Goal: Obtain resource: Obtain resource

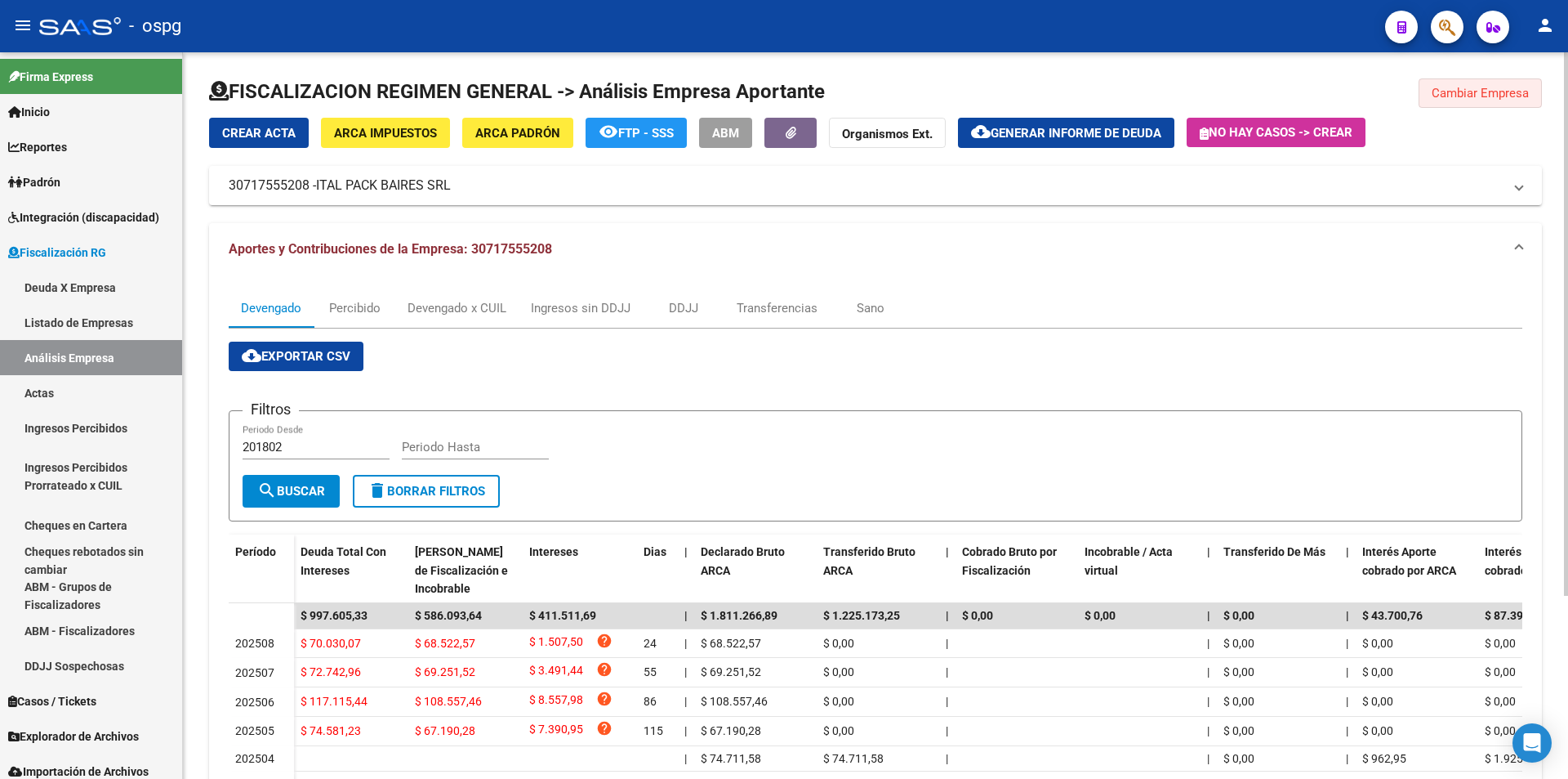
click at [1481, 92] on span "Cambiar Empresa" at bounding box center [1480, 93] width 97 height 15
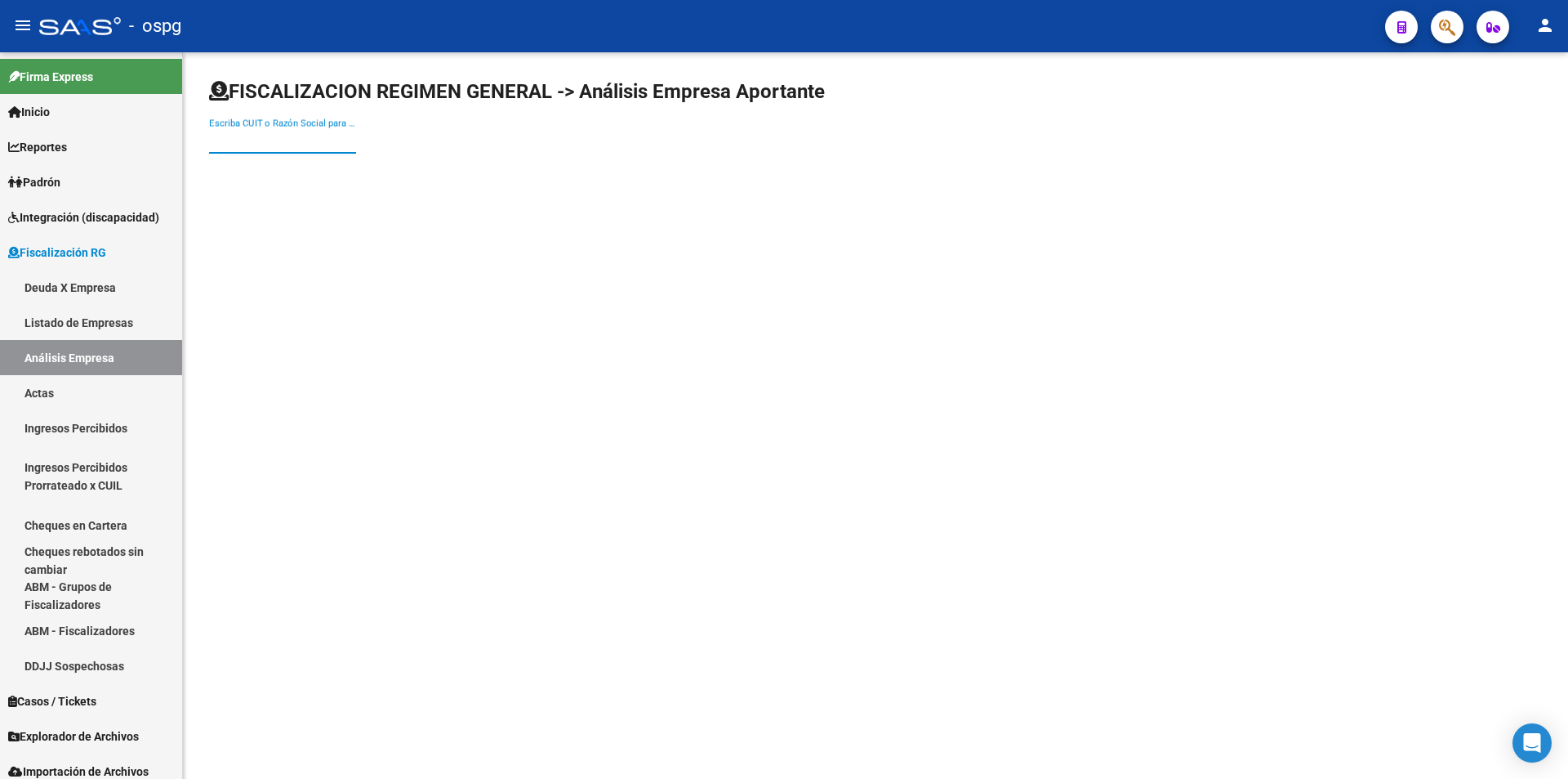
click at [280, 139] on input "Escriba CUIT o Razón Social para buscar" at bounding box center [282, 141] width 147 height 15
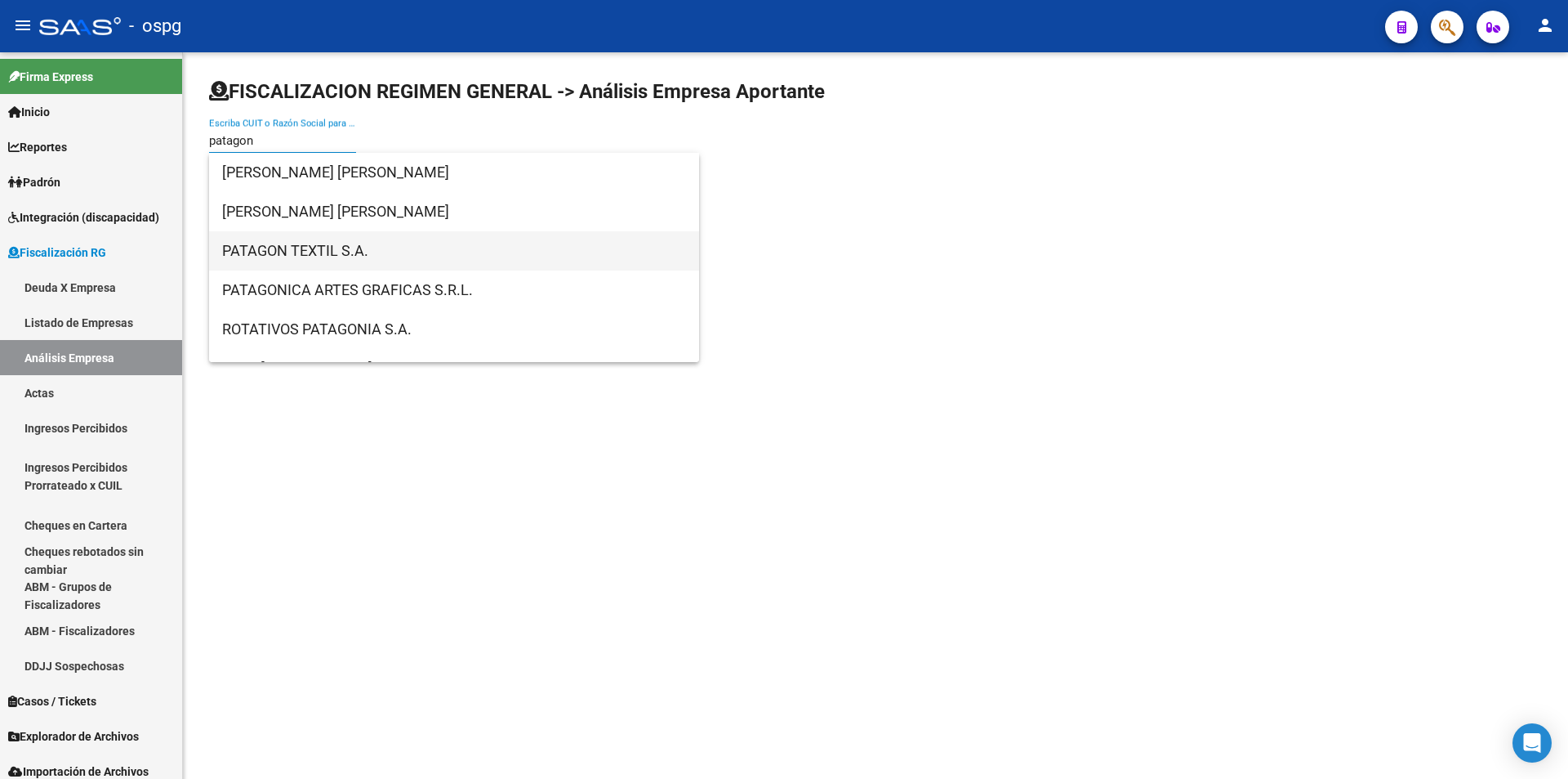
type input "patagon"
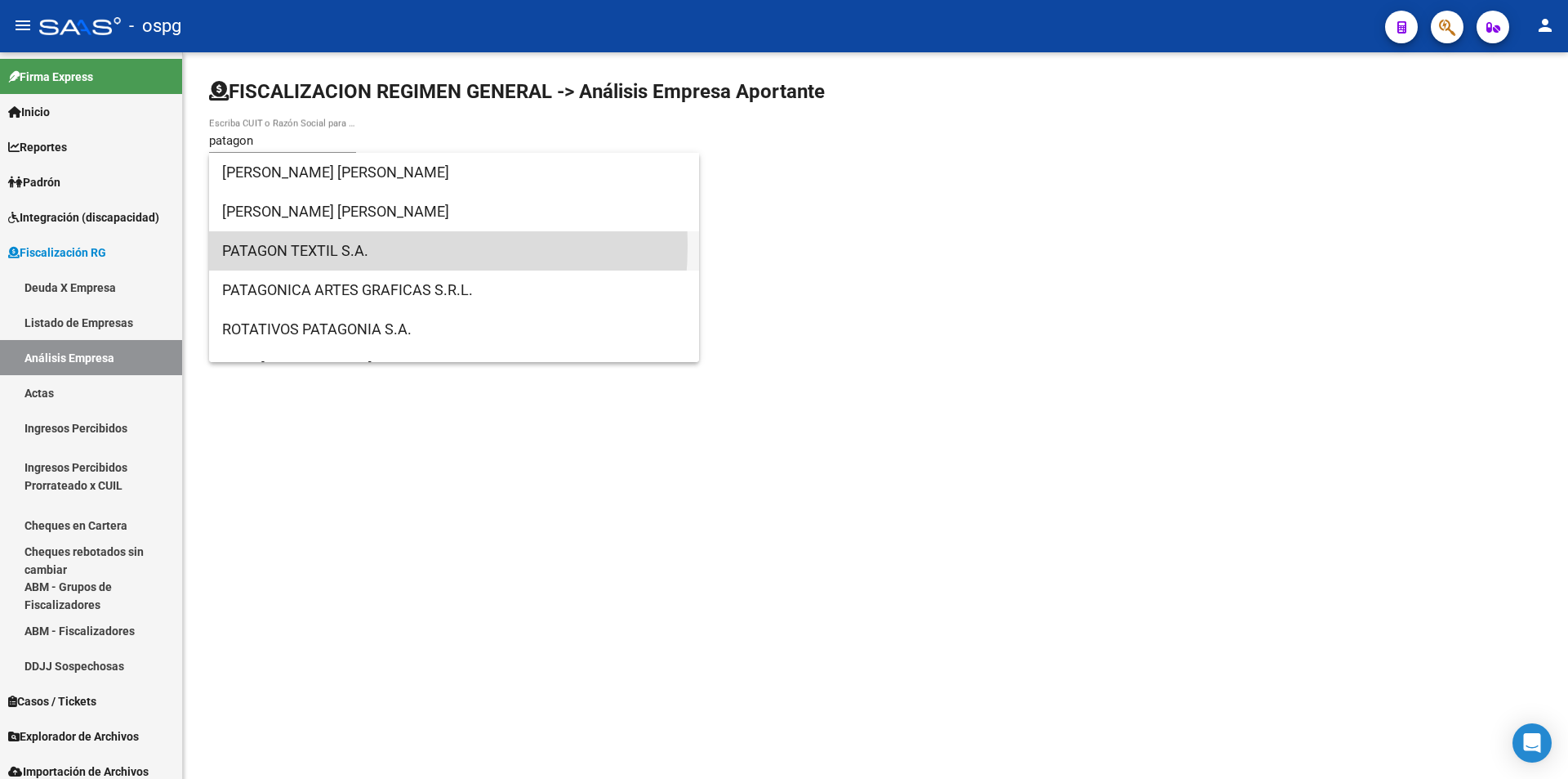
click at [306, 244] on span "PATAGON TEXTIL S.A." at bounding box center [454, 250] width 464 height 39
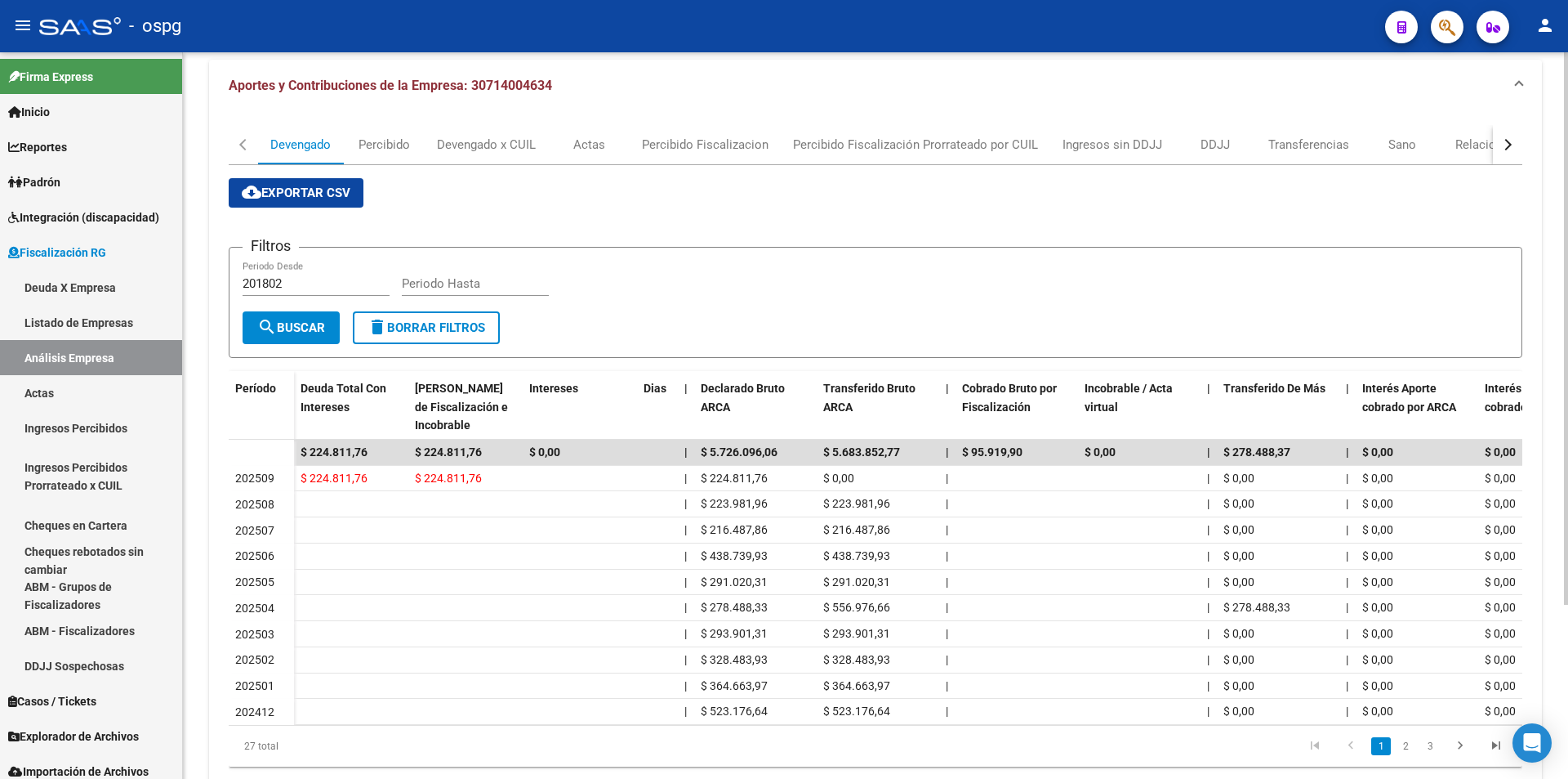
scroll to position [81, 0]
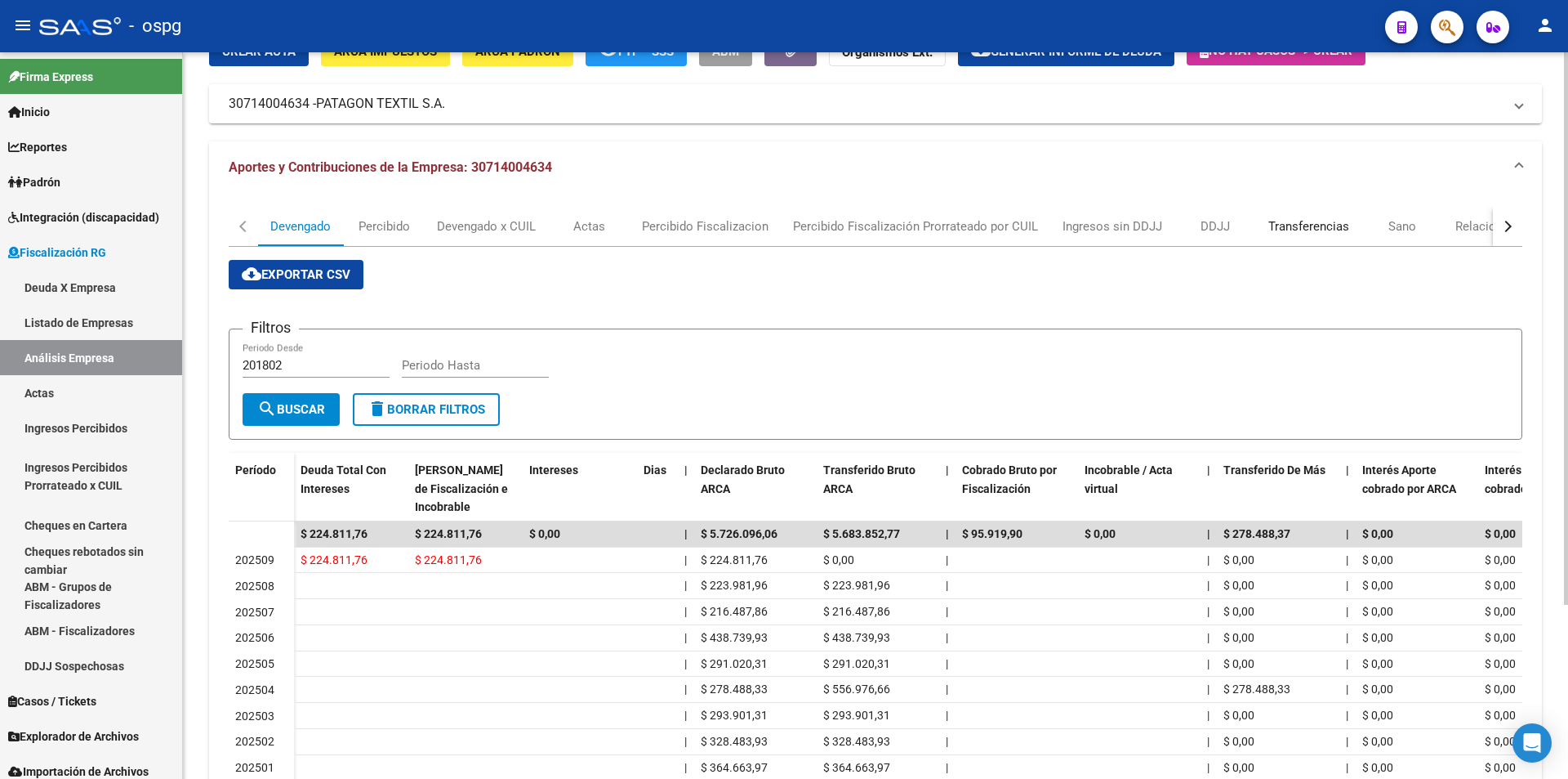
click at [1297, 227] on div "Transferencias" at bounding box center [1309, 226] width 81 height 18
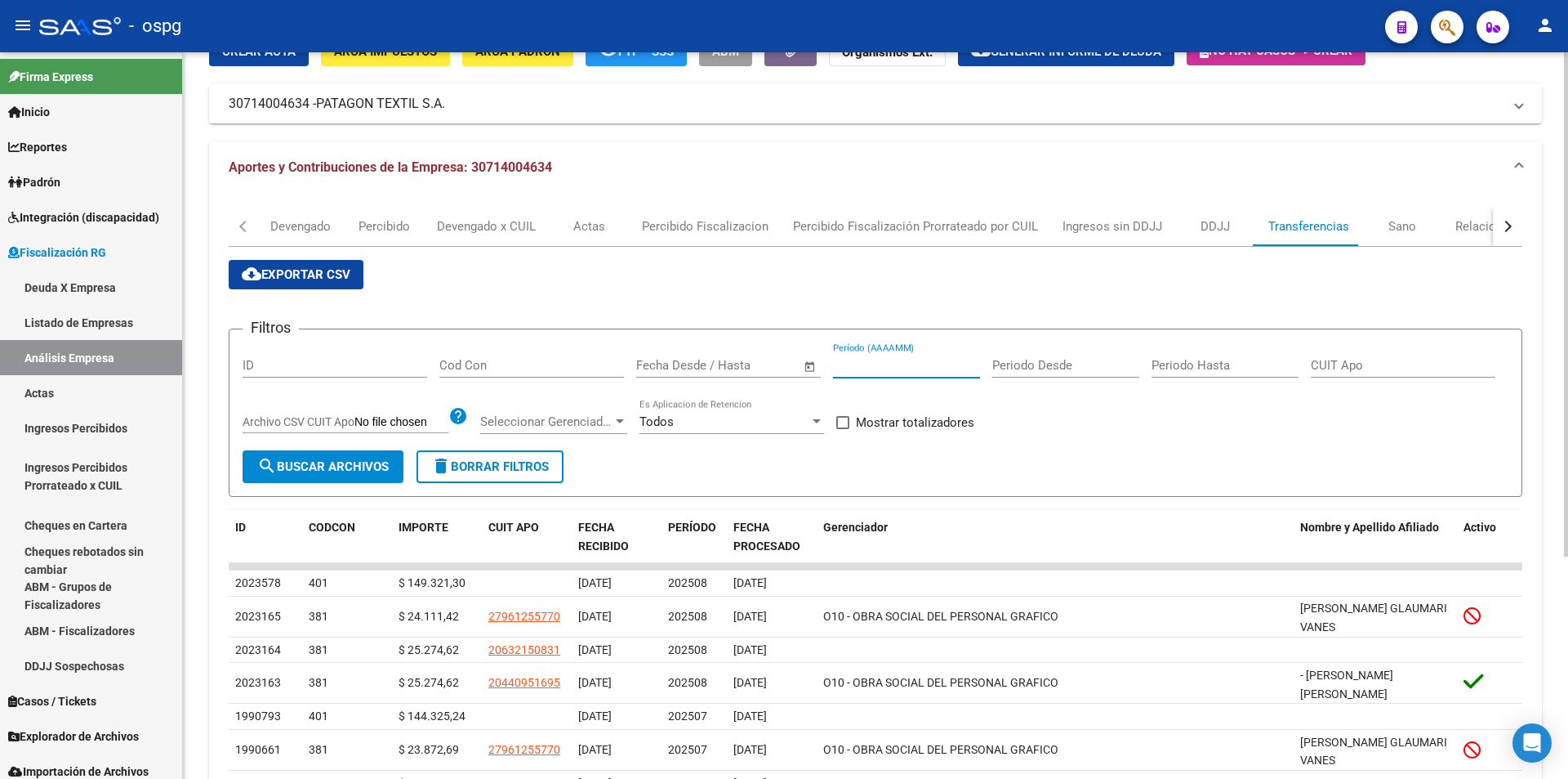
click at [906, 369] on input "Período (AAAAMM)" at bounding box center [906, 365] width 147 height 15
type input "202507"
click at [846, 419] on span at bounding box center [843, 422] width 13 height 13
click at [842, 429] on input "Mostrar totalizadores" at bounding box center [842, 429] width 1 height 1
checkbox input "true"
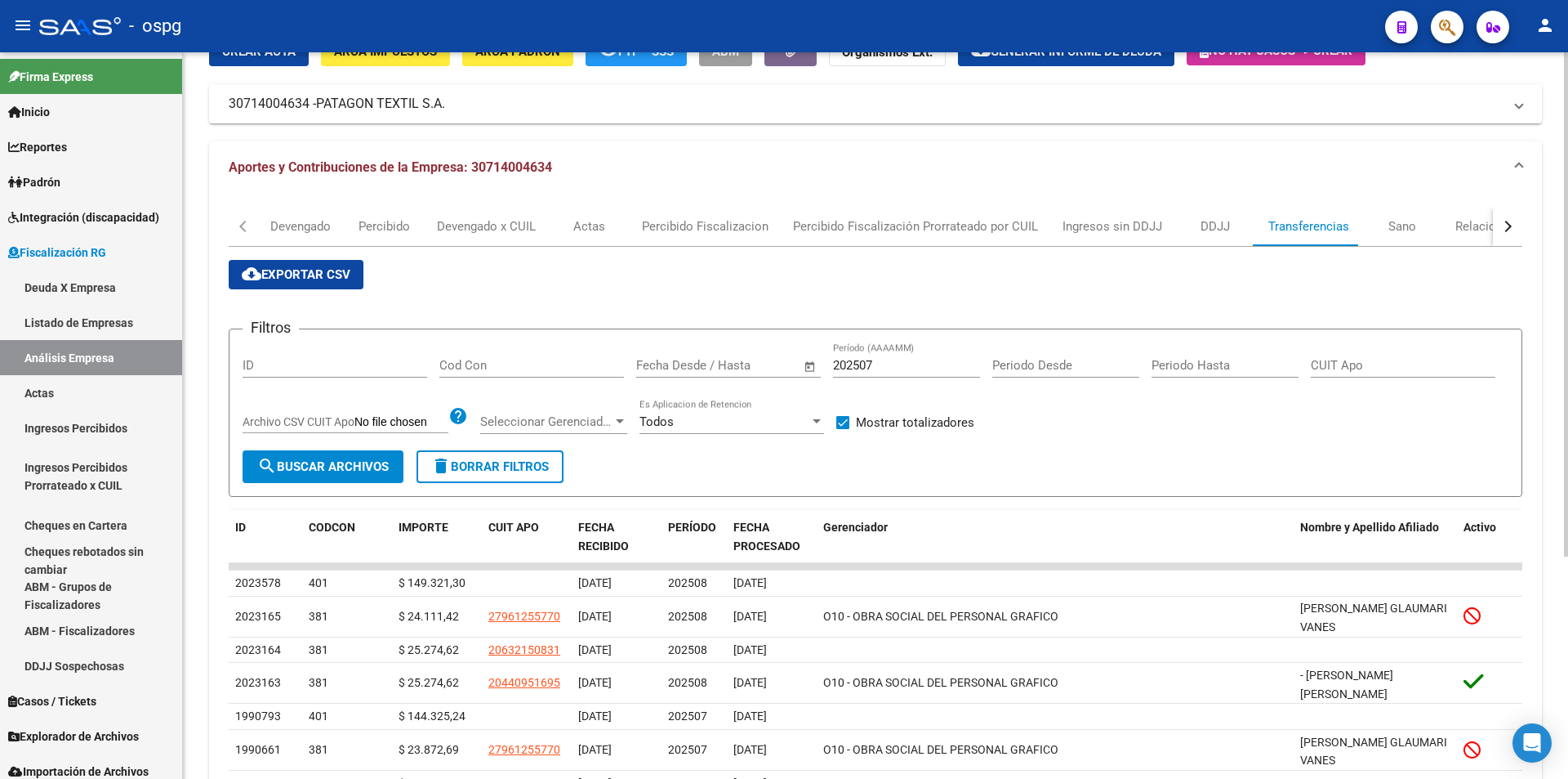
click at [298, 472] on span "search Buscar Archivos" at bounding box center [323, 467] width 132 height 15
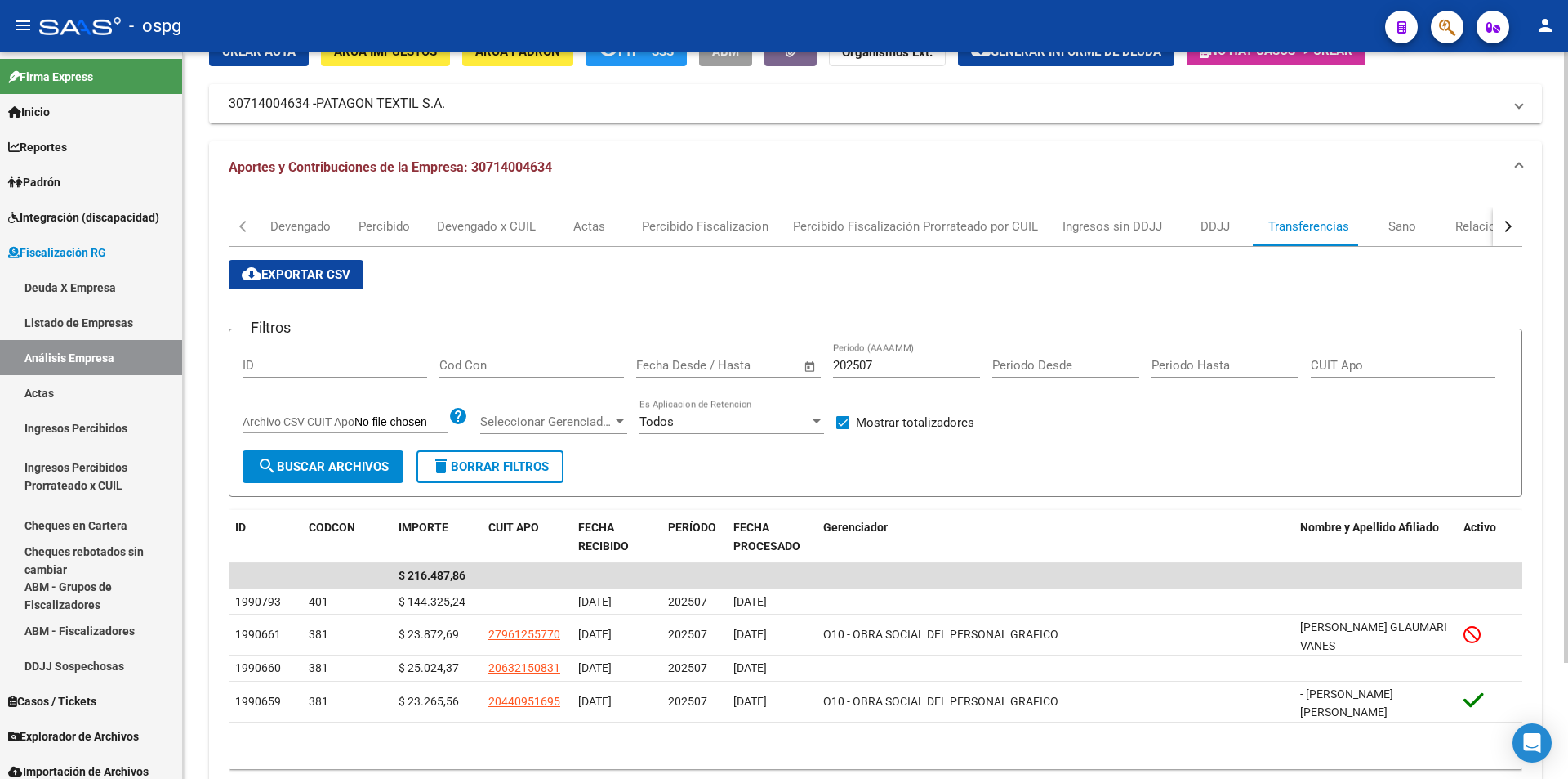
click at [873, 366] on input "202507" at bounding box center [906, 365] width 147 height 15
click at [326, 463] on span "search Buscar Archivos" at bounding box center [323, 467] width 132 height 15
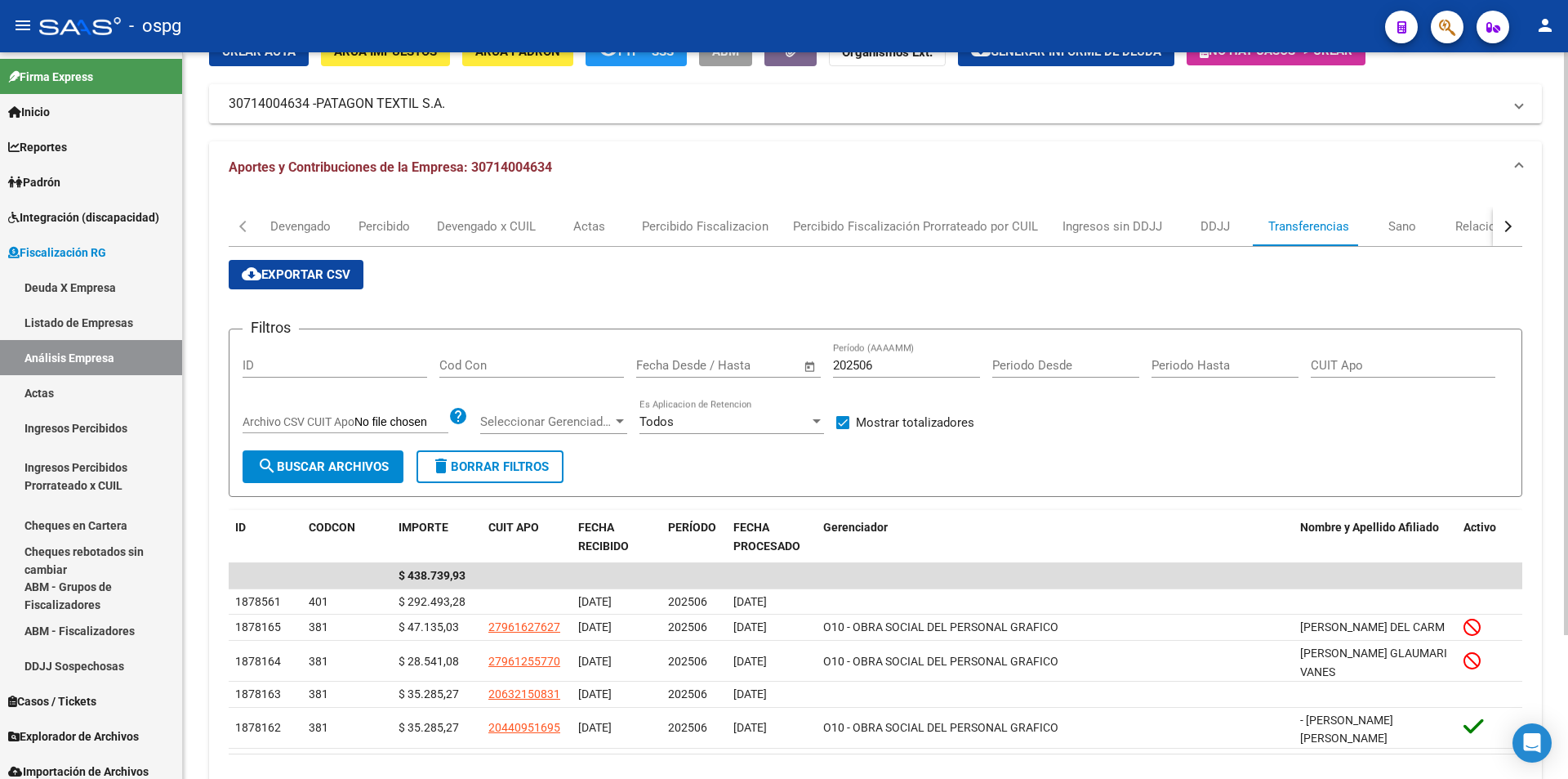
click at [880, 363] on input "202506" at bounding box center [906, 365] width 147 height 15
click at [345, 478] on button "search Buscar Archivos" at bounding box center [323, 466] width 161 height 33
click at [904, 361] on input "202505" at bounding box center [906, 365] width 147 height 15
click at [320, 466] on span "search Buscar Archivos" at bounding box center [323, 467] width 132 height 15
click at [897, 358] on input "202504" at bounding box center [906, 365] width 147 height 15
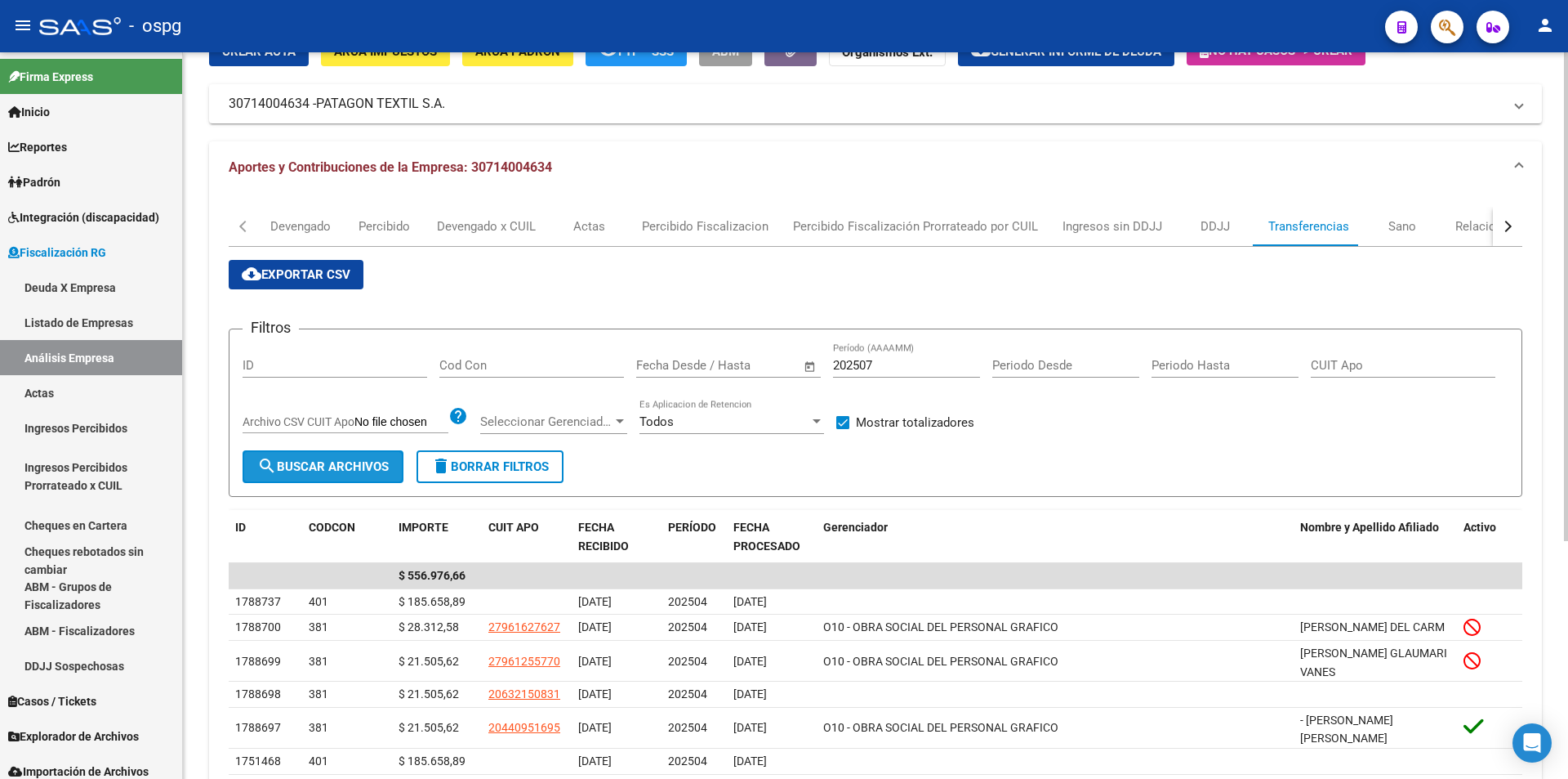
click at [353, 463] on span "search Buscar Archivos" at bounding box center [323, 467] width 132 height 15
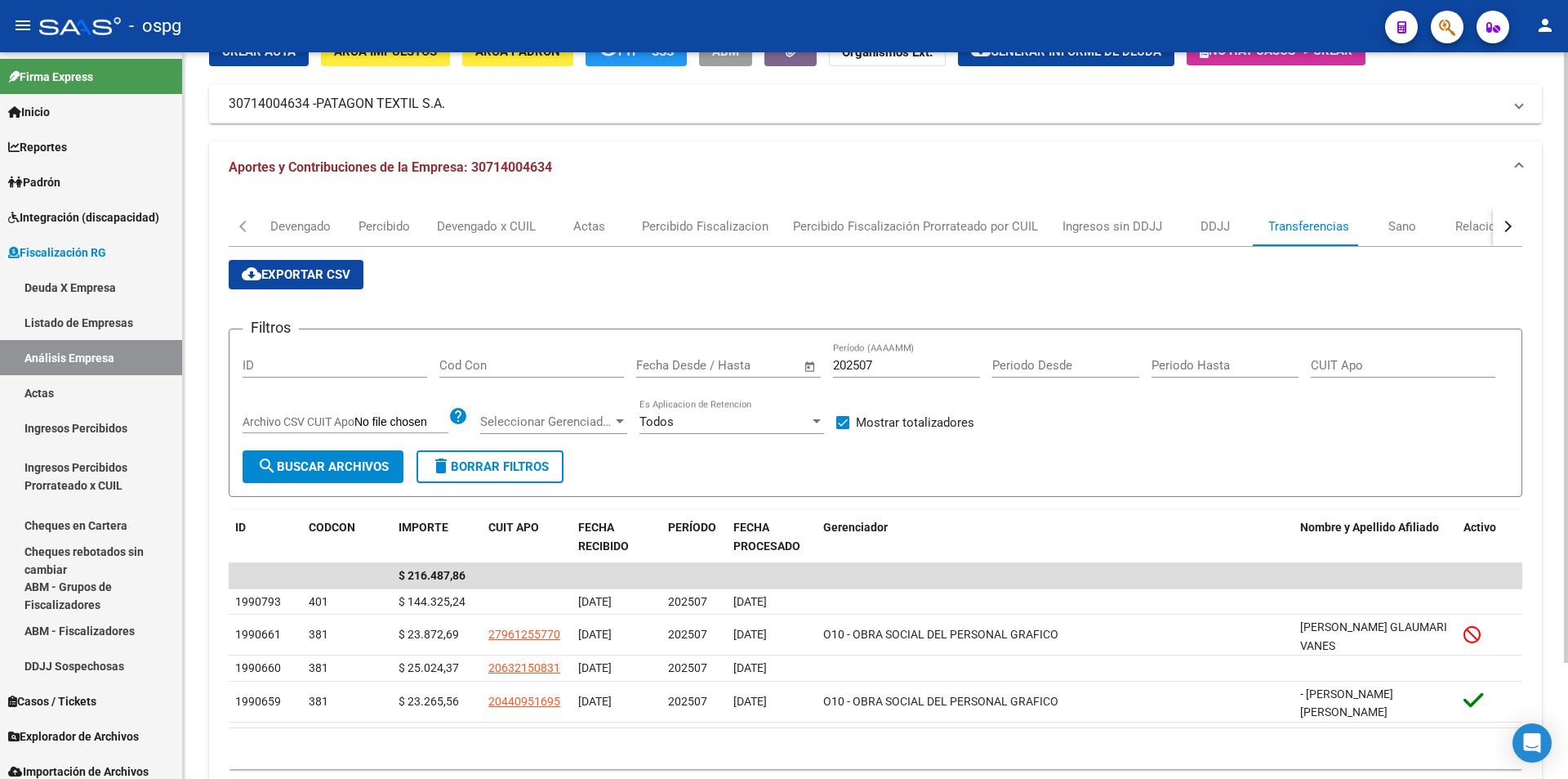
click at [877, 366] on input "202507" at bounding box center [906, 365] width 147 height 15
click at [323, 470] on span "search Buscar Archivos" at bounding box center [323, 467] width 132 height 15
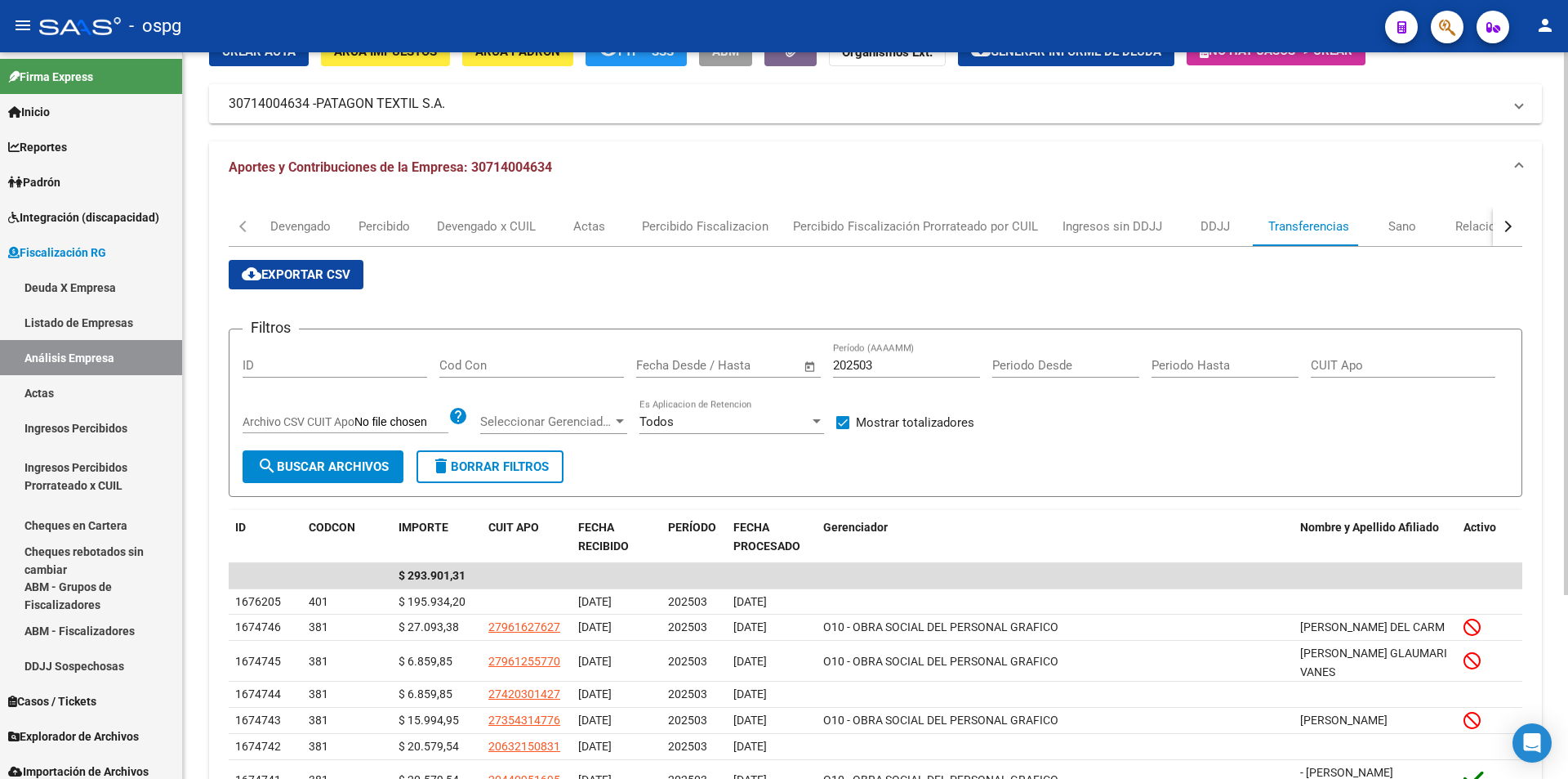
click at [886, 367] on input "202503" at bounding box center [906, 365] width 147 height 15
click at [336, 462] on span "search Buscar Archivos" at bounding box center [323, 467] width 132 height 15
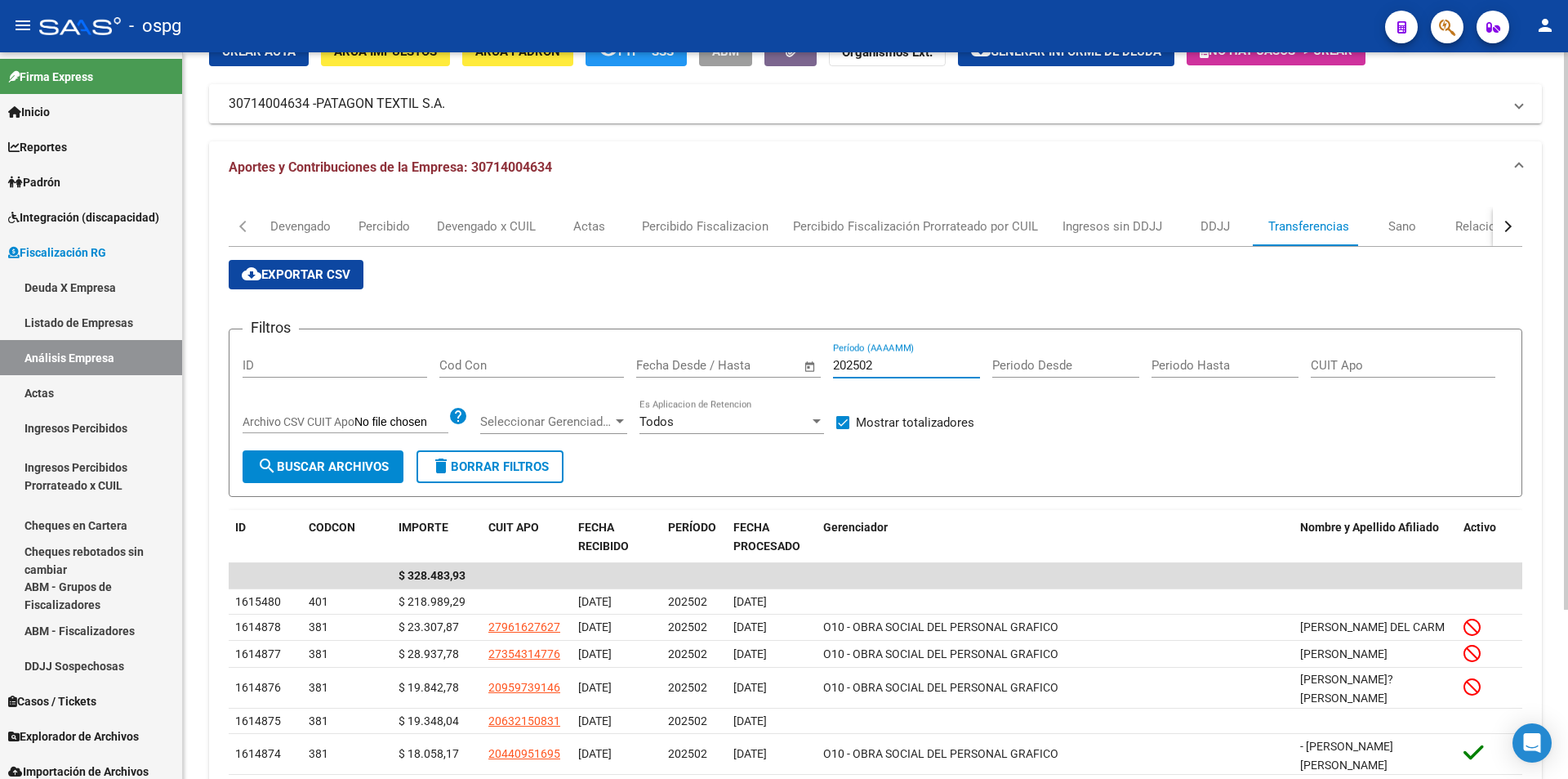
click at [891, 366] on input "202502" at bounding box center [906, 365] width 147 height 15
type input "202501"
click at [312, 465] on span "search Buscar Archivos" at bounding box center [323, 467] width 132 height 15
click at [599, 227] on div "Actas" at bounding box center [589, 226] width 32 height 18
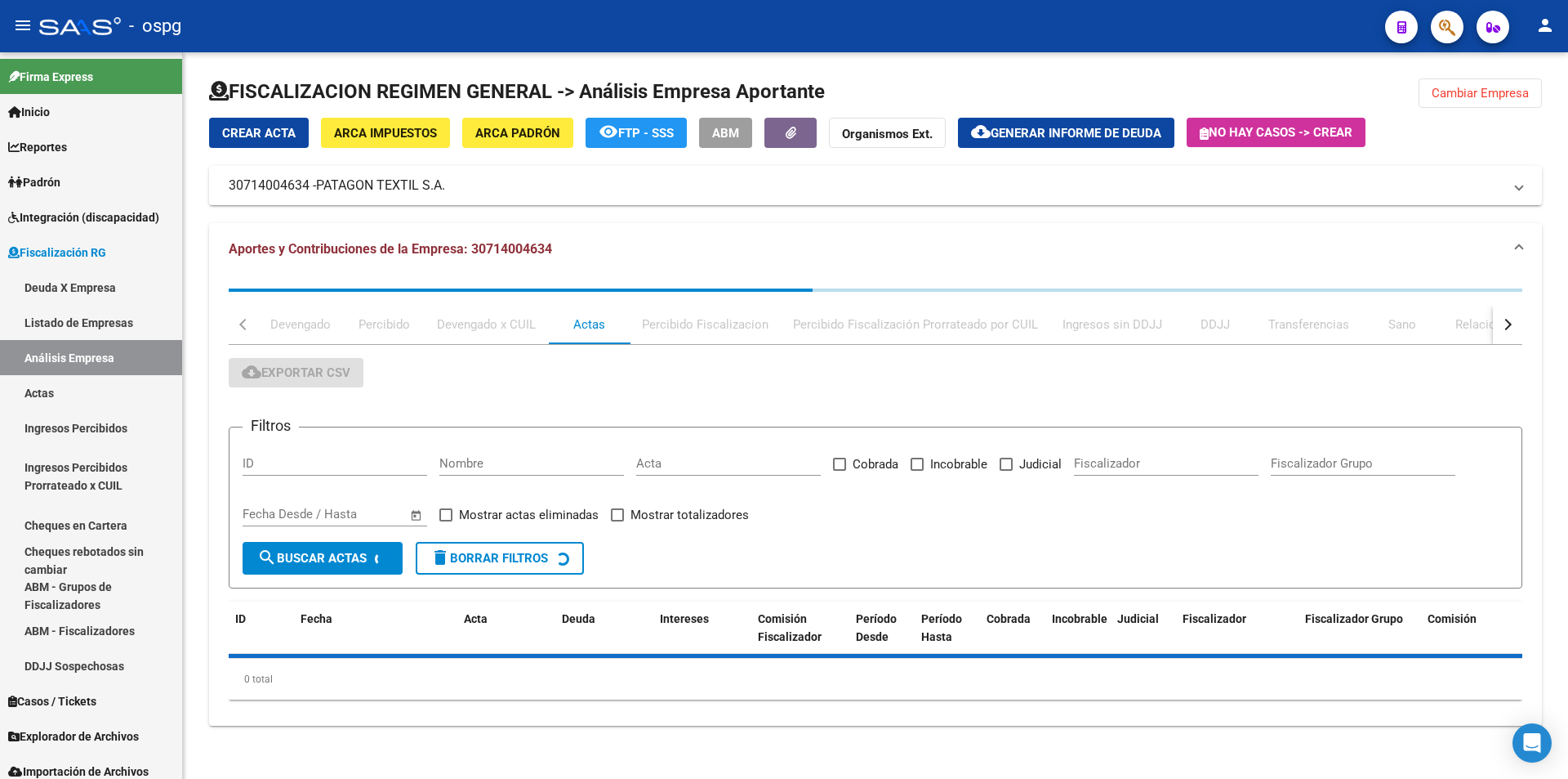
scroll to position [0, 0]
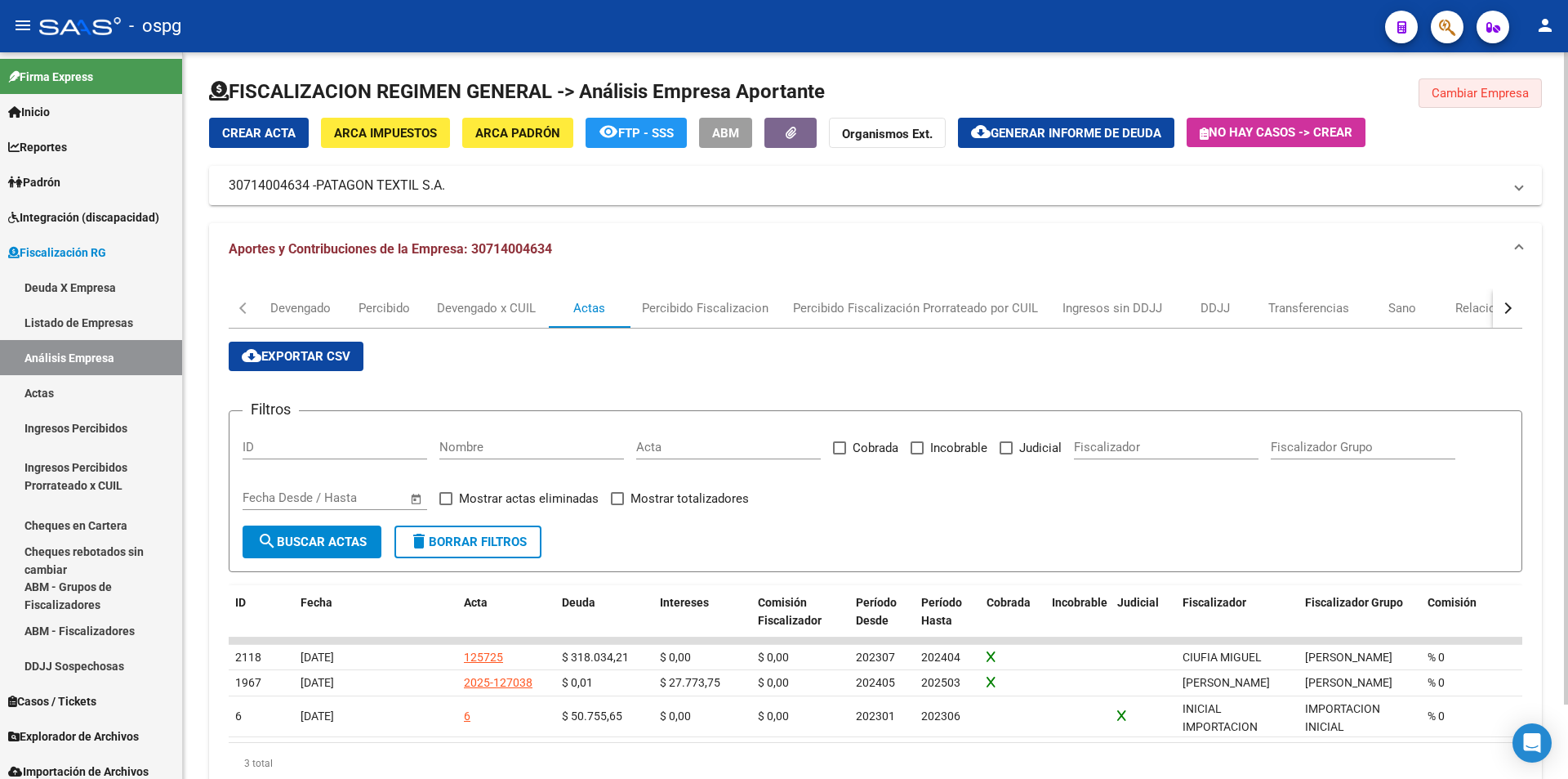
click at [1482, 97] on span "Cambiar Empresa" at bounding box center [1480, 93] width 97 height 15
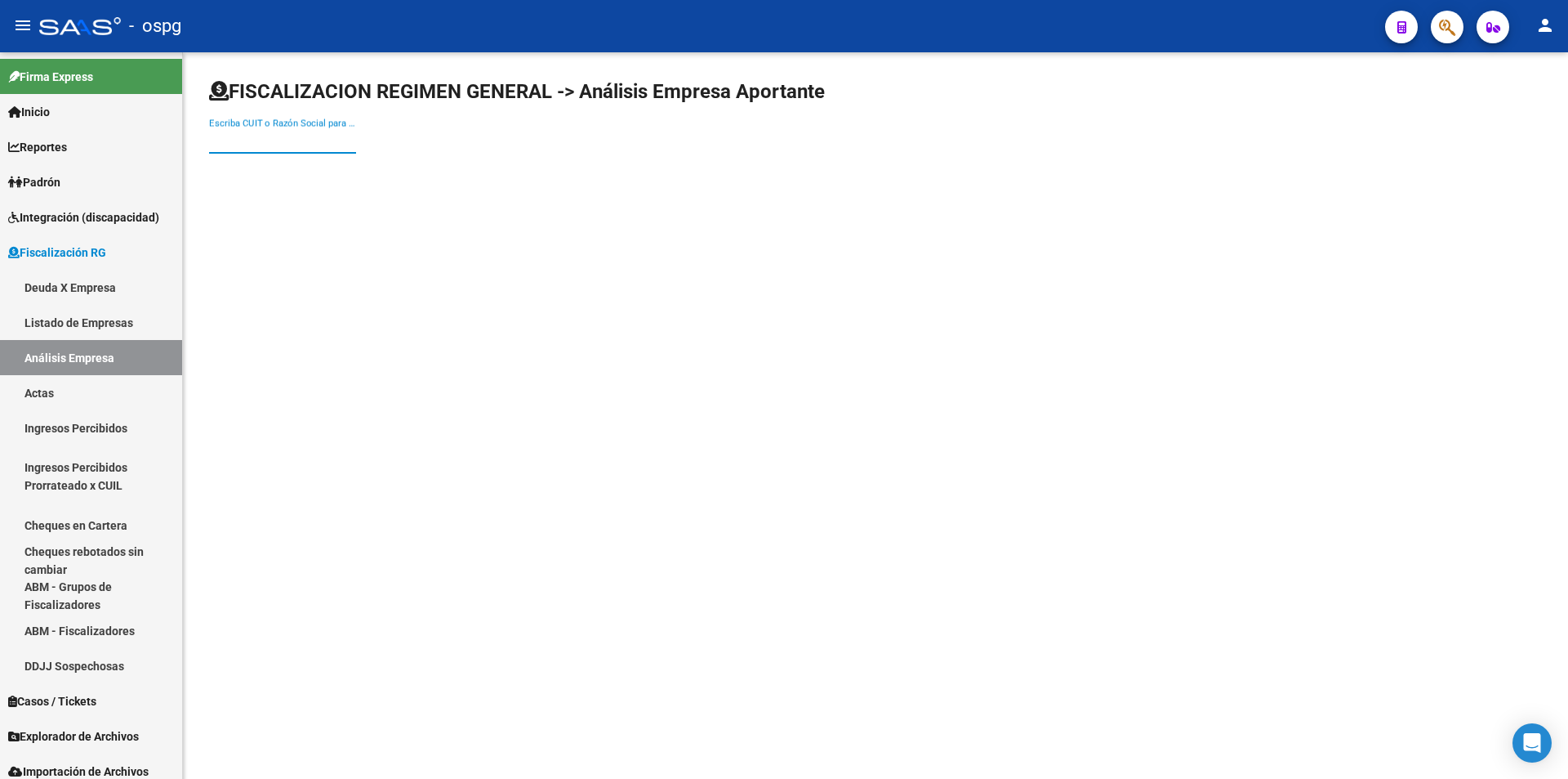
click at [242, 147] on input "Escriba CUIT o Razón Social para buscar" at bounding box center [282, 141] width 147 height 15
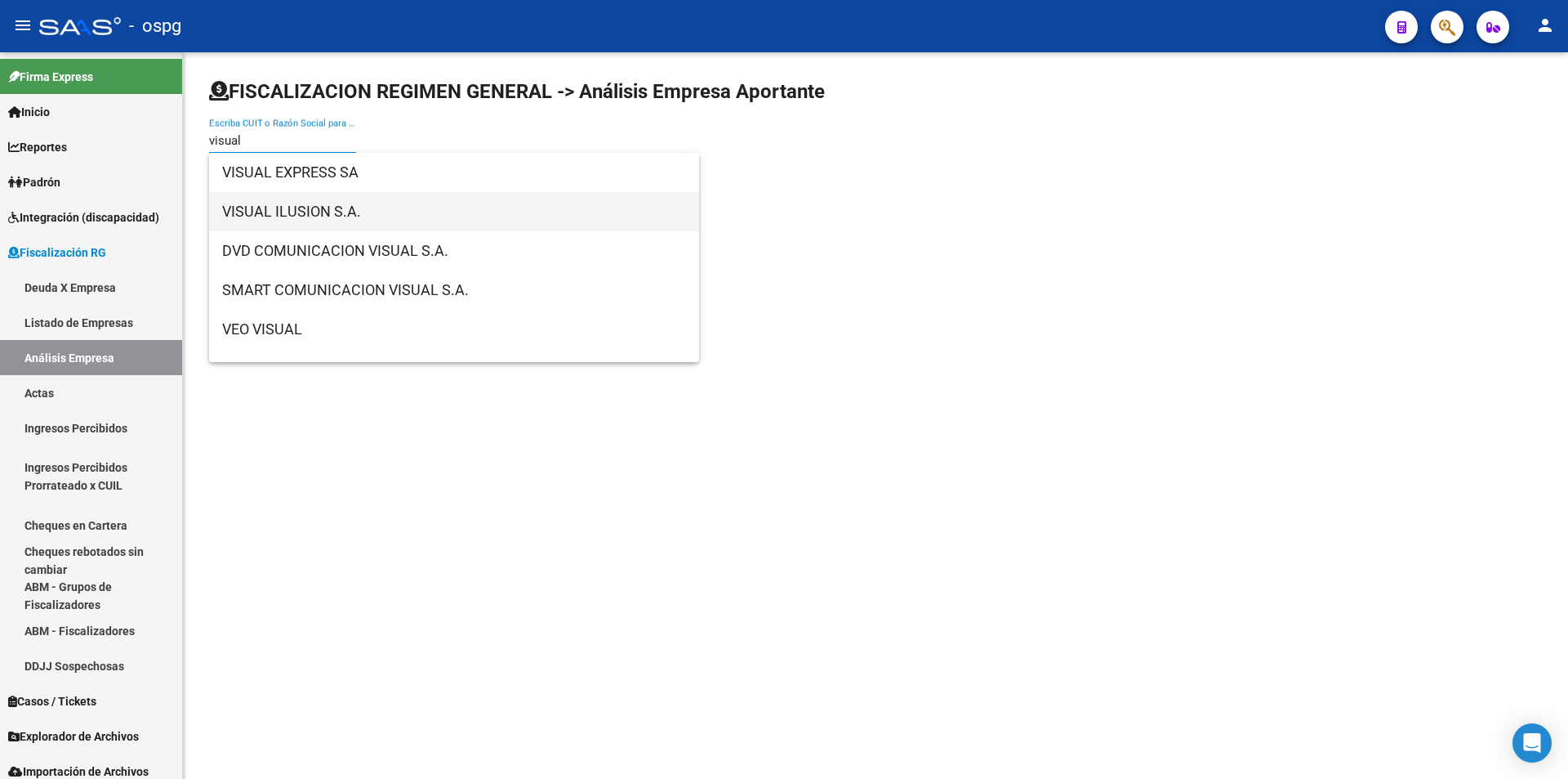
type input "visual"
click at [274, 214] on span "VISUAL ILUSION S.A." at bounding box center [454, 212] width 464 height 39
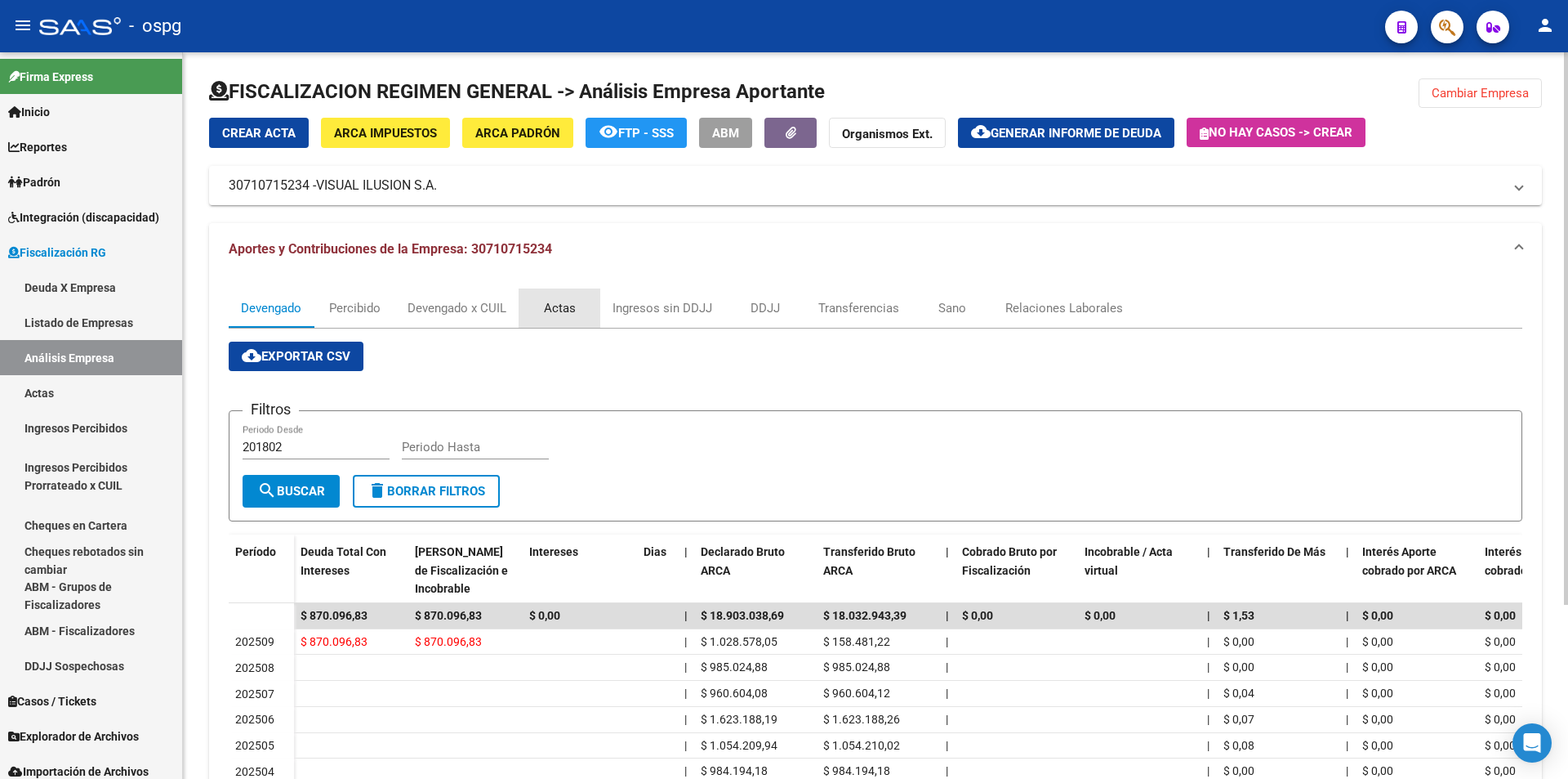
click at [565, 305] on div "Actas" at bounding box center [560, 307] width 32 height 18
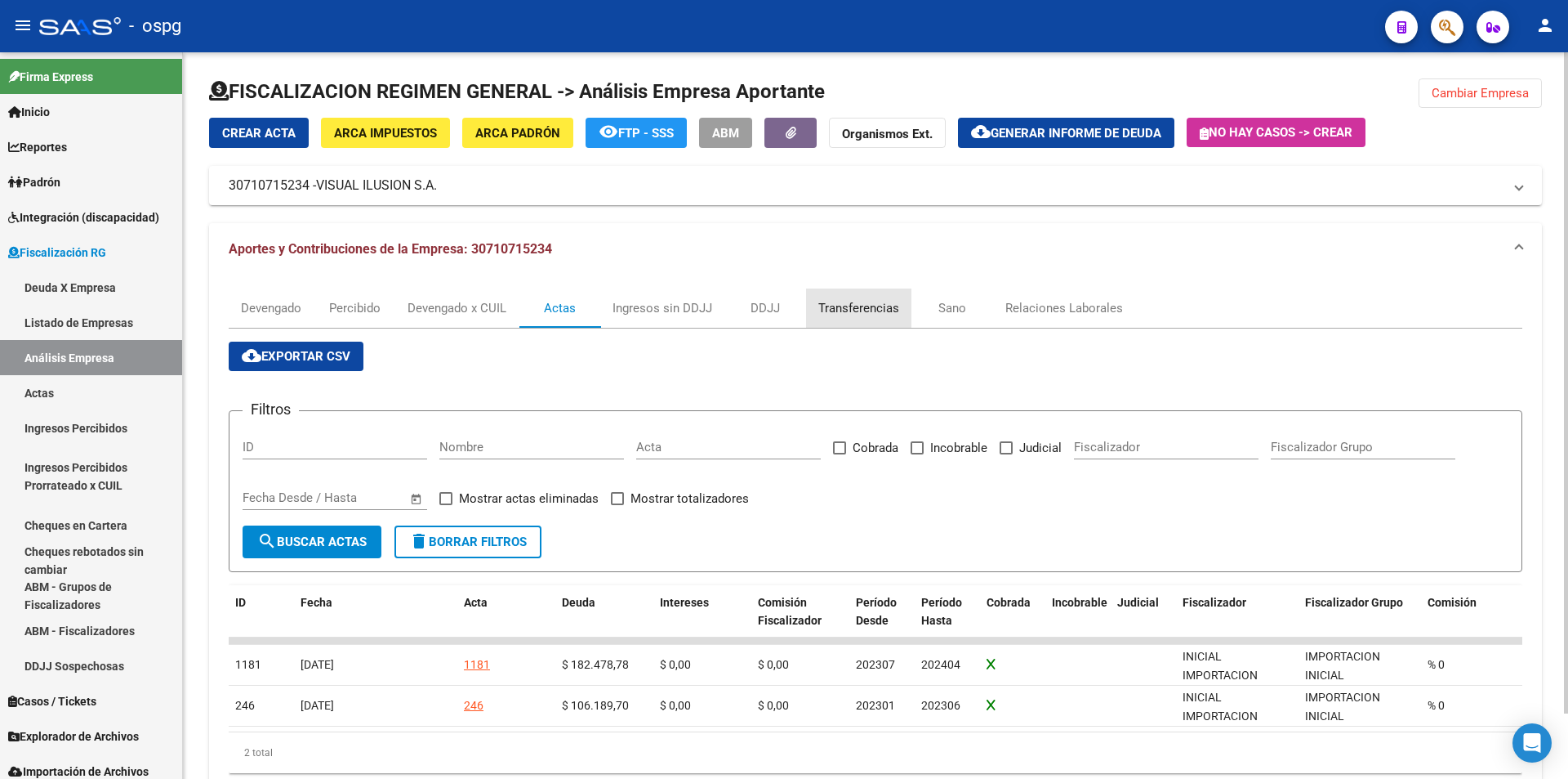
click at [860, 311] on div "Transferencias" at bounding box center [858, 307] width 81 height 18
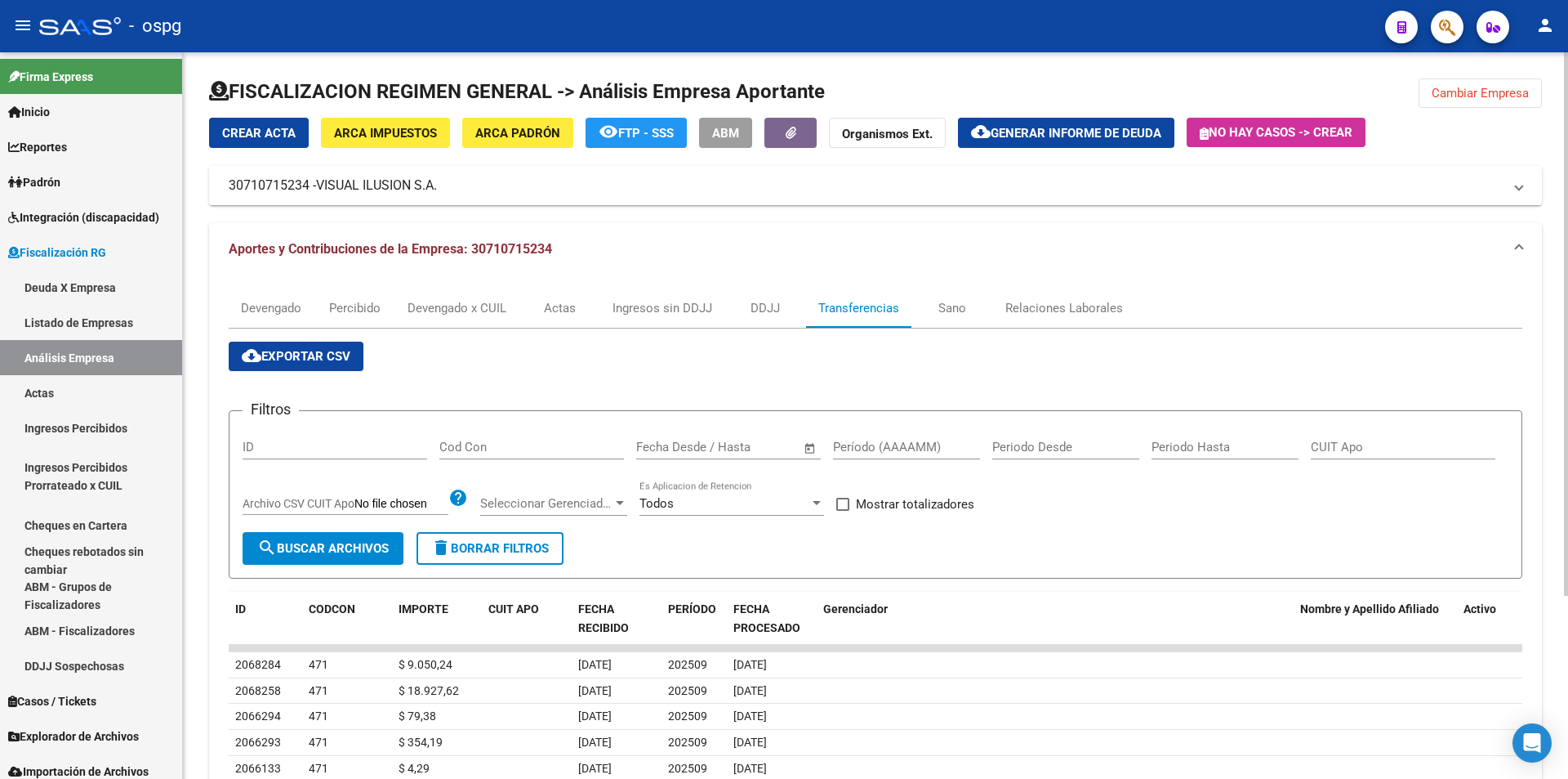
click at [873, 447] on input "Período (AAAAMM)" at bounding box center [906, 447] width 147 height 15
type input "202405"
click at [841, 509] on span at bounding box center [843, 505] width 13 height 13
click at [842, 510] on input "Mostrar totalizadores" at bounding box center [842, 510] width 1 height 1
checkbox input "true"
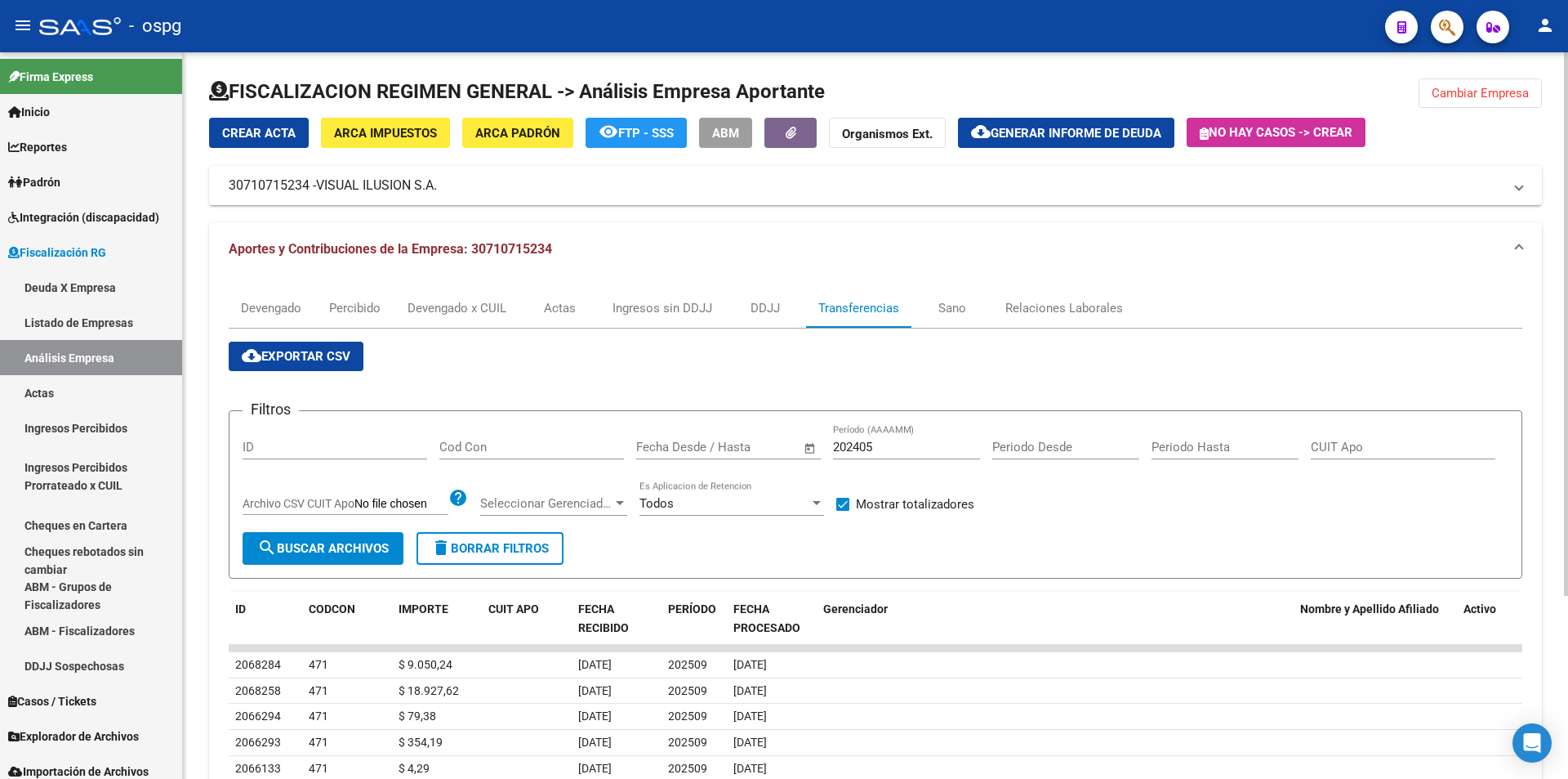
click at [353, 553] on span "search Buscar Archivos" at bounding box center [323, 548] width 132 height 15
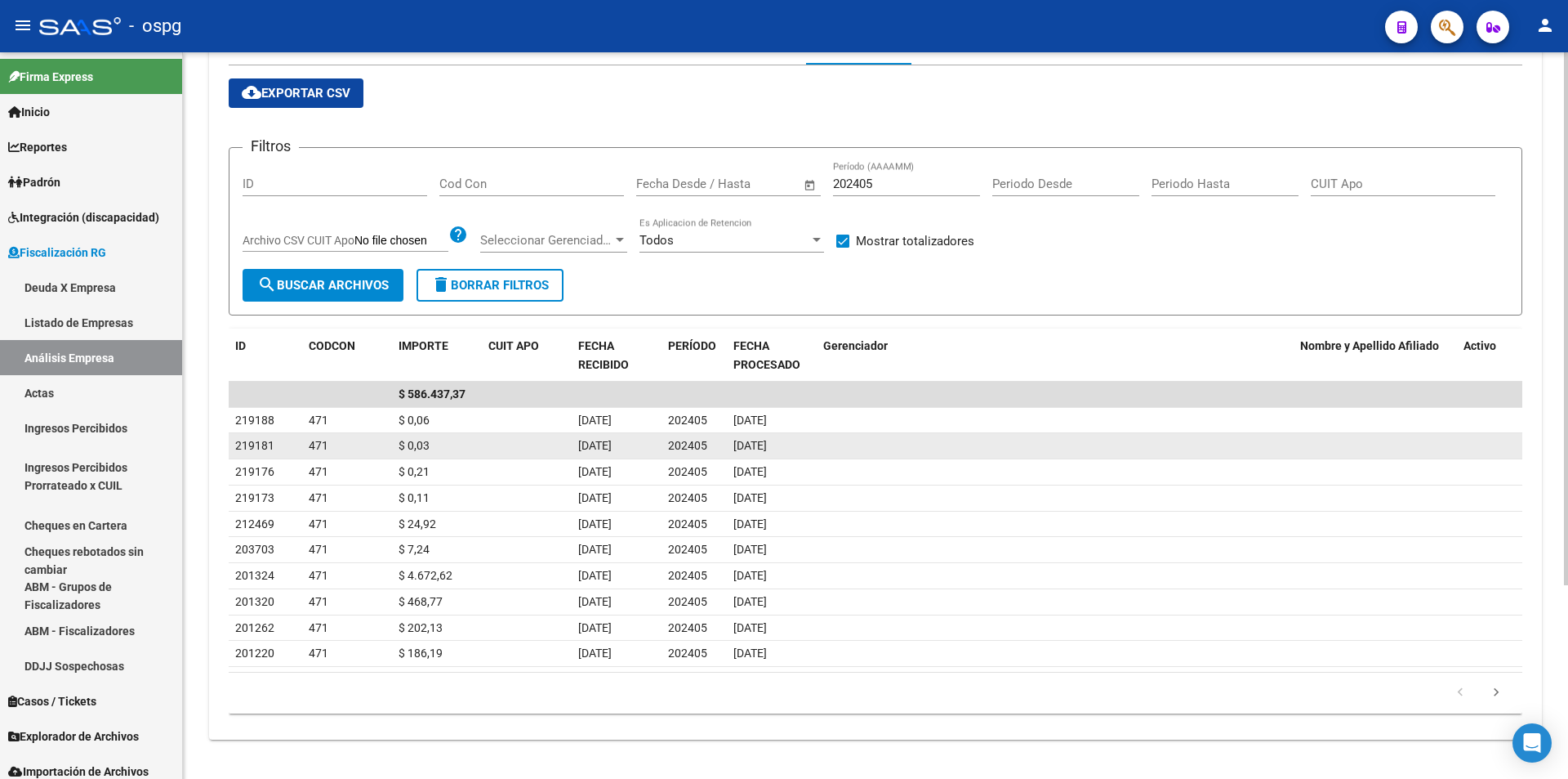
scroll to position [182, 0]
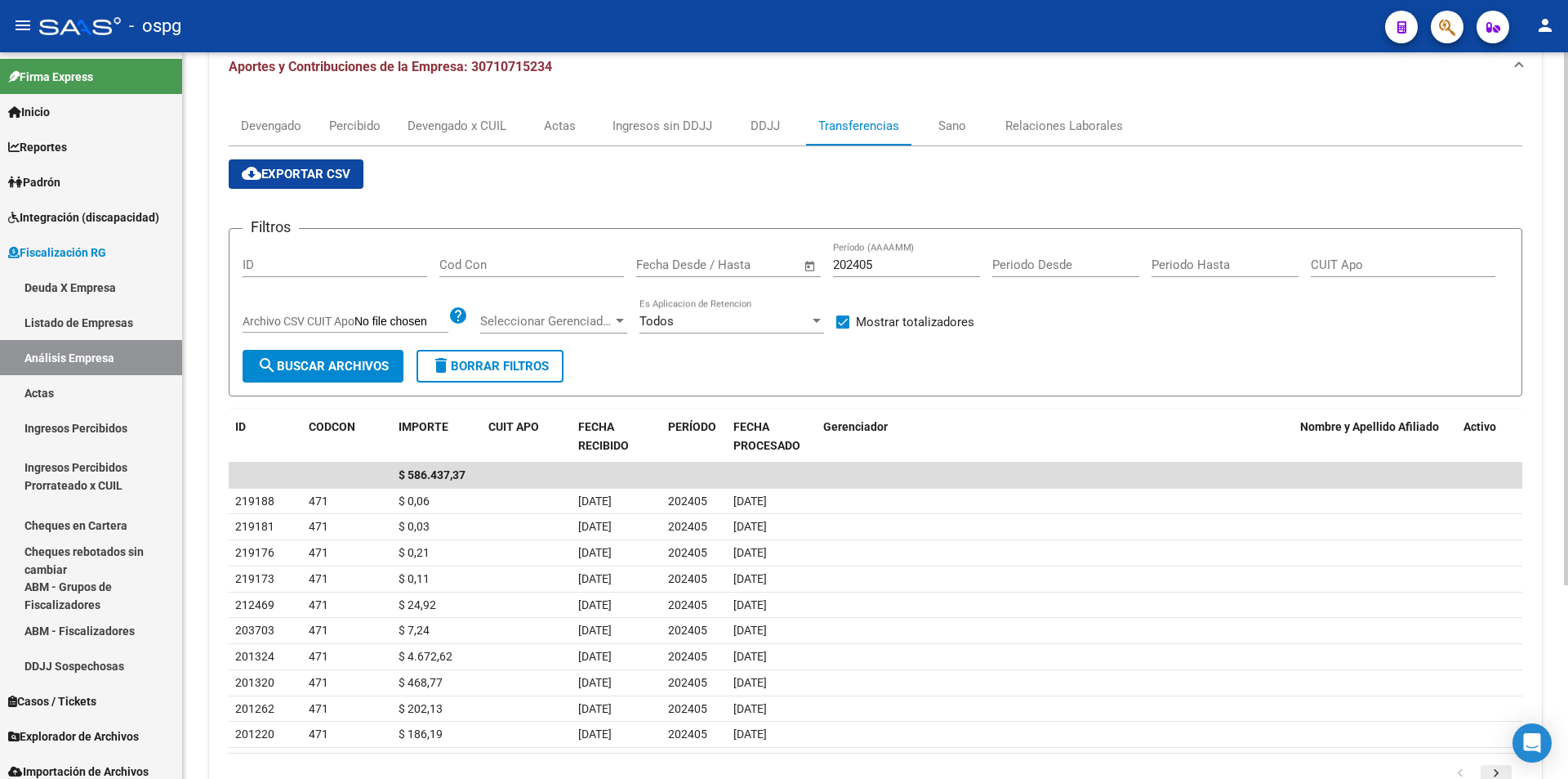
click at [1494, 767] on icon "go to next page" at bounding box center [1496, 775] width 21 height 19
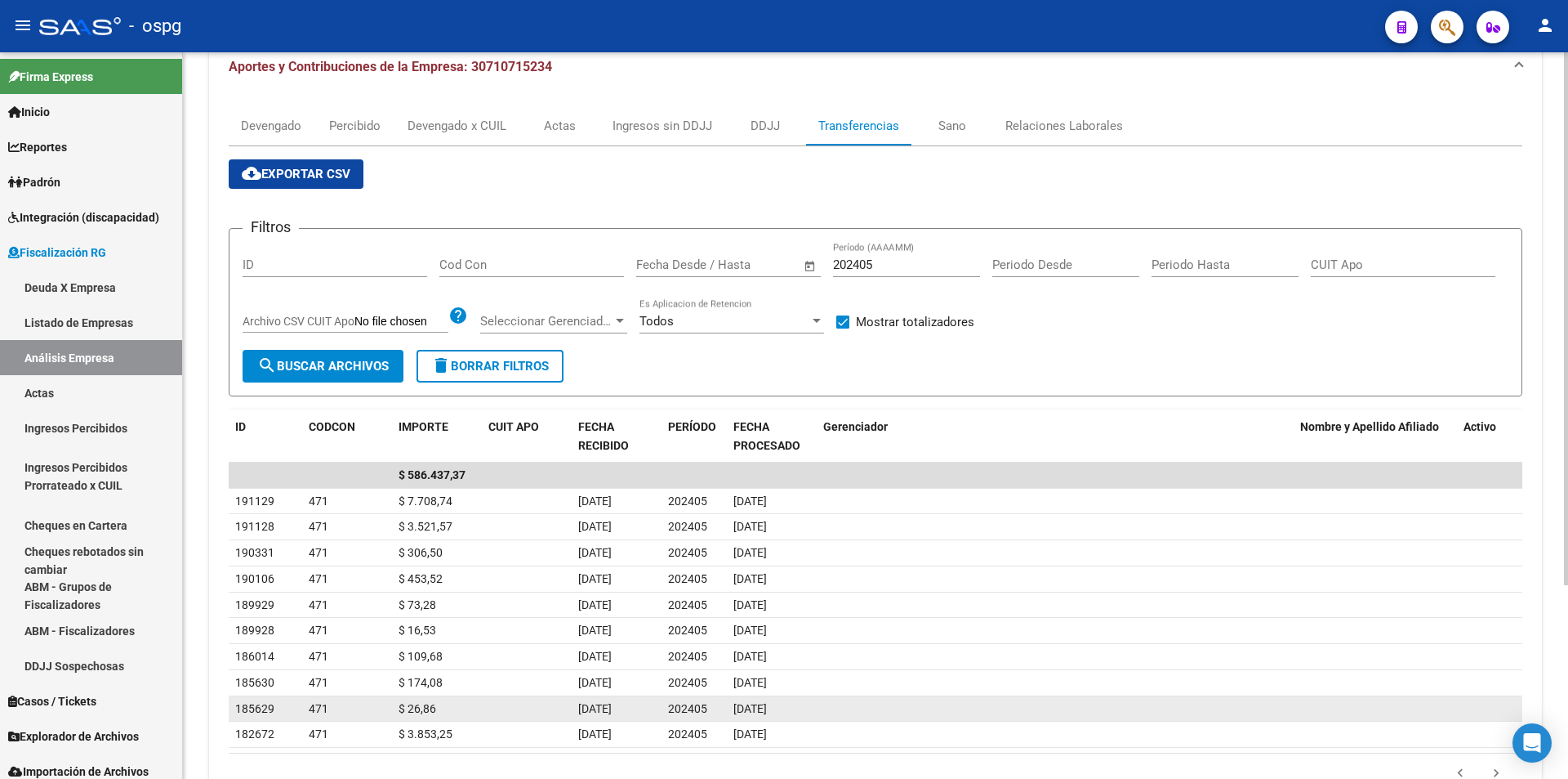
scroll to position [264, 0]
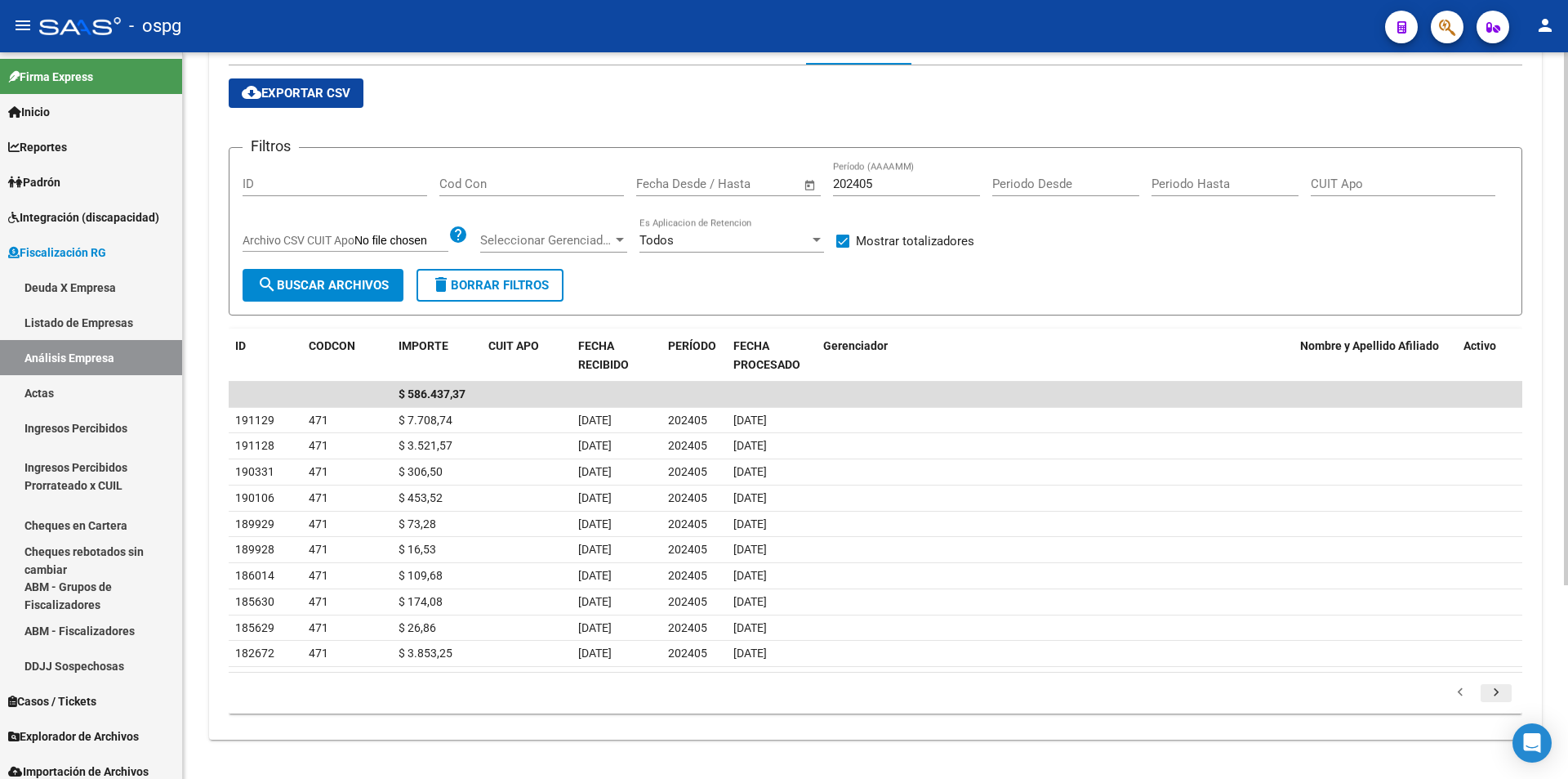
click at [1495, 690] on icon "go to next page" at bounding box center [1496, 694] width 21 height 19
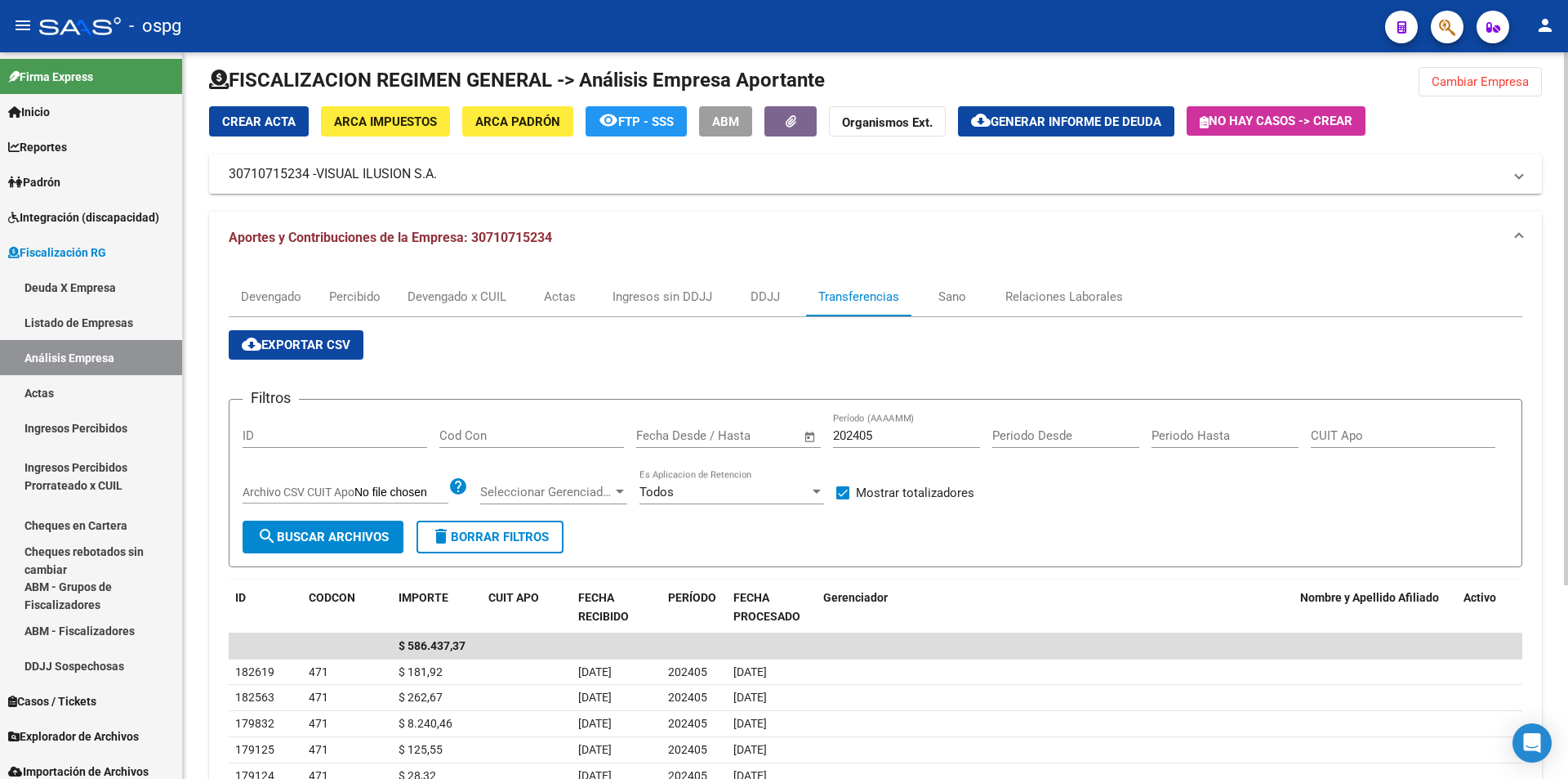
scroll to position [0, 0]
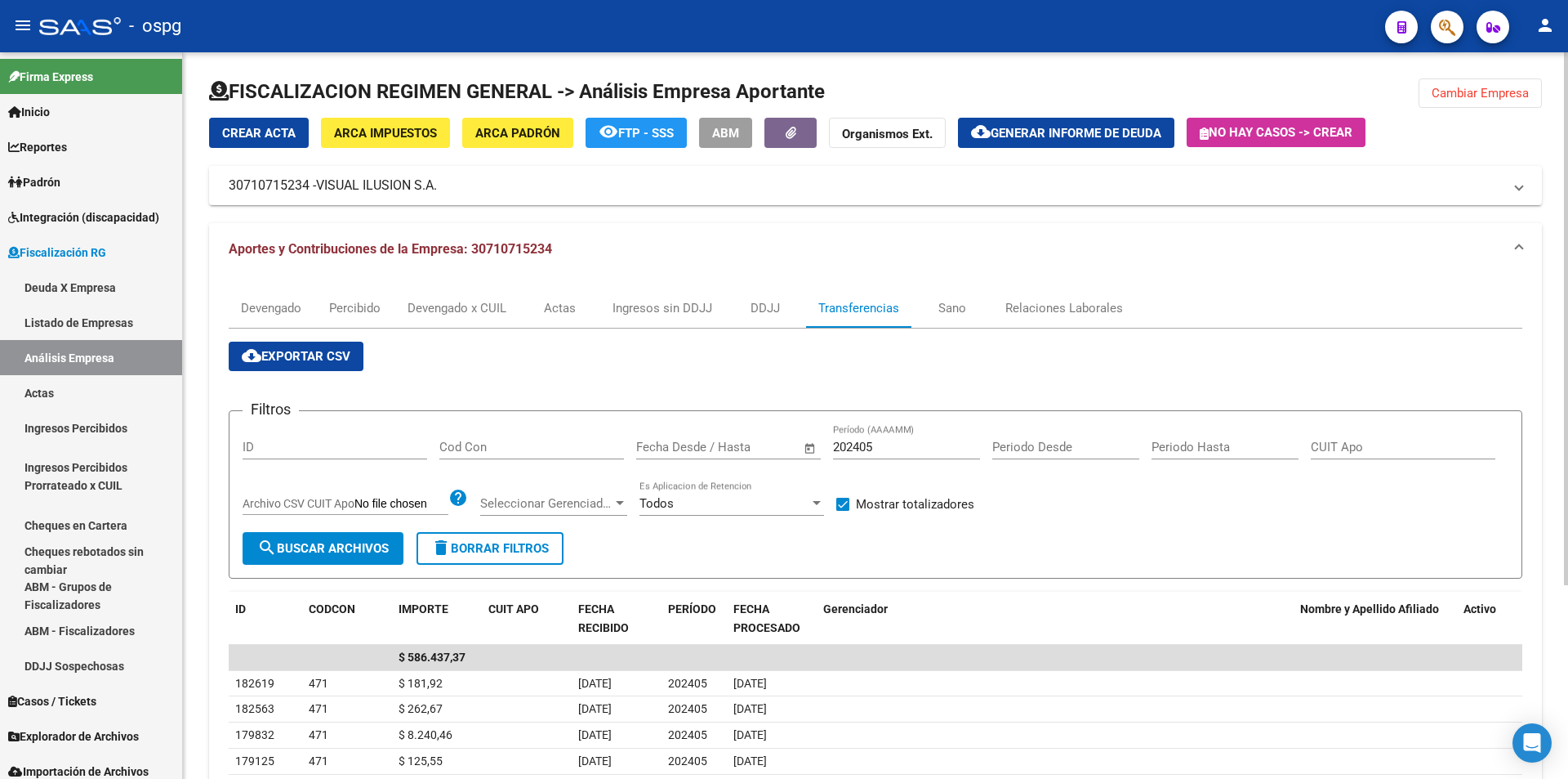
click at [1063, 123] on button "cloud_download Generar informe de deuda" at bounding box center [1066, 133] width 216 height 30
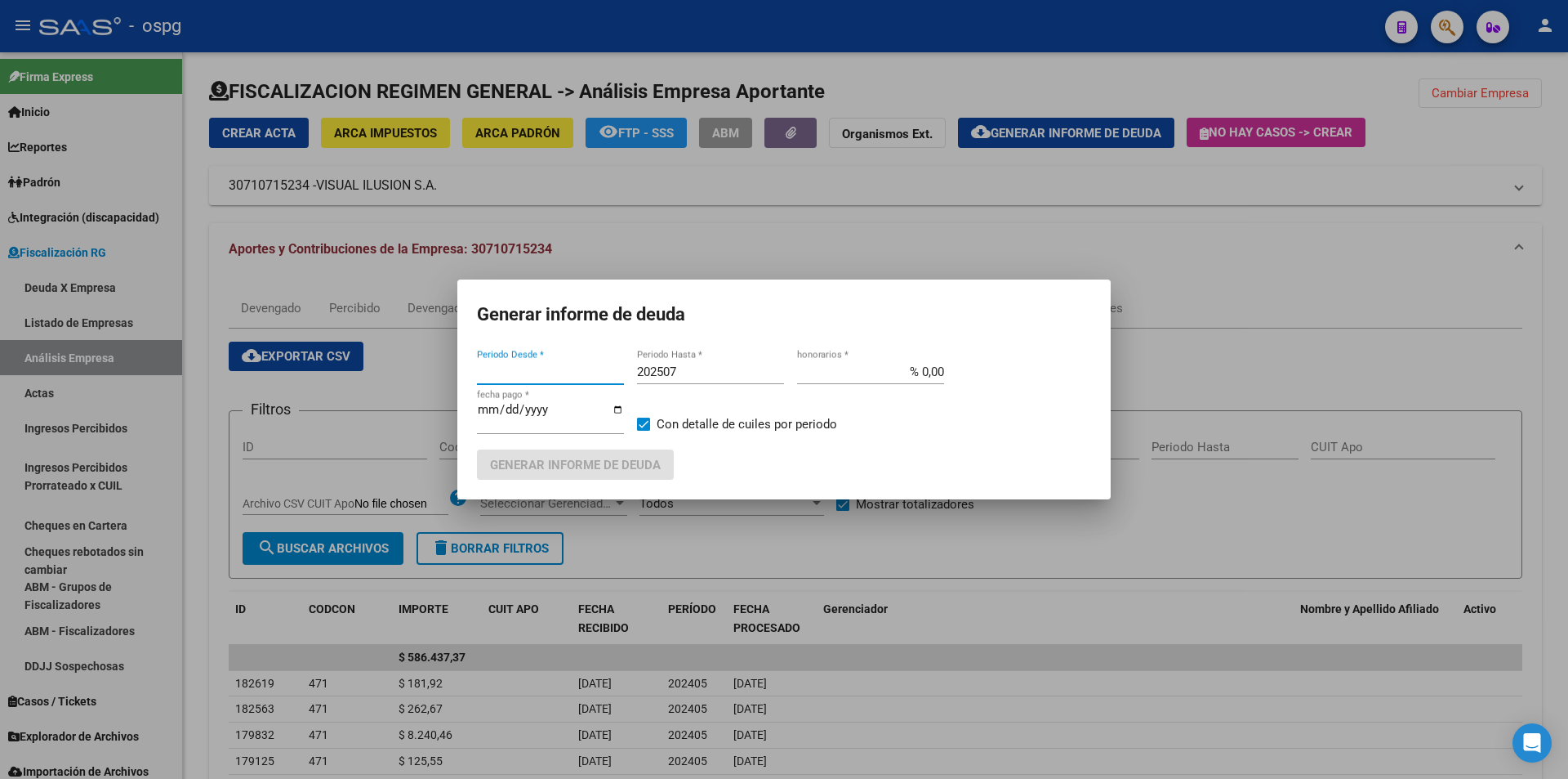
type input "202405"
click at [685, 372] on input "202507" at bounding box center [710, 372] width 147 height 15
type input "202508"
click at [639, 417] on span at bounding box center [643, 424] width 13 height 13
click at [643, 431] on input "Con detalle de cuiles por periodo" at bounding box center [643, 431] width 1 height 1
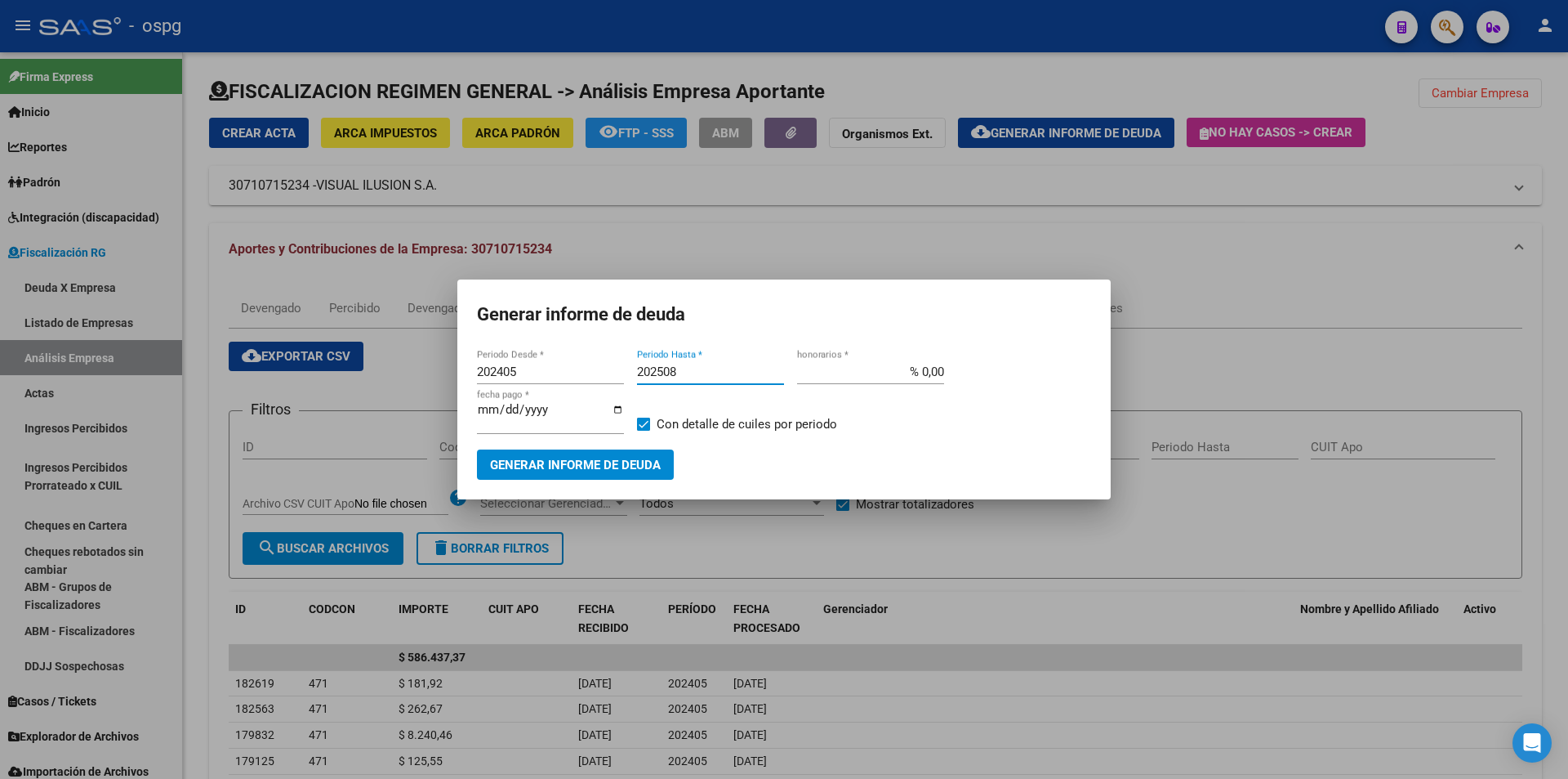
checkbox input "false"
click at [634, 462] on span "Generar informe de deuda" at bounding box center [575, 465] width 170 height 15
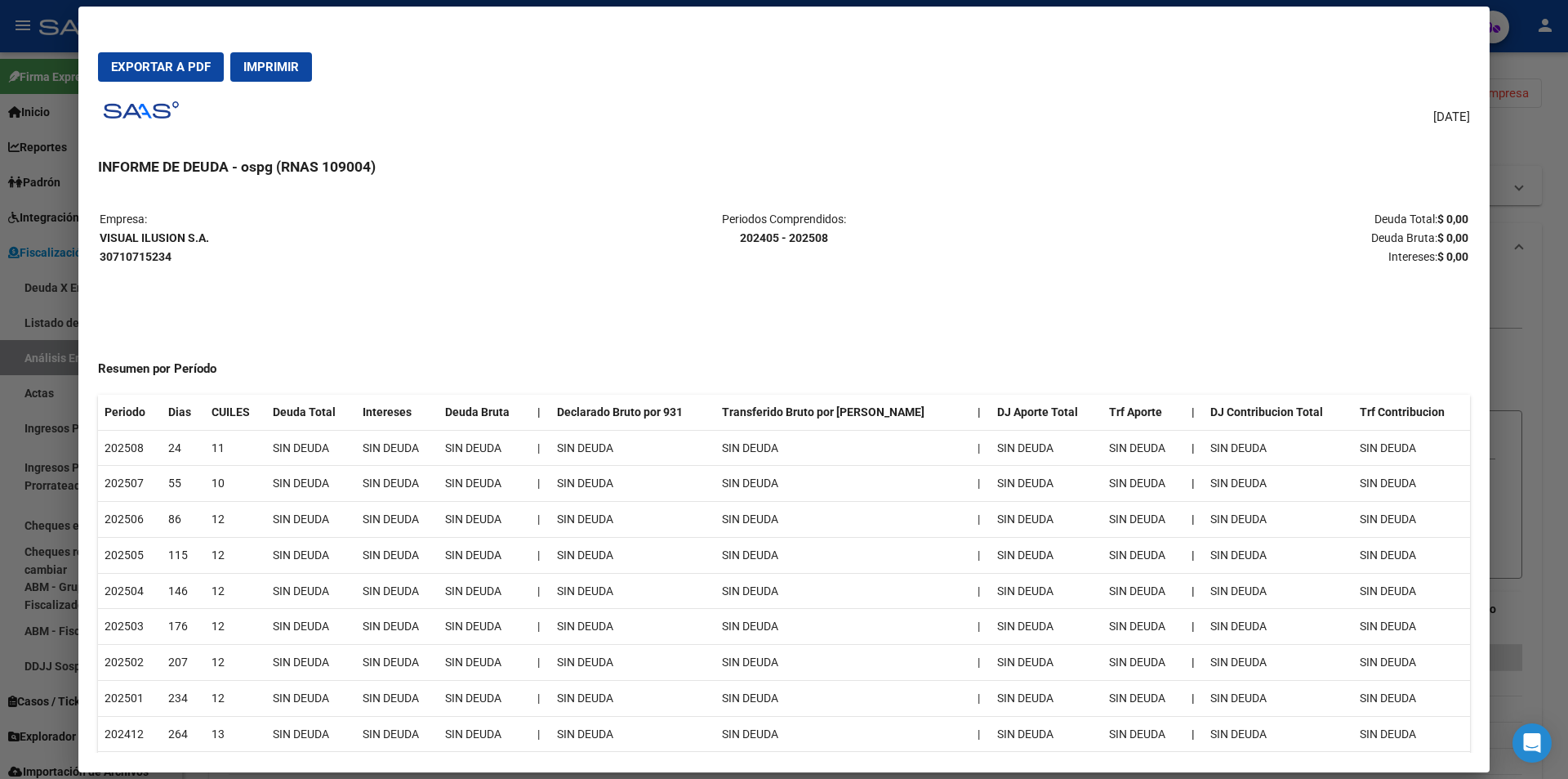
click at [1550, 362] on div at bounding box center [784, 390] width 1568 height 779
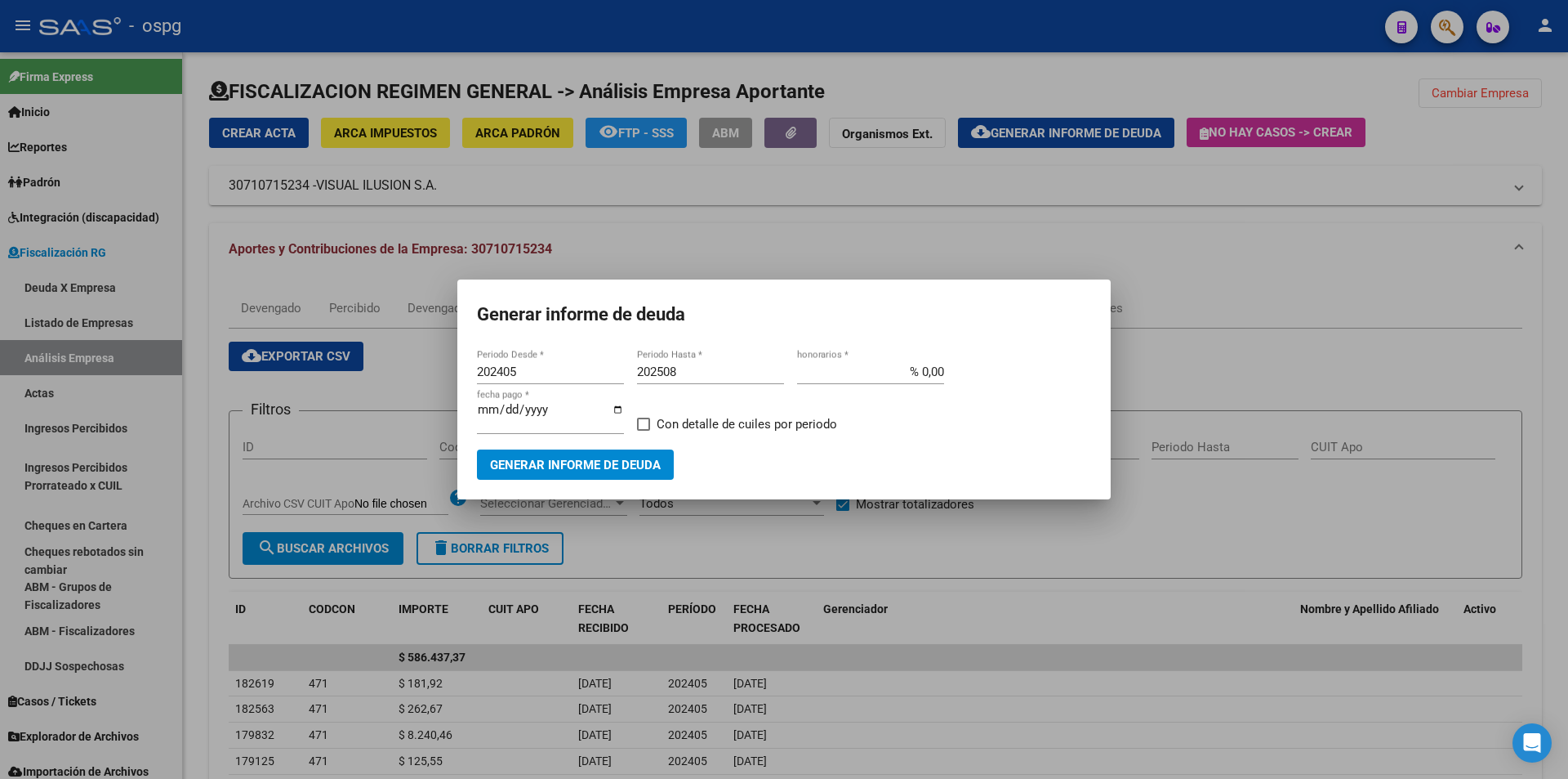
click at [1381, 305] on div at bounding box center [784, 390] width 1568 height 779
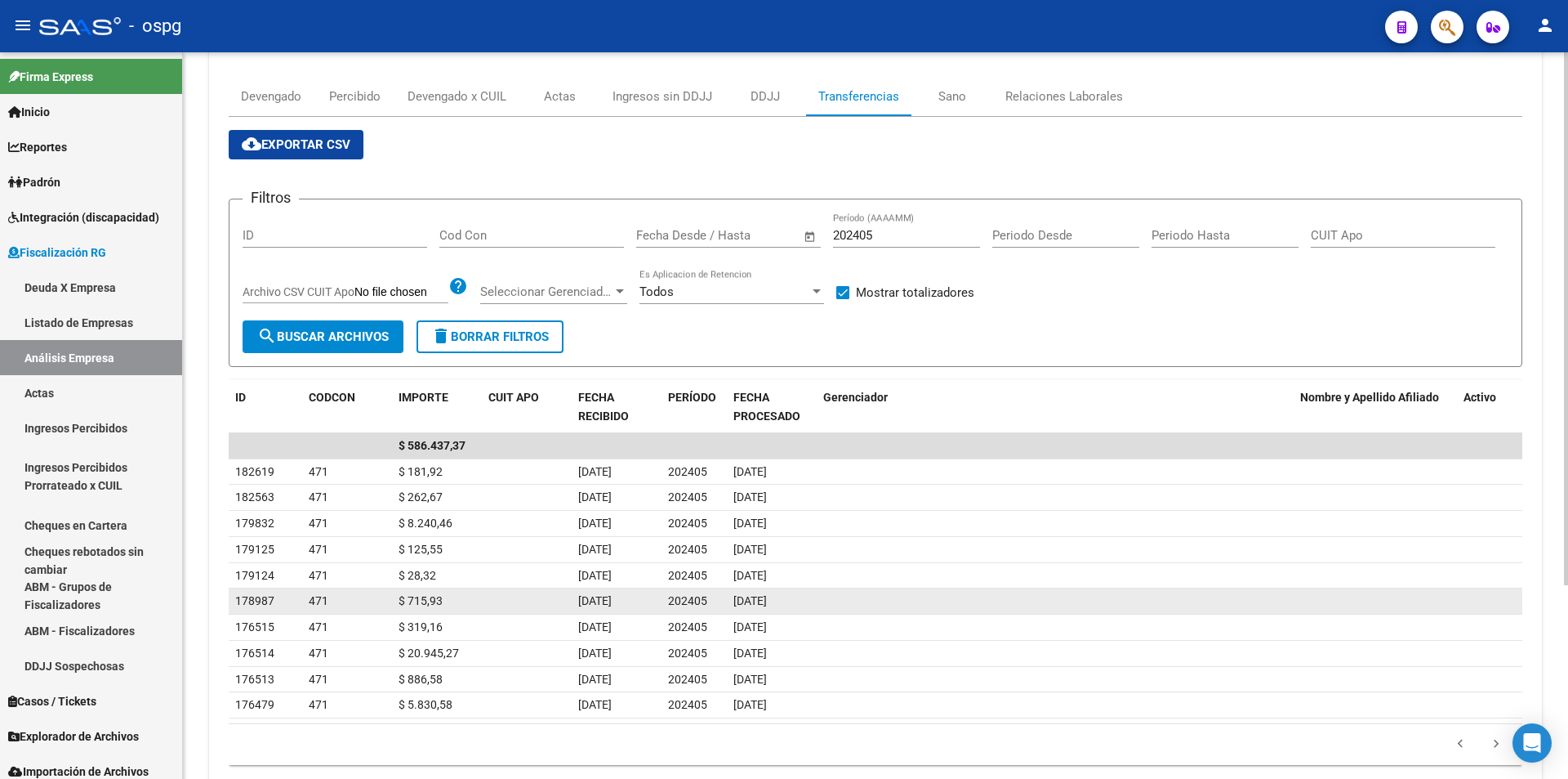
scroll to position [245, 0]
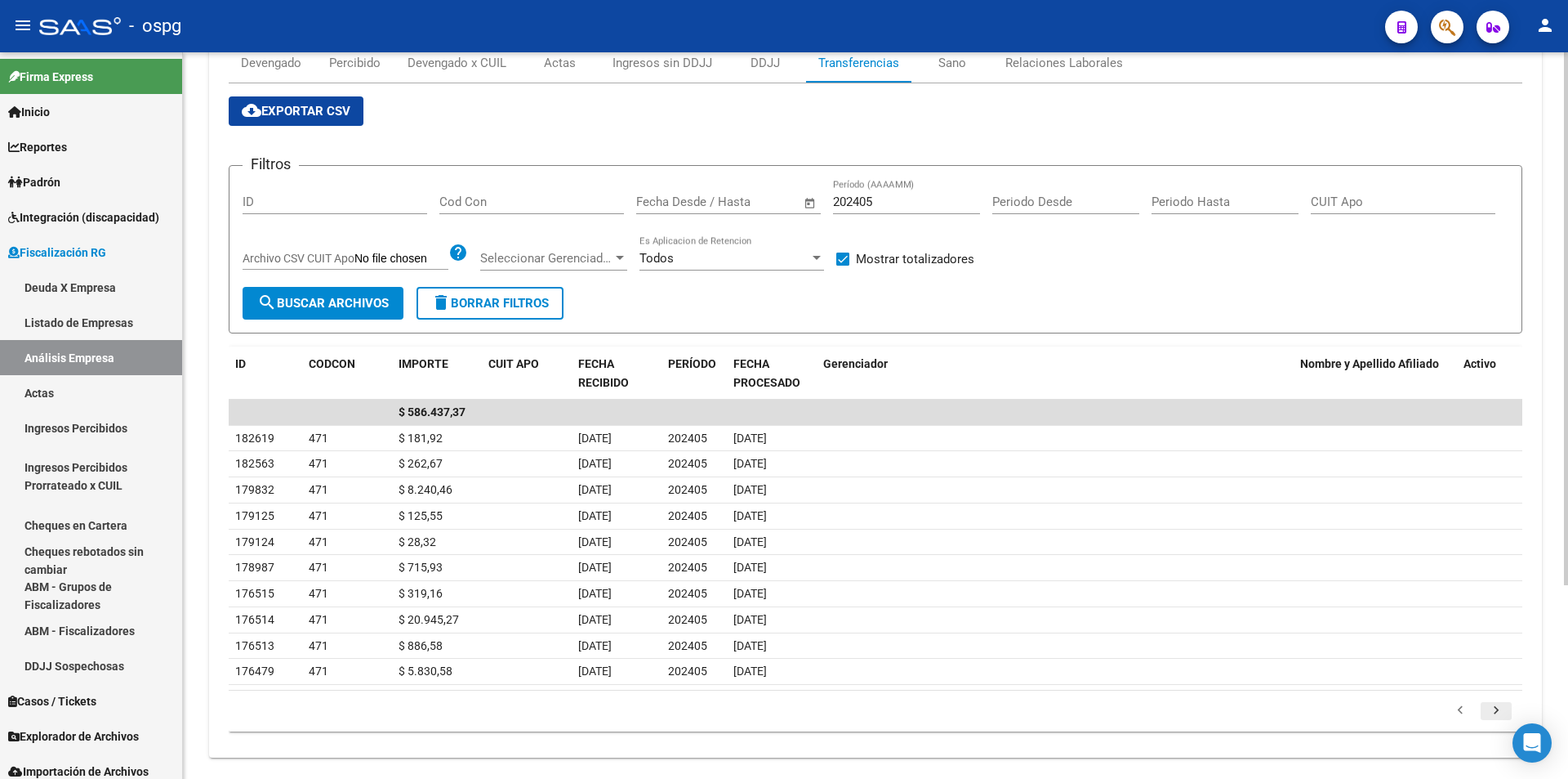
click at [1497, 708] on icon "go to next page" at bounding box center [1496, 712] width 21 height 19
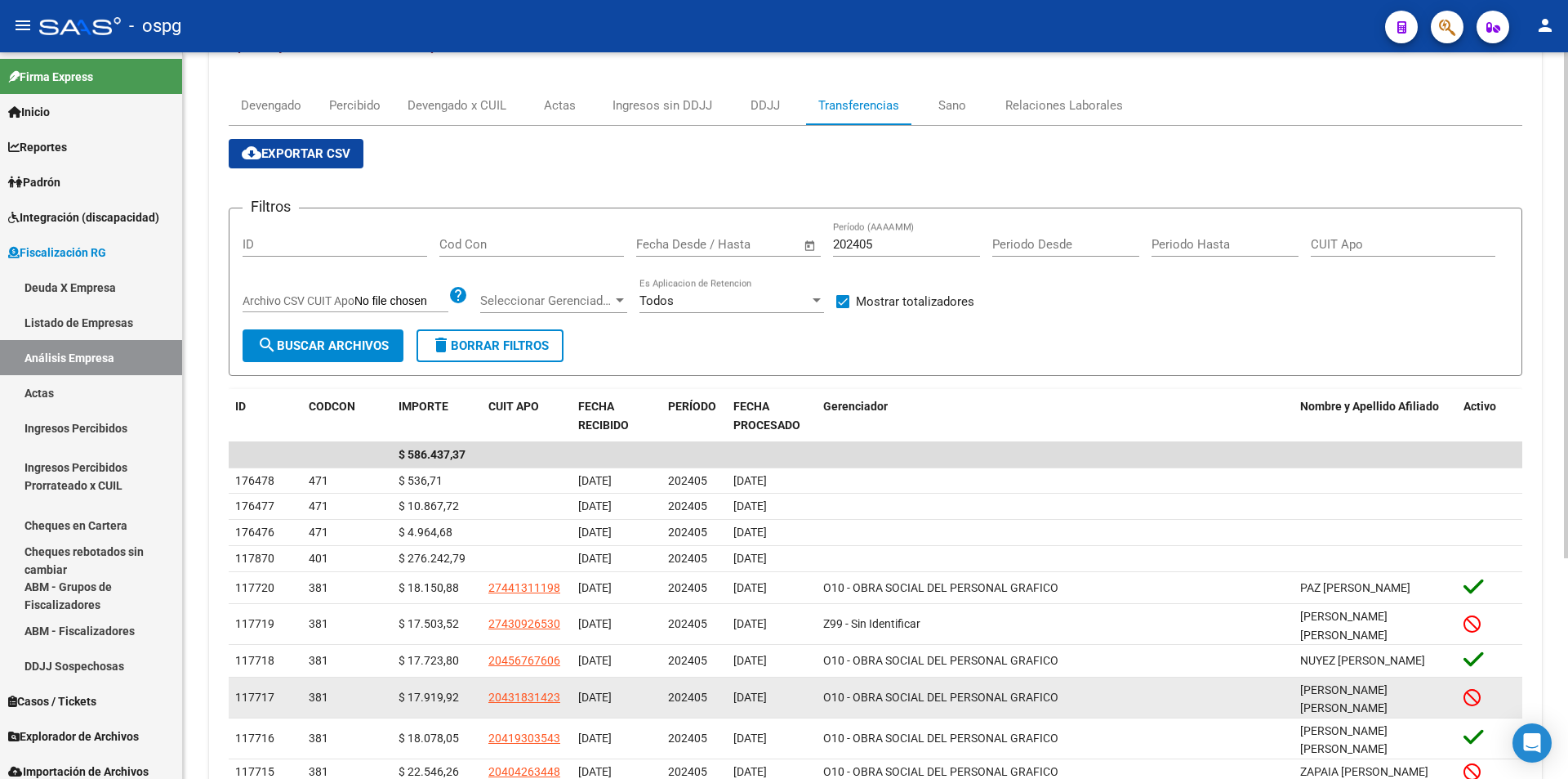
scroll to position [154, 0]
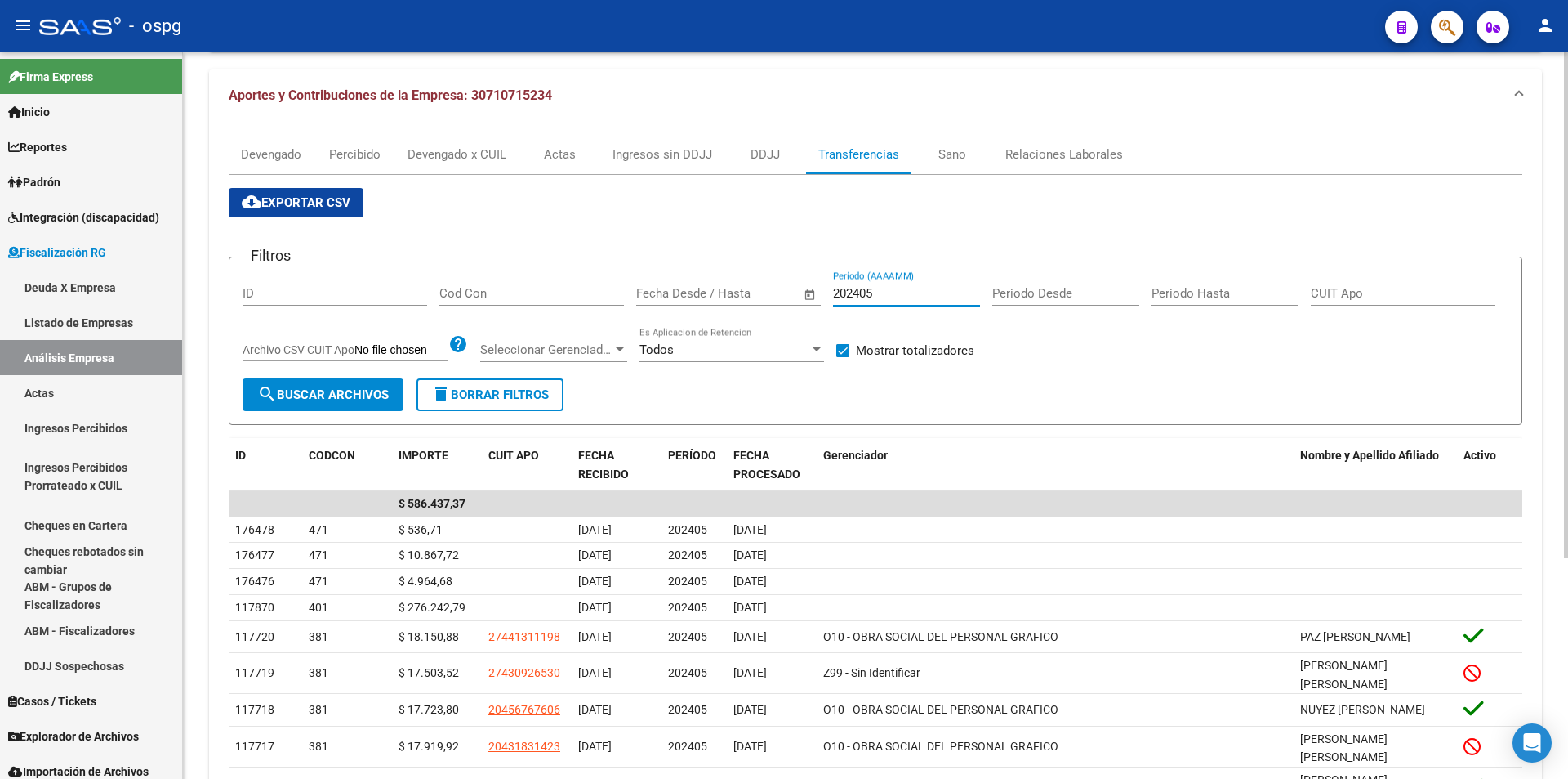
click at [885, 291] on input "202405" at bounding box center [906, 294] width 147 height 15
click at [336, 389] on span "search Buscar Archivos" at bounding box center [323, 395] width 132 height 15
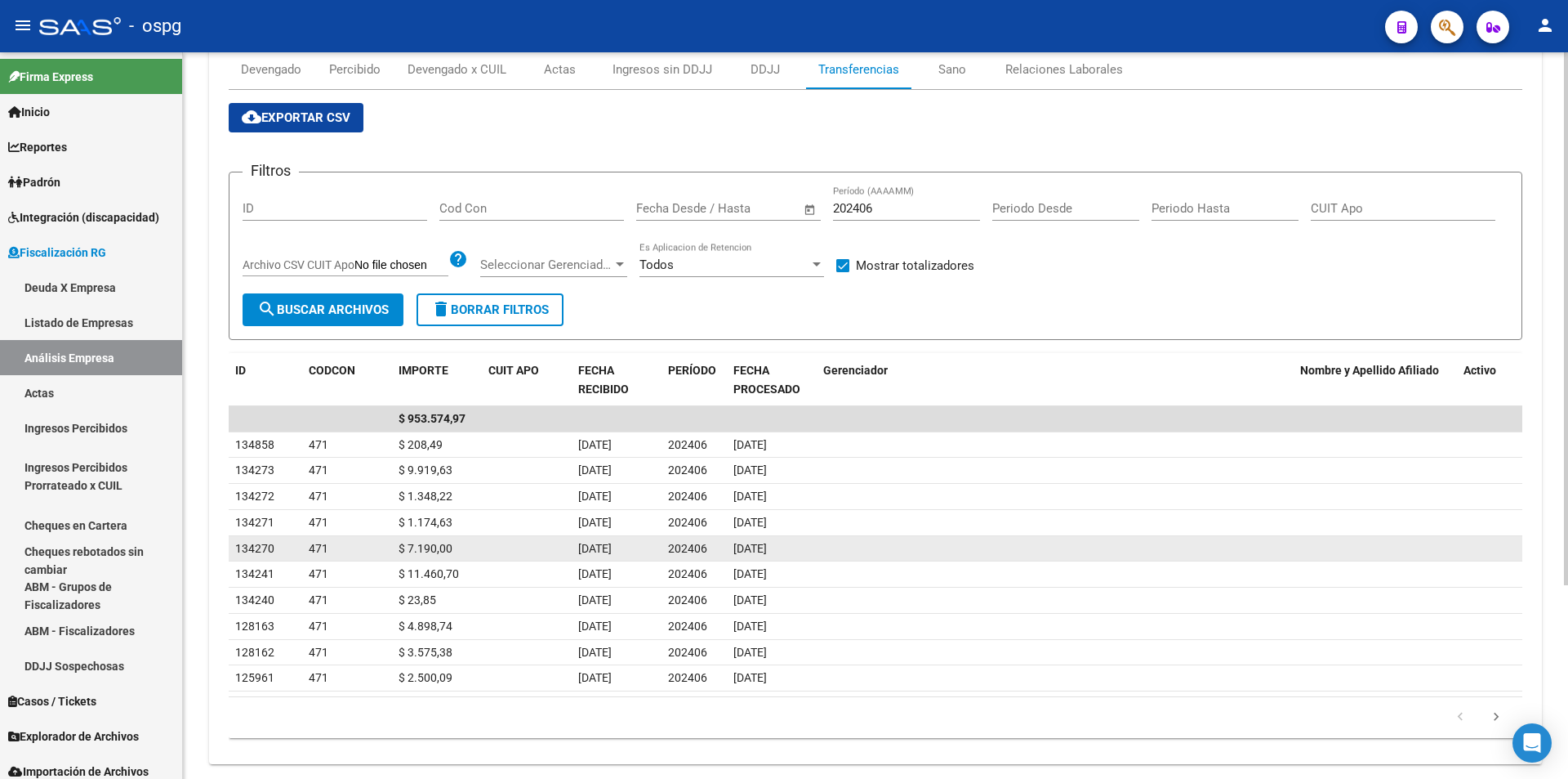
scroll to position [264, 0]
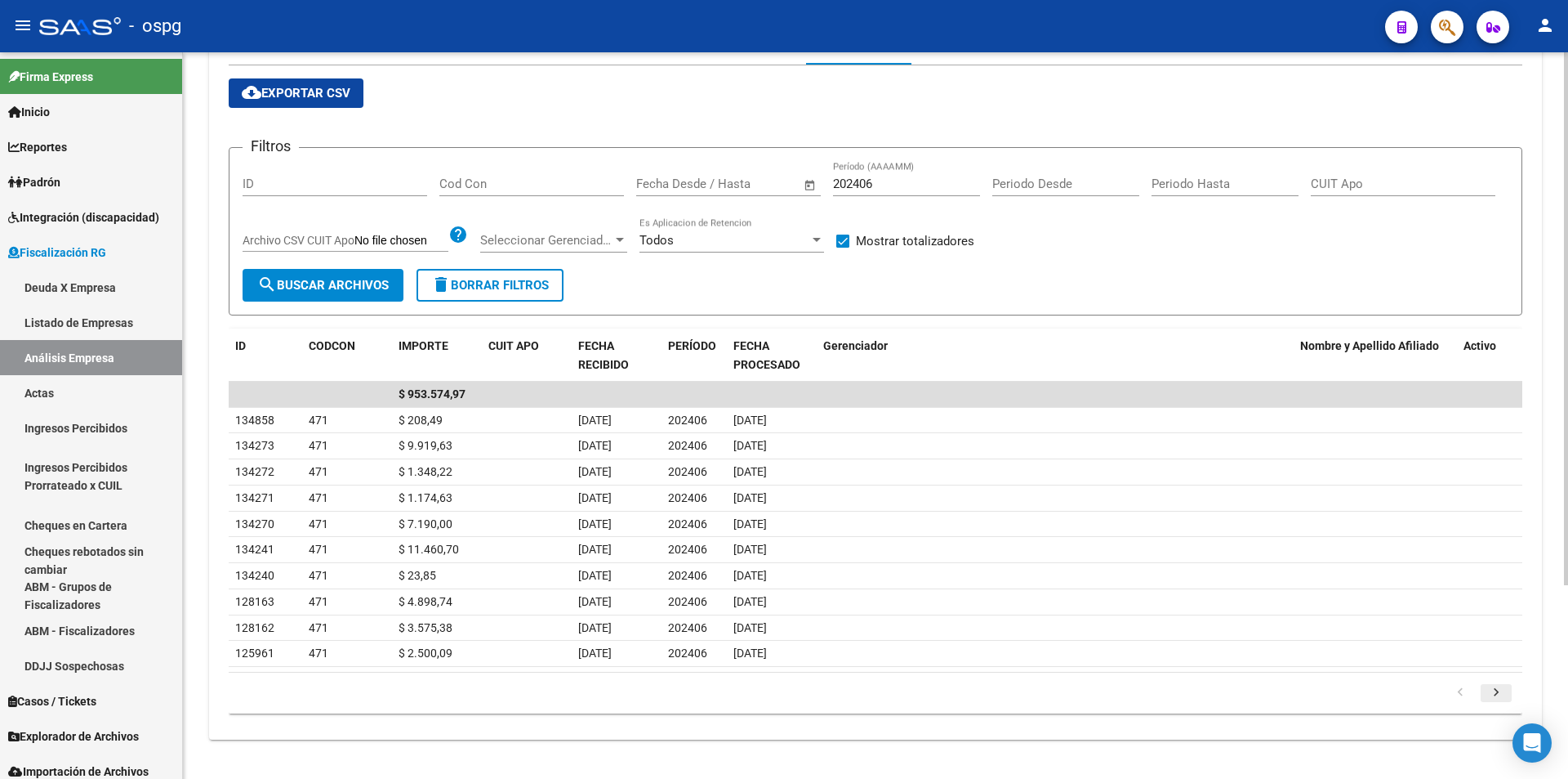
click at [1497, 690] on icon "go to next page" at bounding box center [1496, 694] width 21 height 19
click at [1497, 692] on icon "go to next page" at bounding box center [1496, 694] width 21 height 19
click at [1497, 692] on icon "go to next page" at bounding box center [1496, 699] width 21 height 19
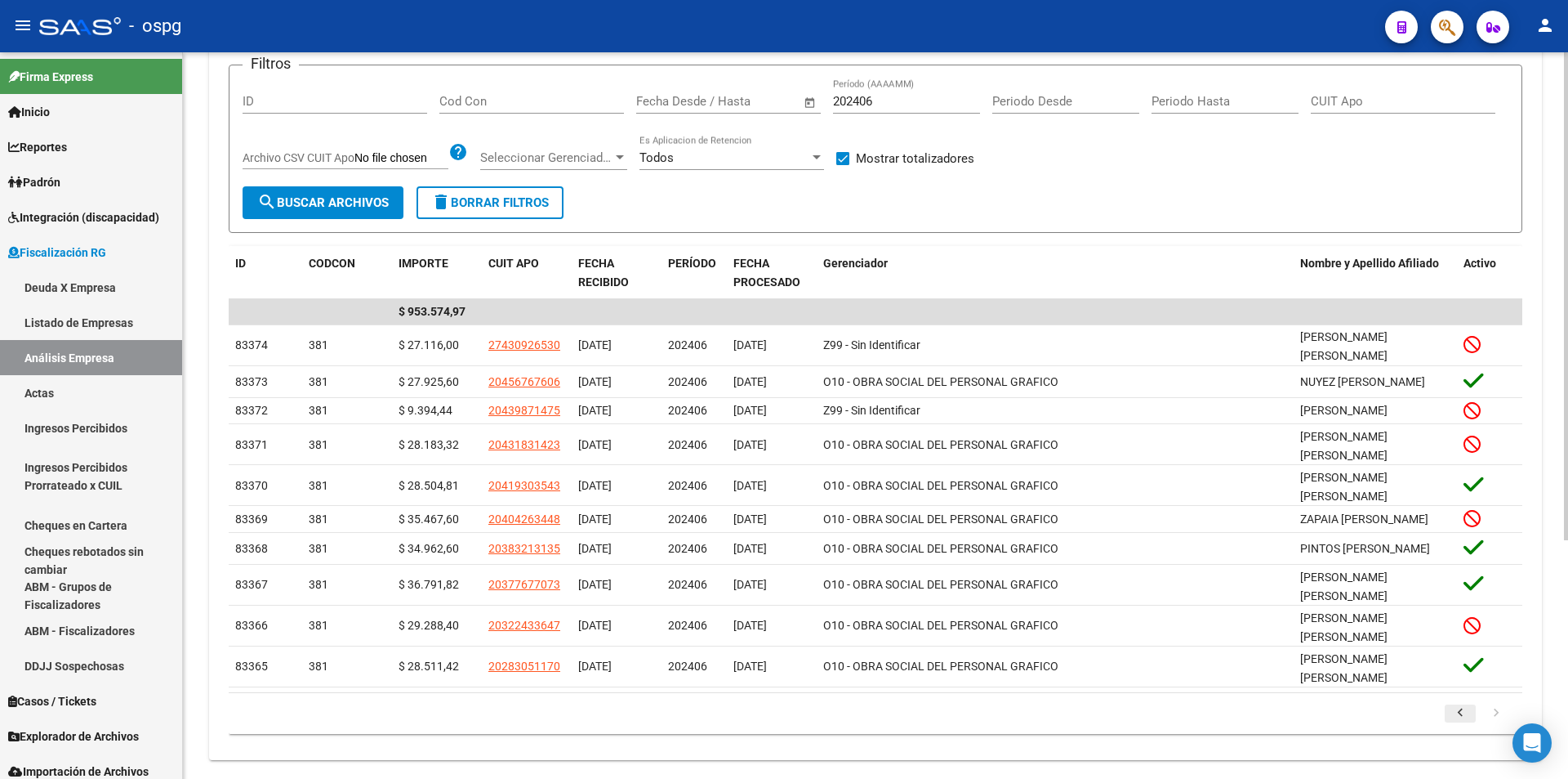
click at [1459, 705] on icon "go to previous page" at bounding box center [1460, 714] width 21 height 19
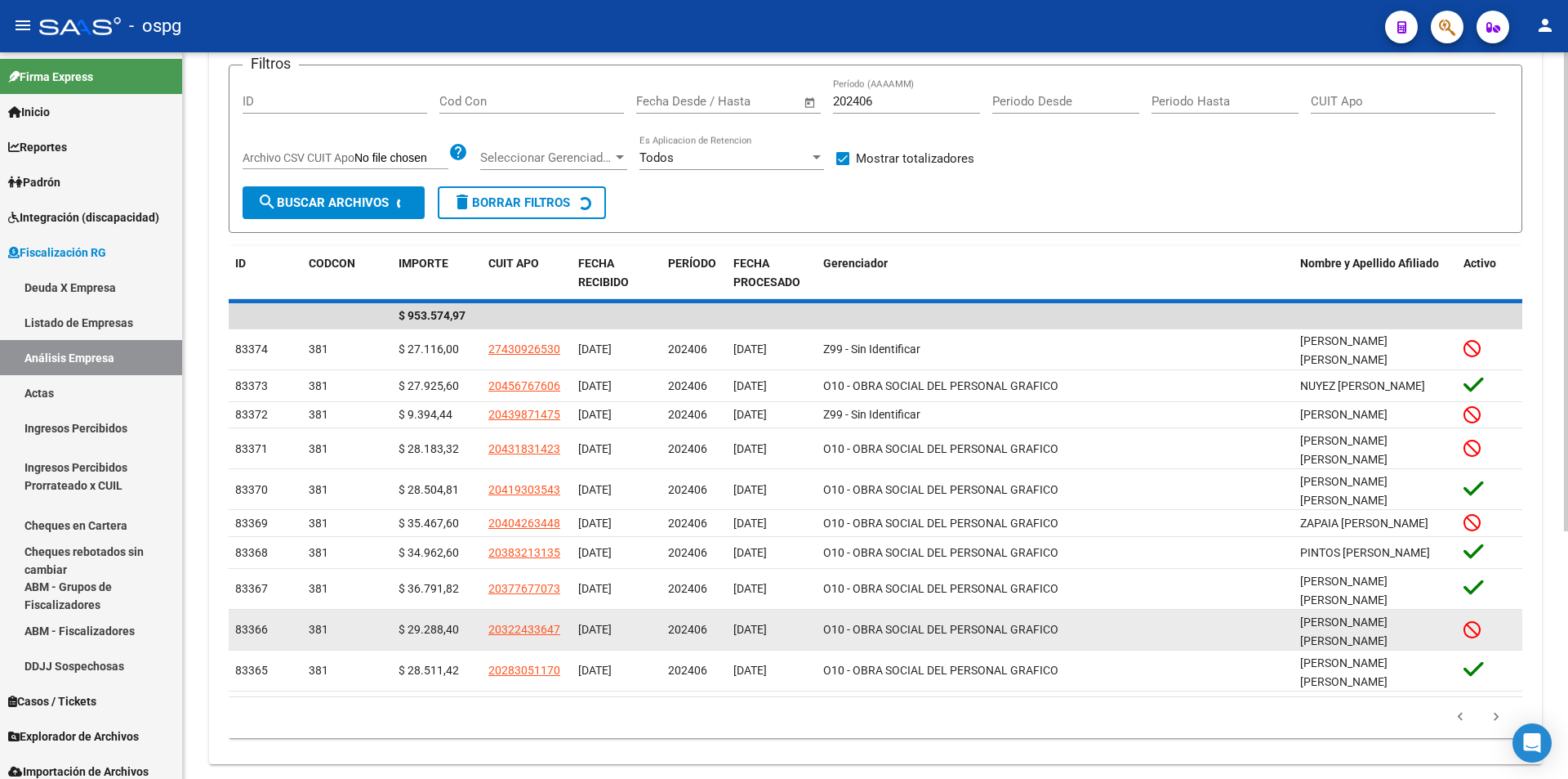
scroll to position [271, 0]
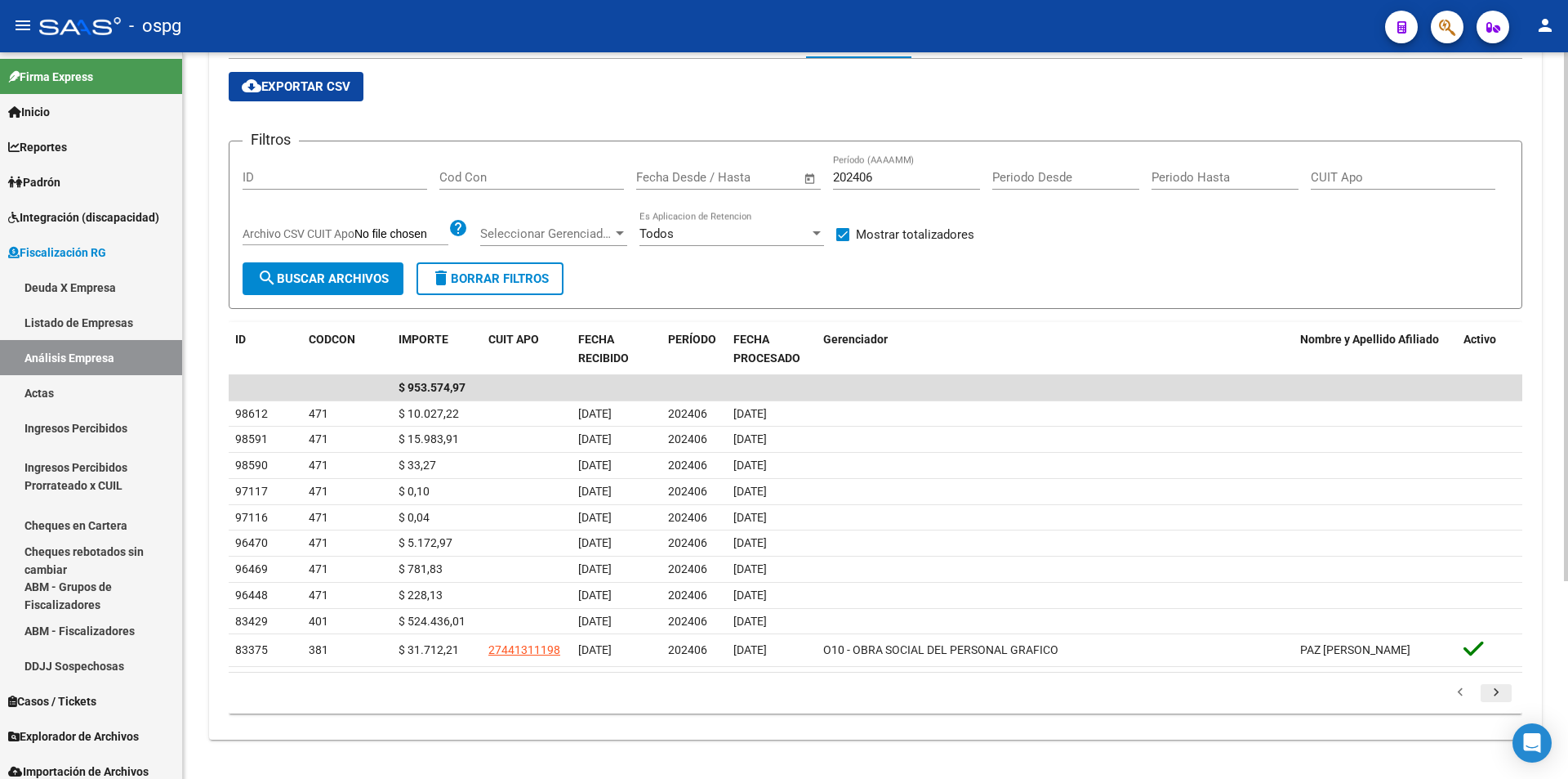
click at [1493, 690] on icon "go to next page" at bounding box center [1496, 694] width 21 height 19
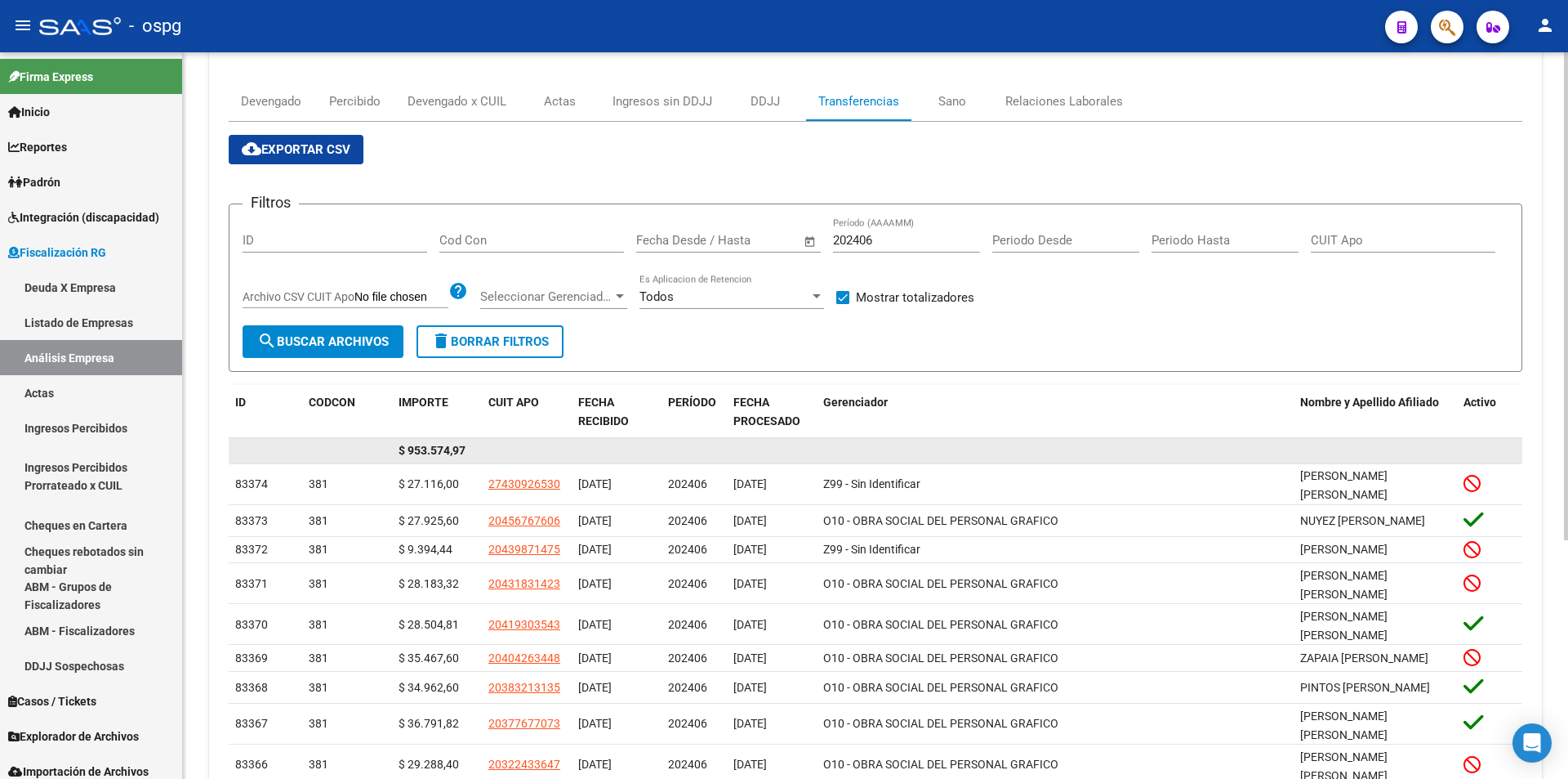
scroll to position [107, 0]
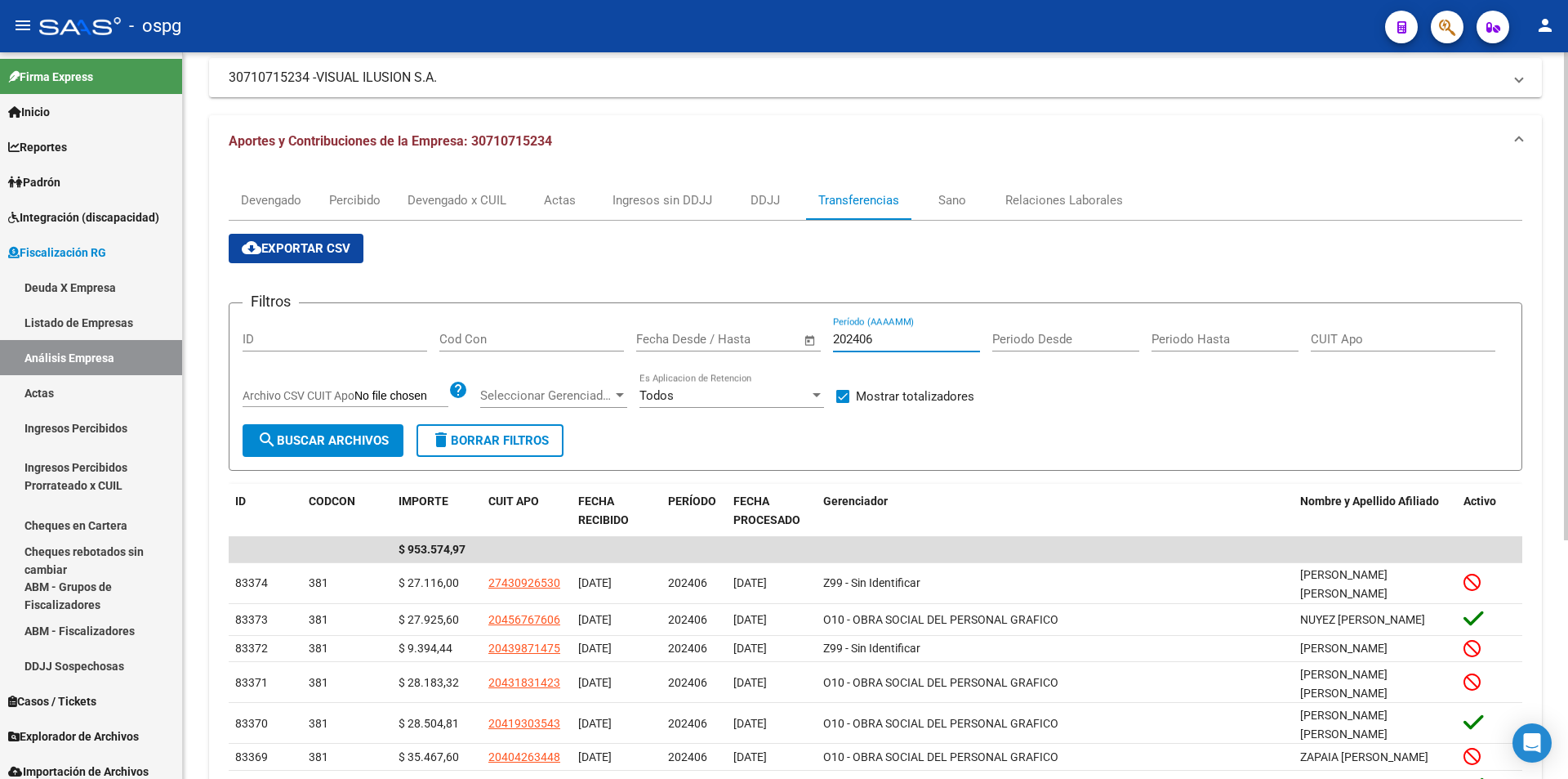
click at [883, 333] on input "202406" at bounding box center [906, 339] width 147 height 15
click at [320, 435] on span "search Buscar Archivos" at bounding box center [323, 441] width 132 height 15
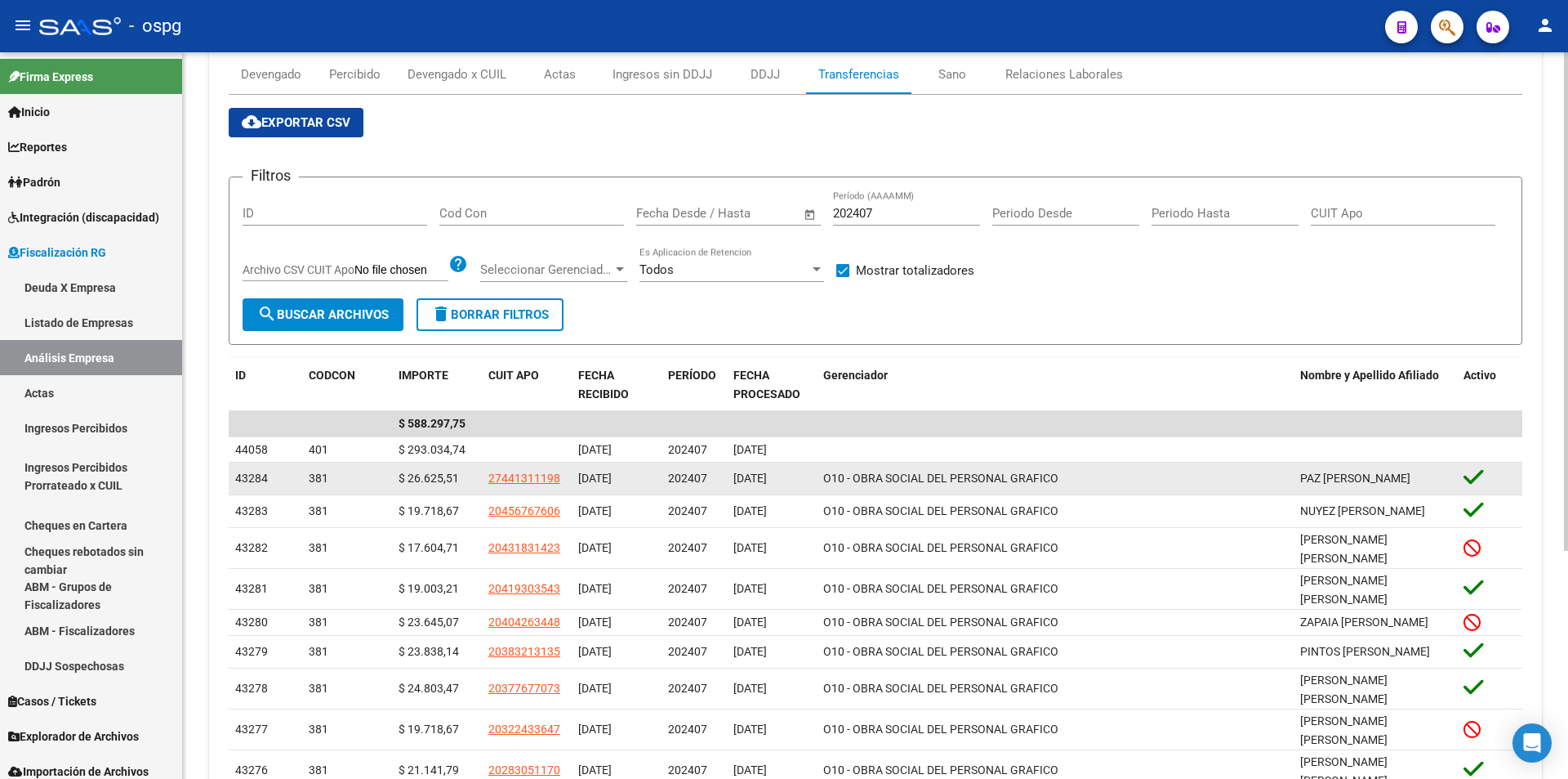
scroll to position [332, 0]
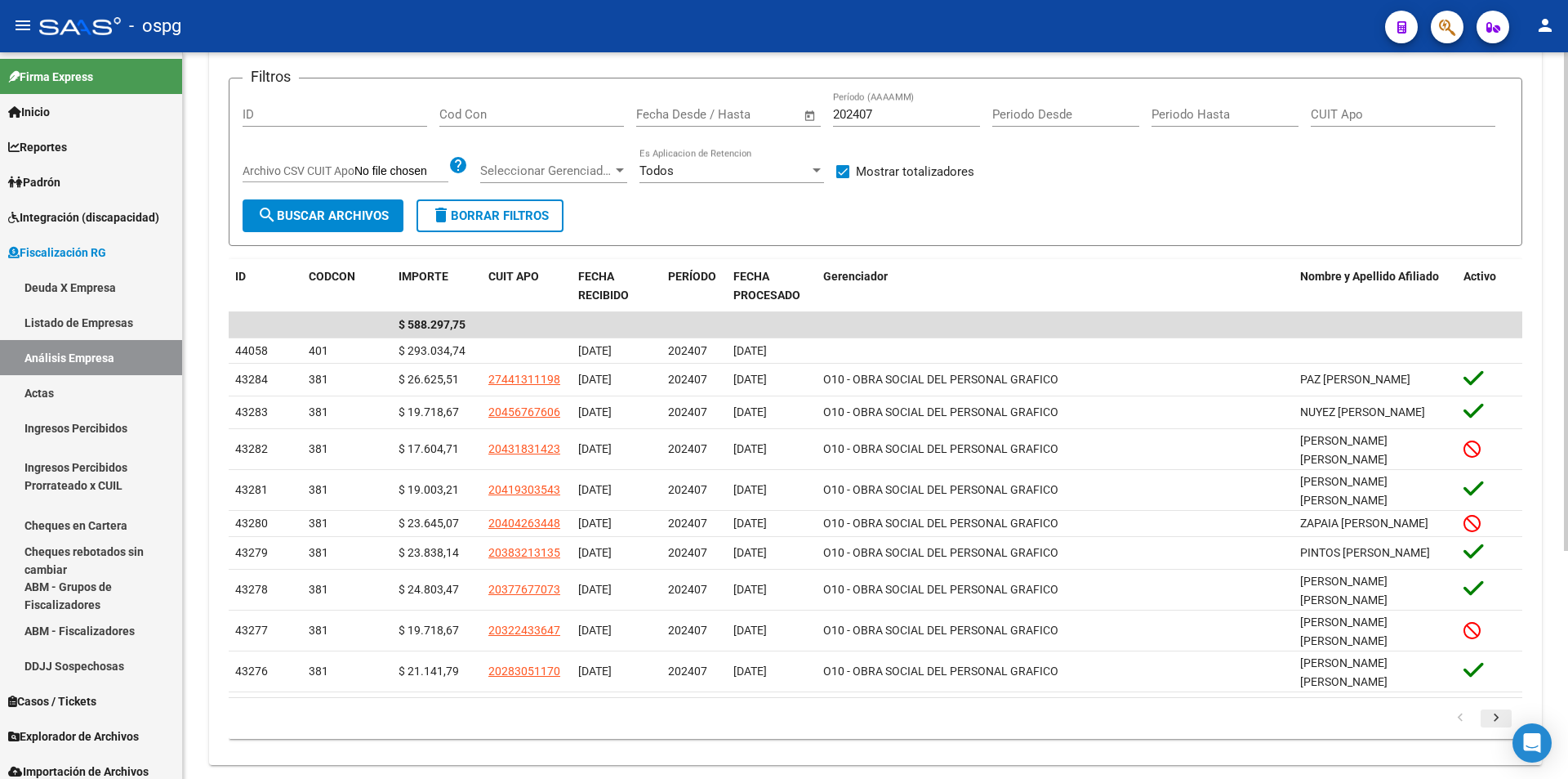
click at [1498, 710] on icon "go to next page" at bounding box center [1496, 719] width 21 height 19
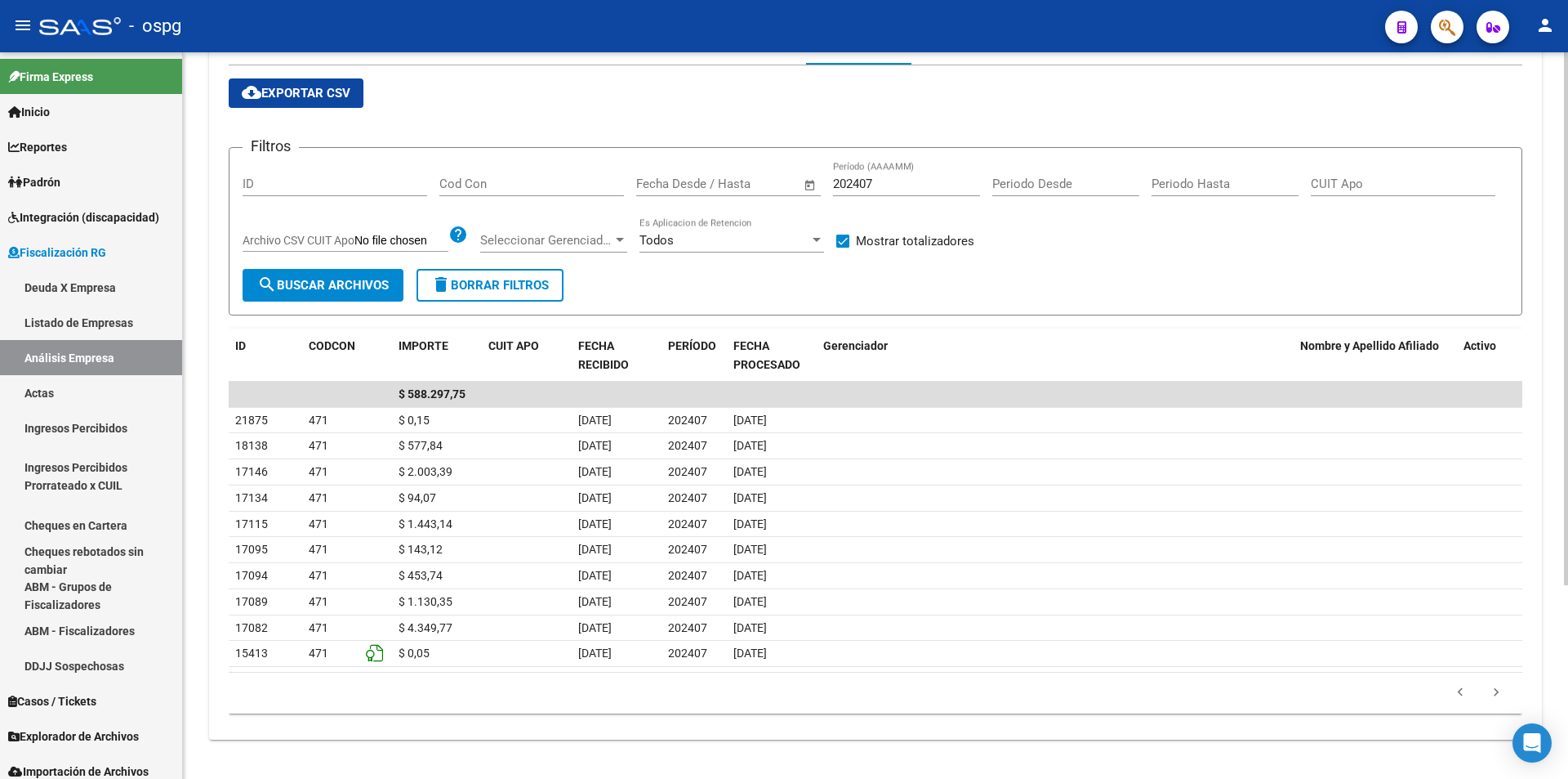
scroll to position [264, 0]
click at [895, 184] on input "202407" at bounding box center [906, 184] width 147 height 15
click at [345, 288] on span "search Buscar Archivos" at bounding box center [323, 285] width 132 height 15
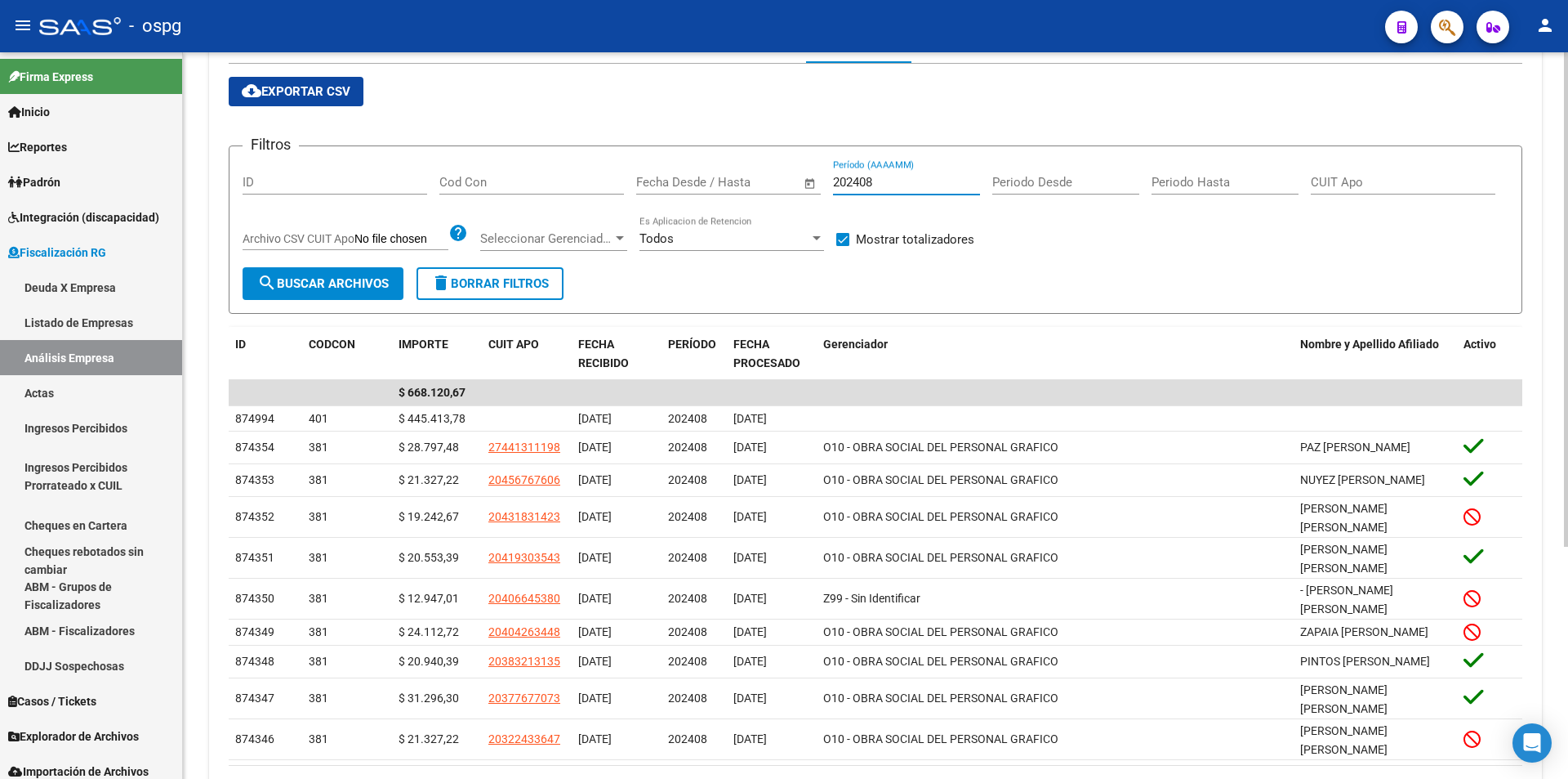
click at [897, 182] on input "202408" at bounding box center [906, 182] width 147 height 15
click at [318, 282] on span "search Buscar Archivos" at bounding box center [323, 284] width 132 height 15
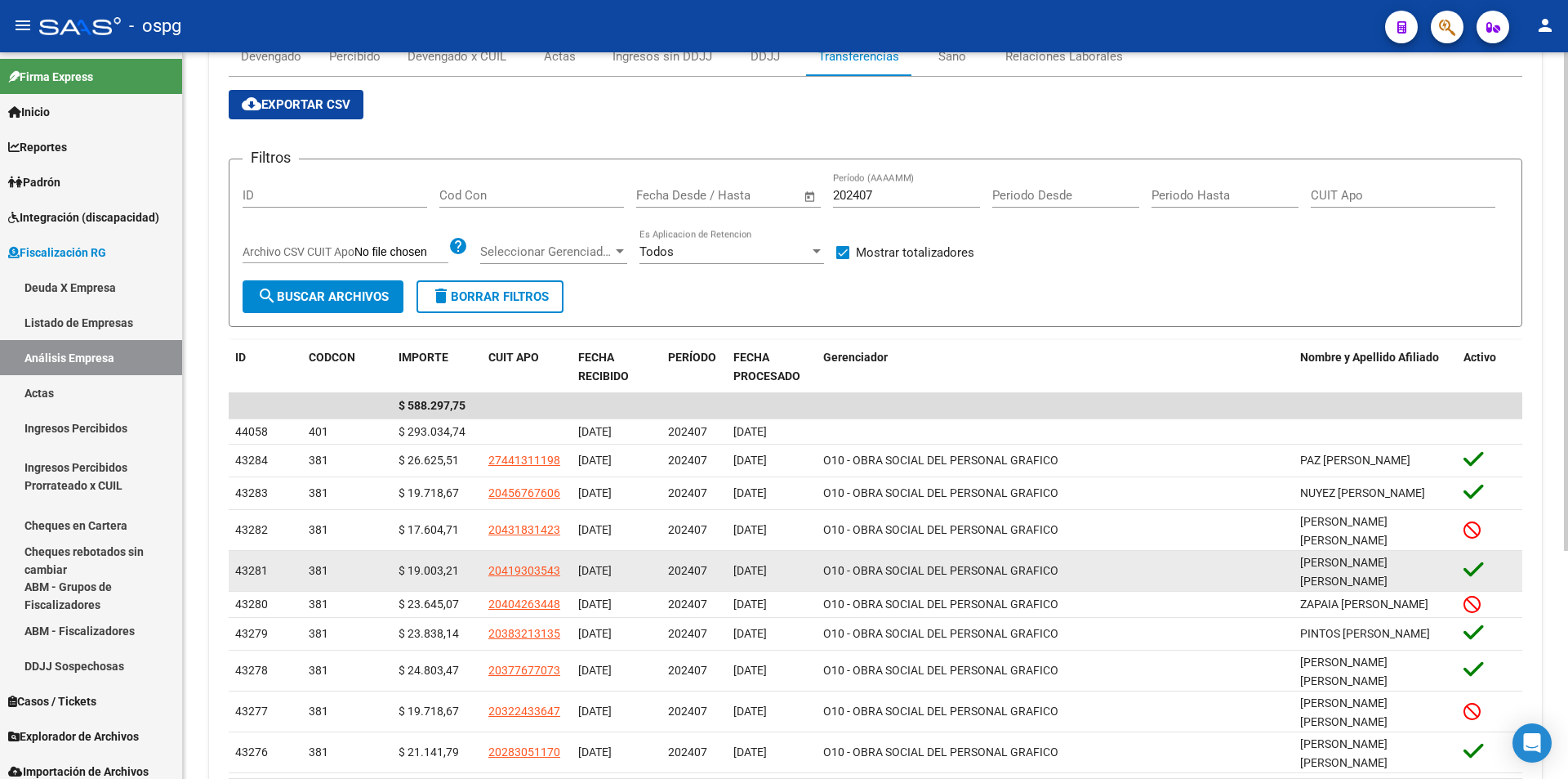
scroll to position [251, 0]
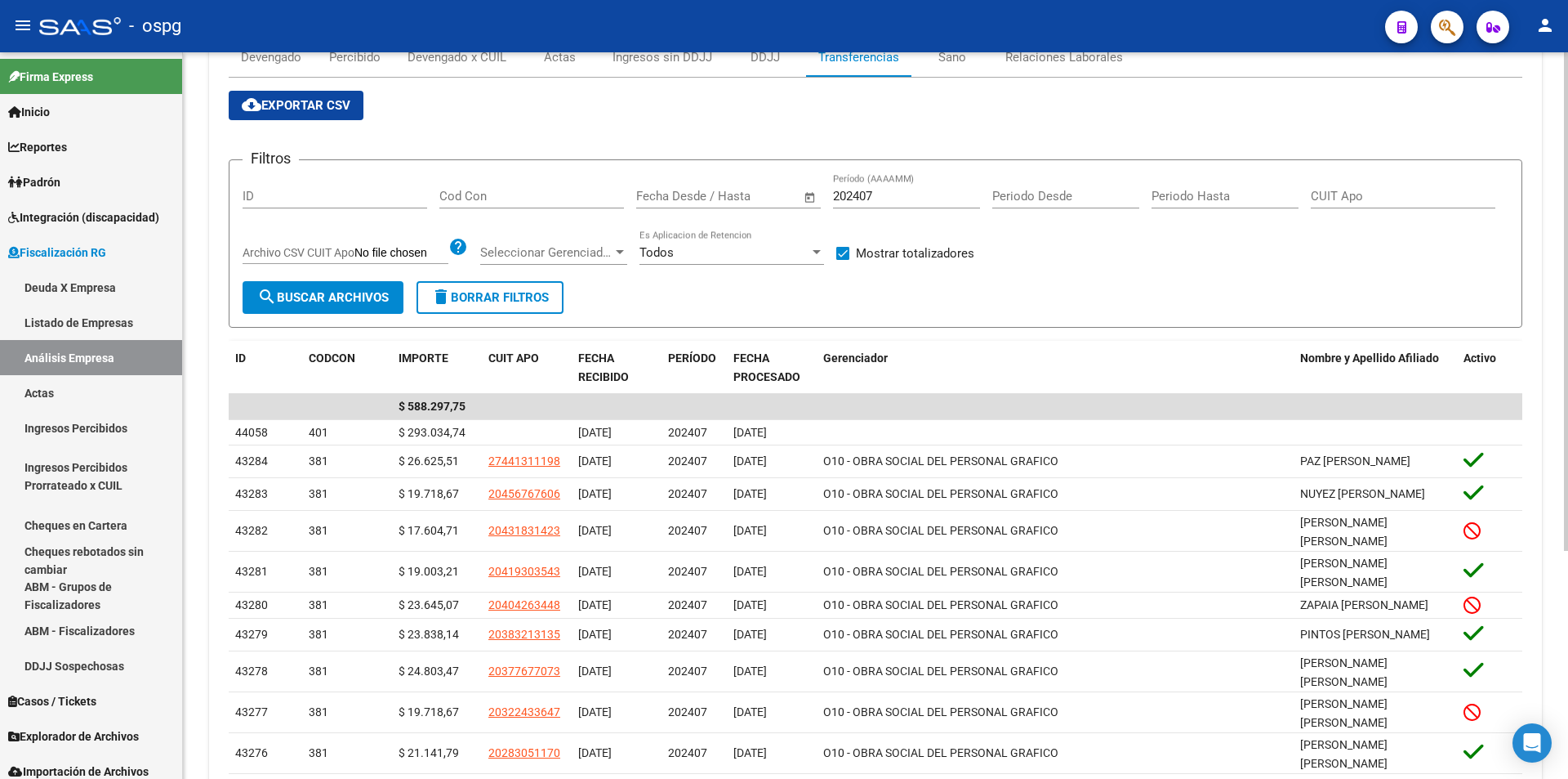
click at [886, 194] on input "202407" at bounding box center [906, 196] width 147 height 15
click at [344, 294] on span "search Buscar Archivos" at bounding box center [323, 298] width 132 height 15
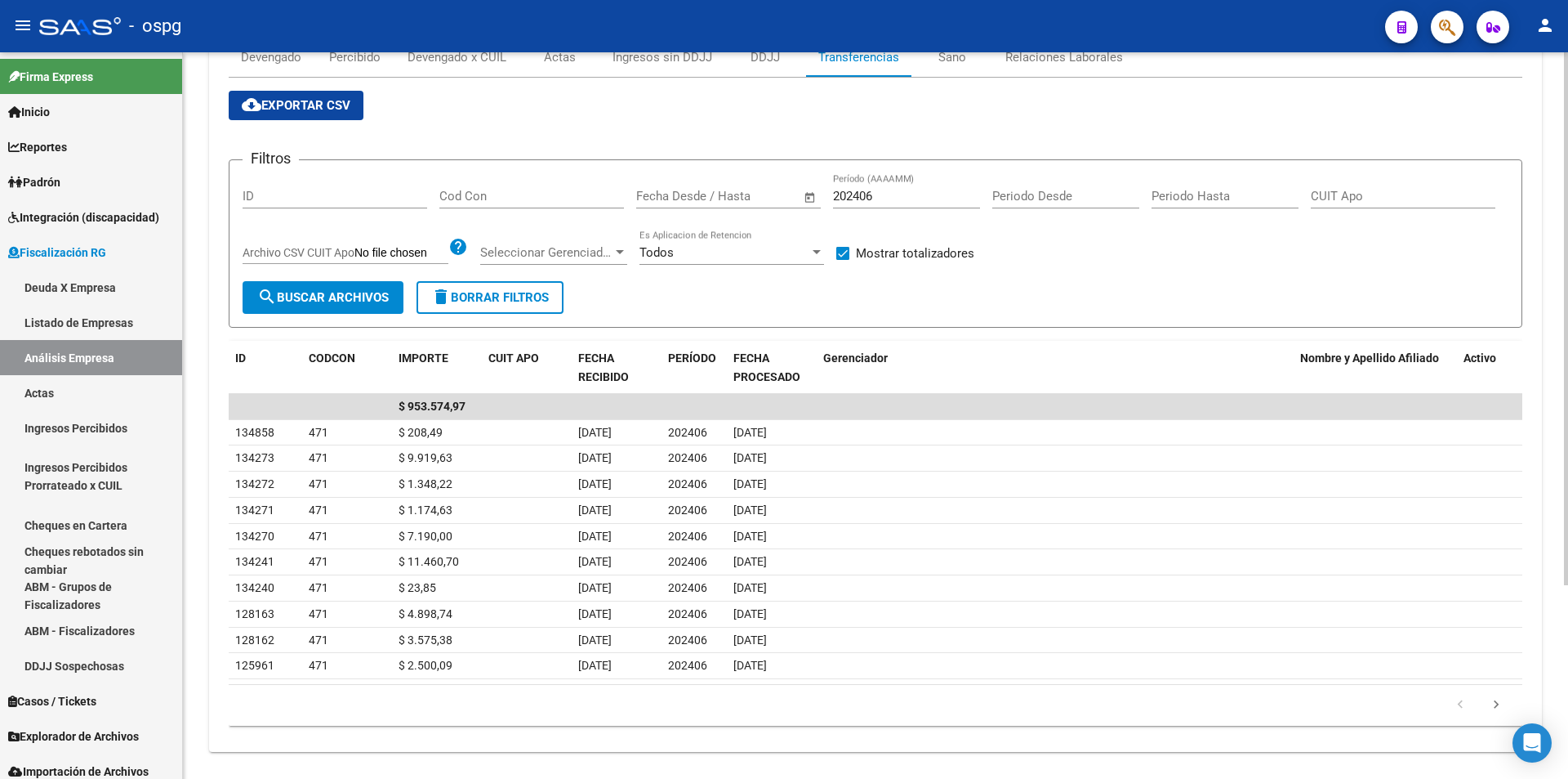
click at [882, 197] on input "202406" at bounding box center [906, 196] width 147 height 15
click at [317, 290] on button "search Buscar Archivos" at bounding box center [323, 297] width 161 height 33
click at [1504, 704] on icon "go to next page" at bounding box center [1496, 706] width 21 height 19
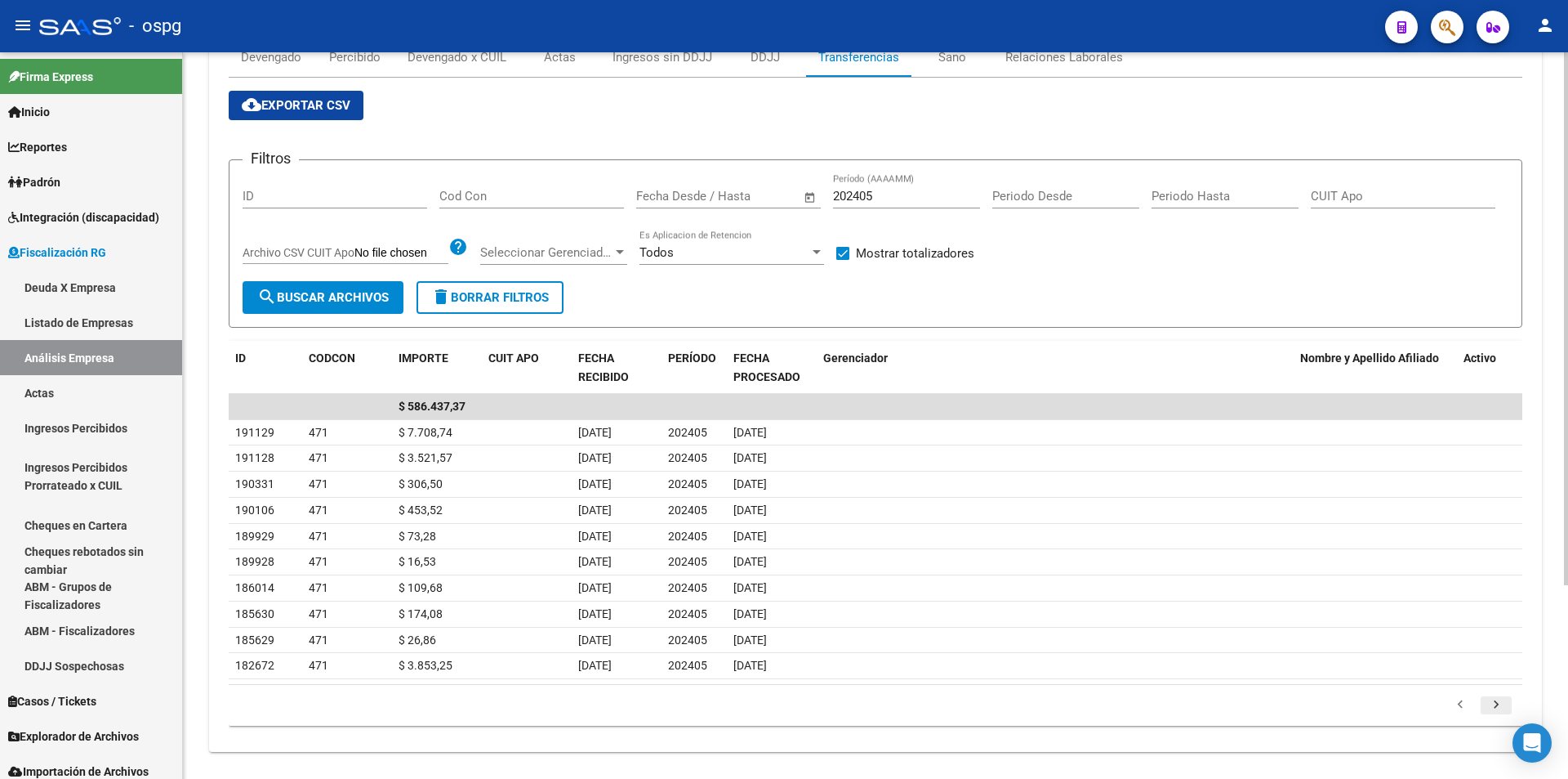
click at [1503, 704] on icon "go to next page" at bounding box center [1496, 706] width 21 height 19
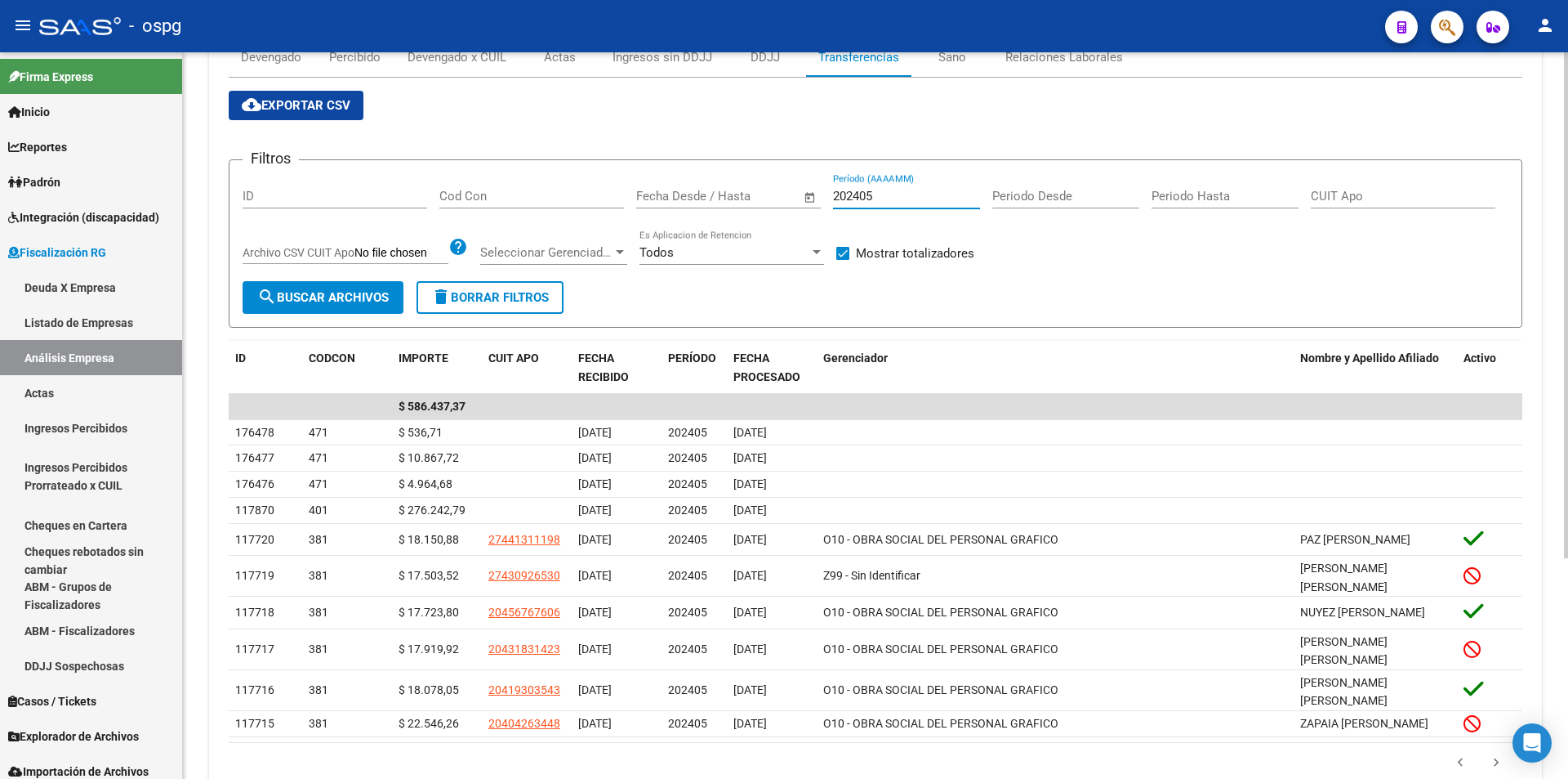
click at [886, 194] on input "202405" at bounding box center [906, 196] width 147 height 15
click at [304, 296] on span "search Buscar Archivos" at bounding box center [323, 298] width 132 height 15
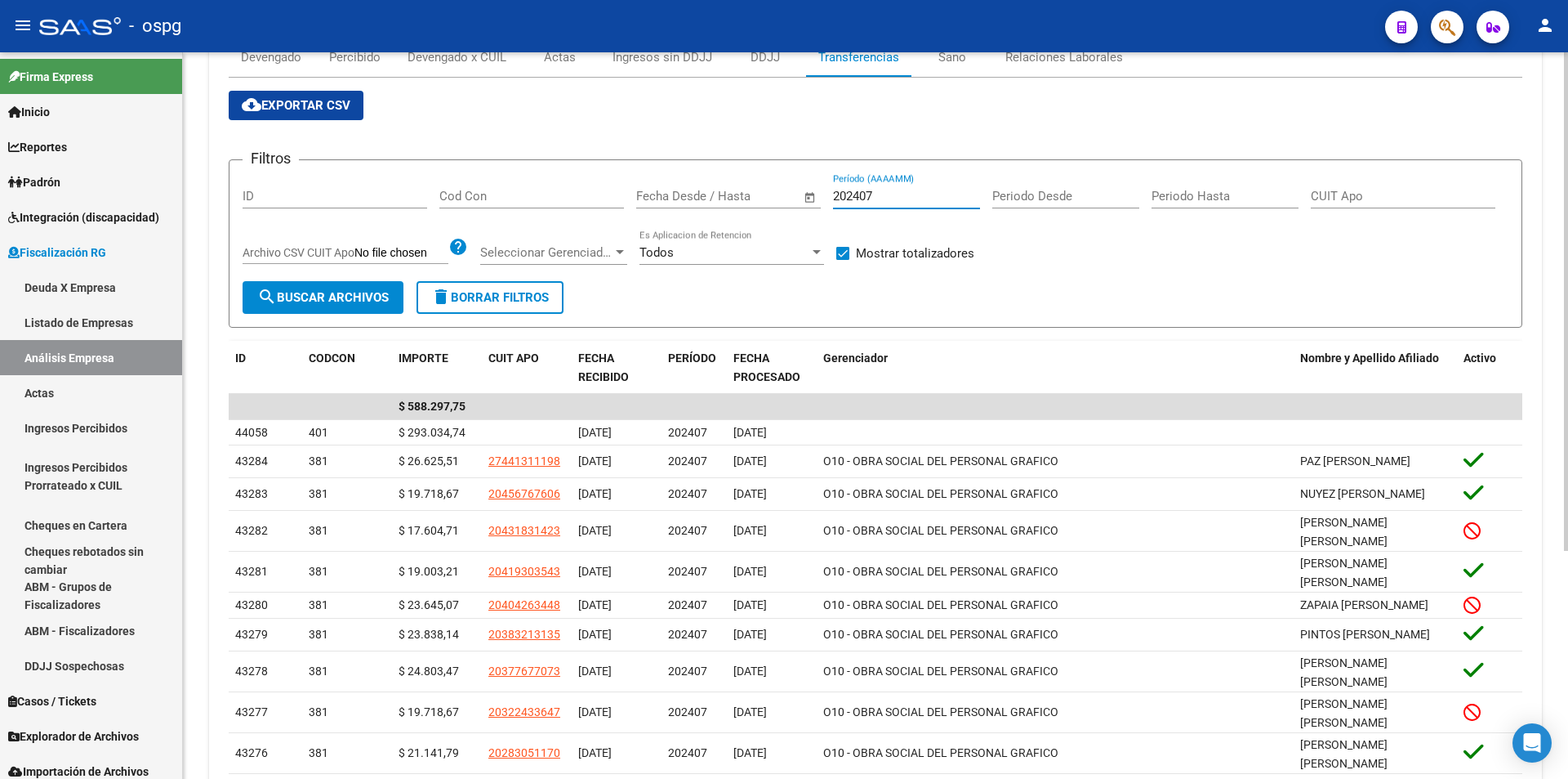
click at [883, 196] on input "202407" at bounding box center [906, 196] width 147 height 15
click at [284, 303] on span "search Buscar Archivos" at bounding box center [323, 298] width 132 height 15
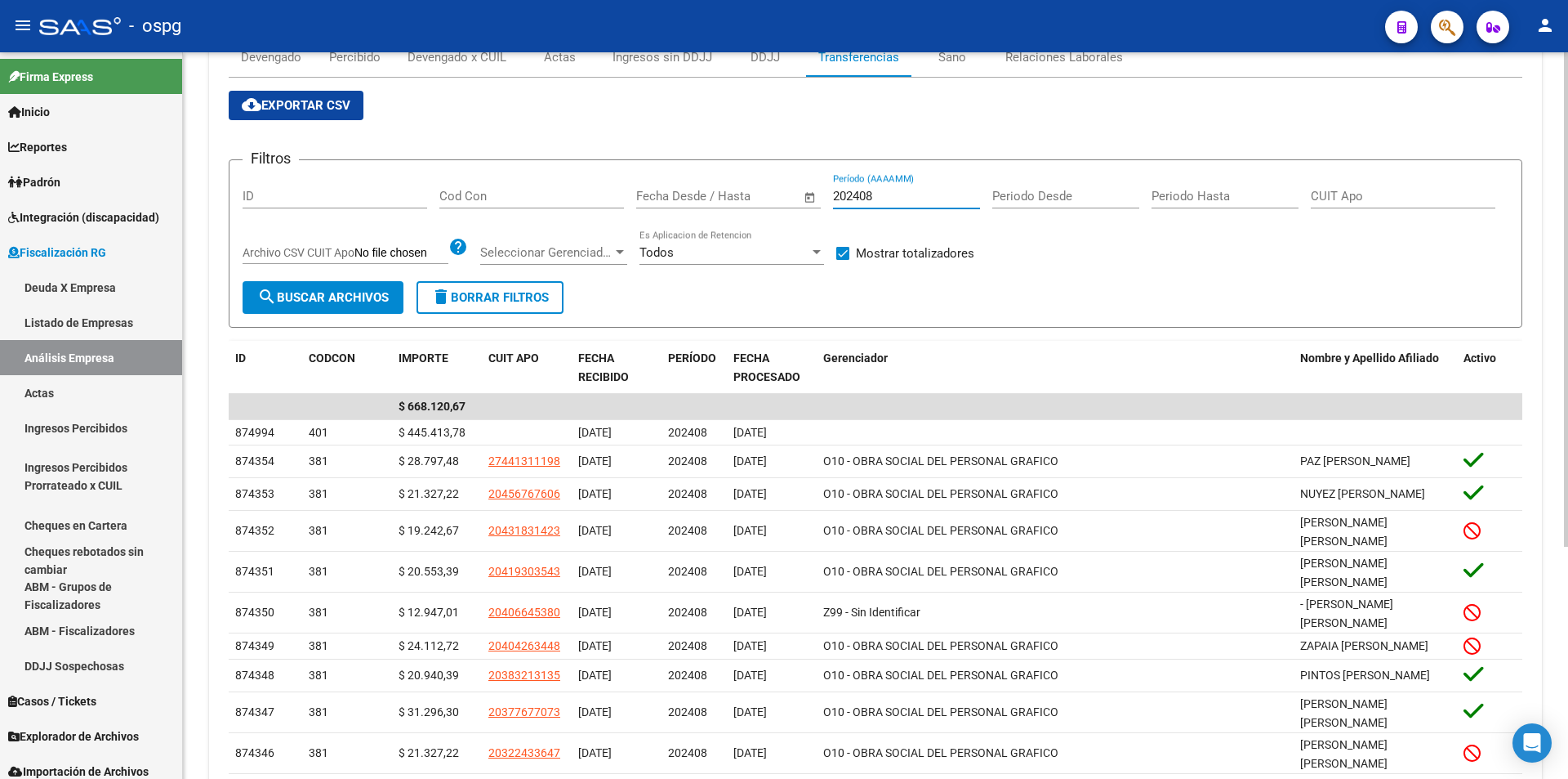
click at [889, 201] on input "202408" at bounding box center [906, 196] width 147 height 15
click at [347, 294] on span "search Buscar Archivos" at bounding box center [323, 298] width 132 height 15
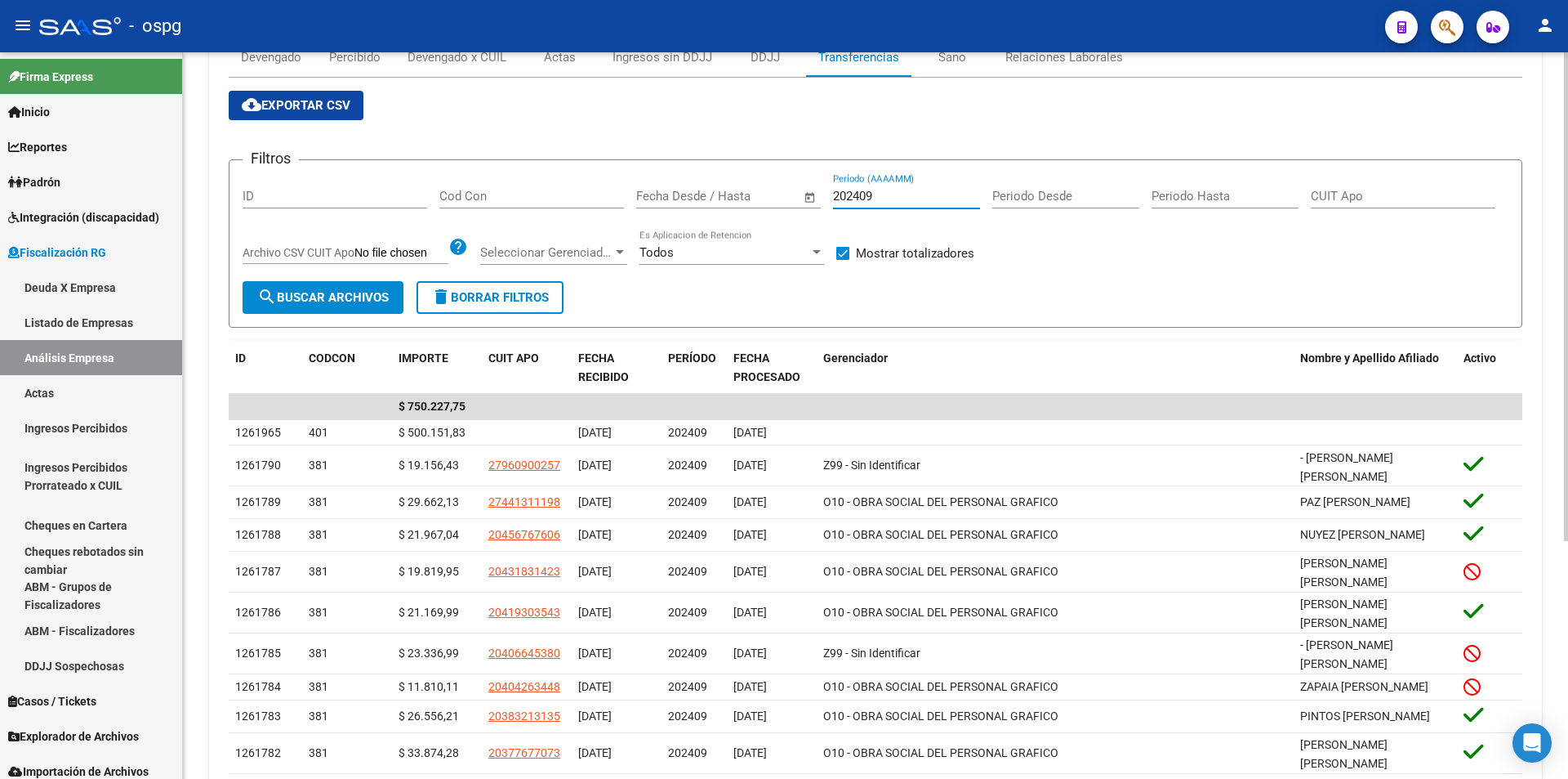
click at [883, 199] on input "202409" at bounding box center [906, 196] width 147 height 15
click at [331, 298] on span "search Buscar Archivos" at bounding box center [323, 298] width 132 height 15
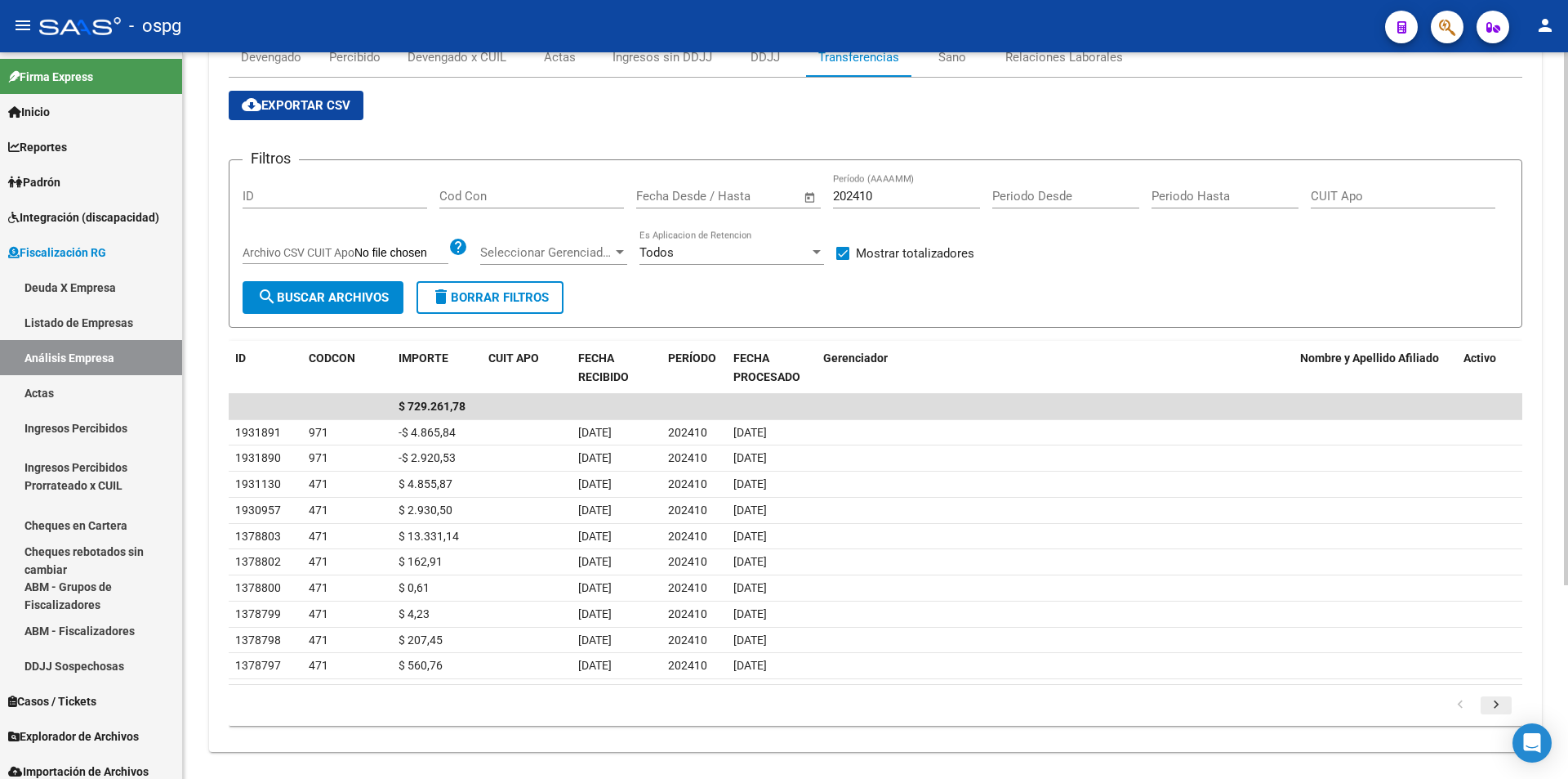
click at [1488, 711] on icon "go to next page" at bounding box center [1496, 706] width 21 height 19
click at [1498, 698] on icon "go to next page" at bounding box center [1496, 706] width 21 height 19
click at [1495, 710] on icon "go to next page" at bounding box center [1496, 708] width 21 height 19
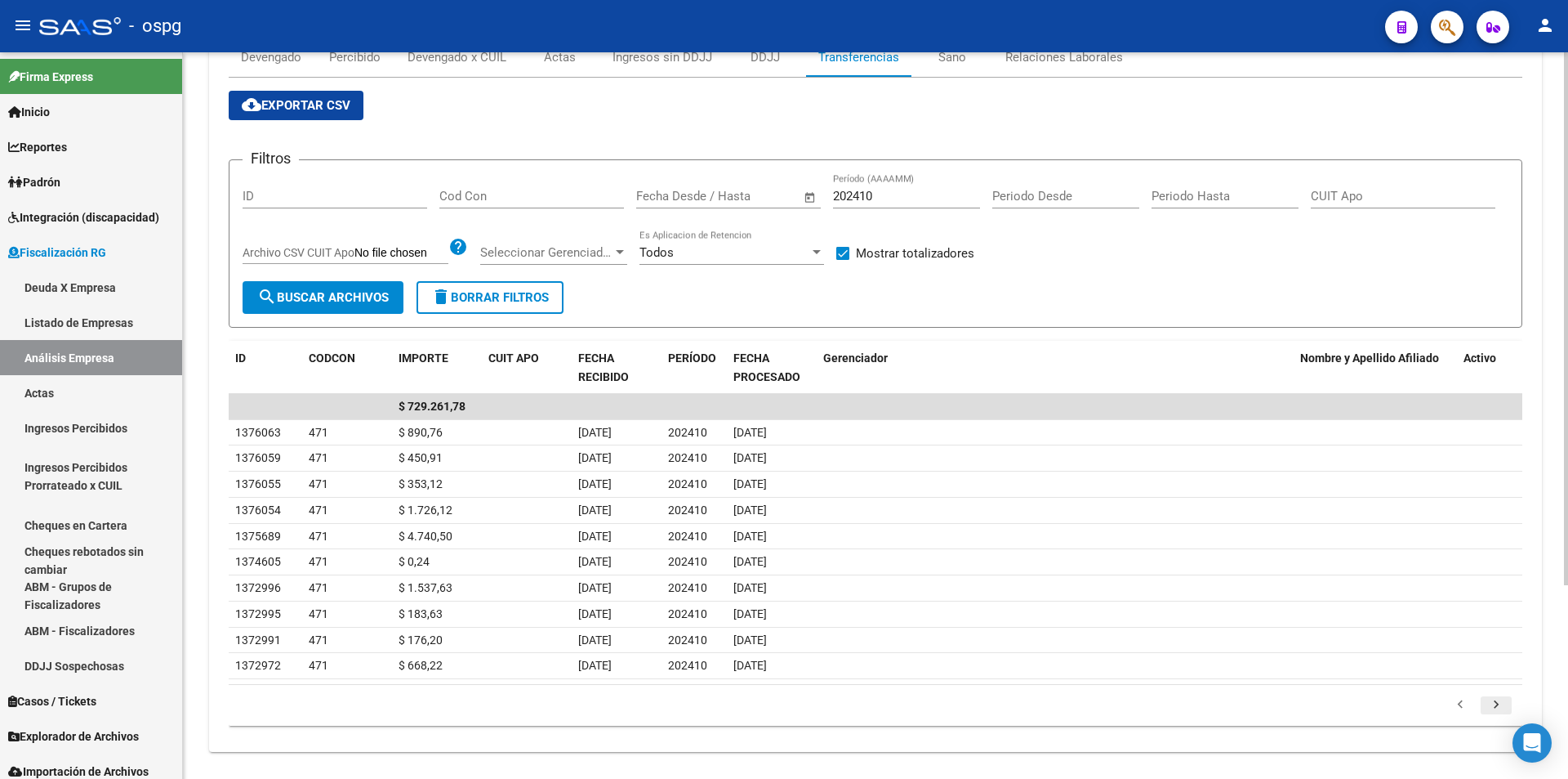
click at [1495, 710] on icon "go to next page" at bounding box center [1496, 706] width 21 height 19
click at [1497, 709] on icon "go to next page" at bounding box center [1496, 706] width 21 height 19
click at [1498, 709] on icon "go to next page" at bounding box center [1496, 706] width 21 height 19
click at [1499, 708] on icon "go to next page" at bounding box center [1496, 706] width 21 height 19
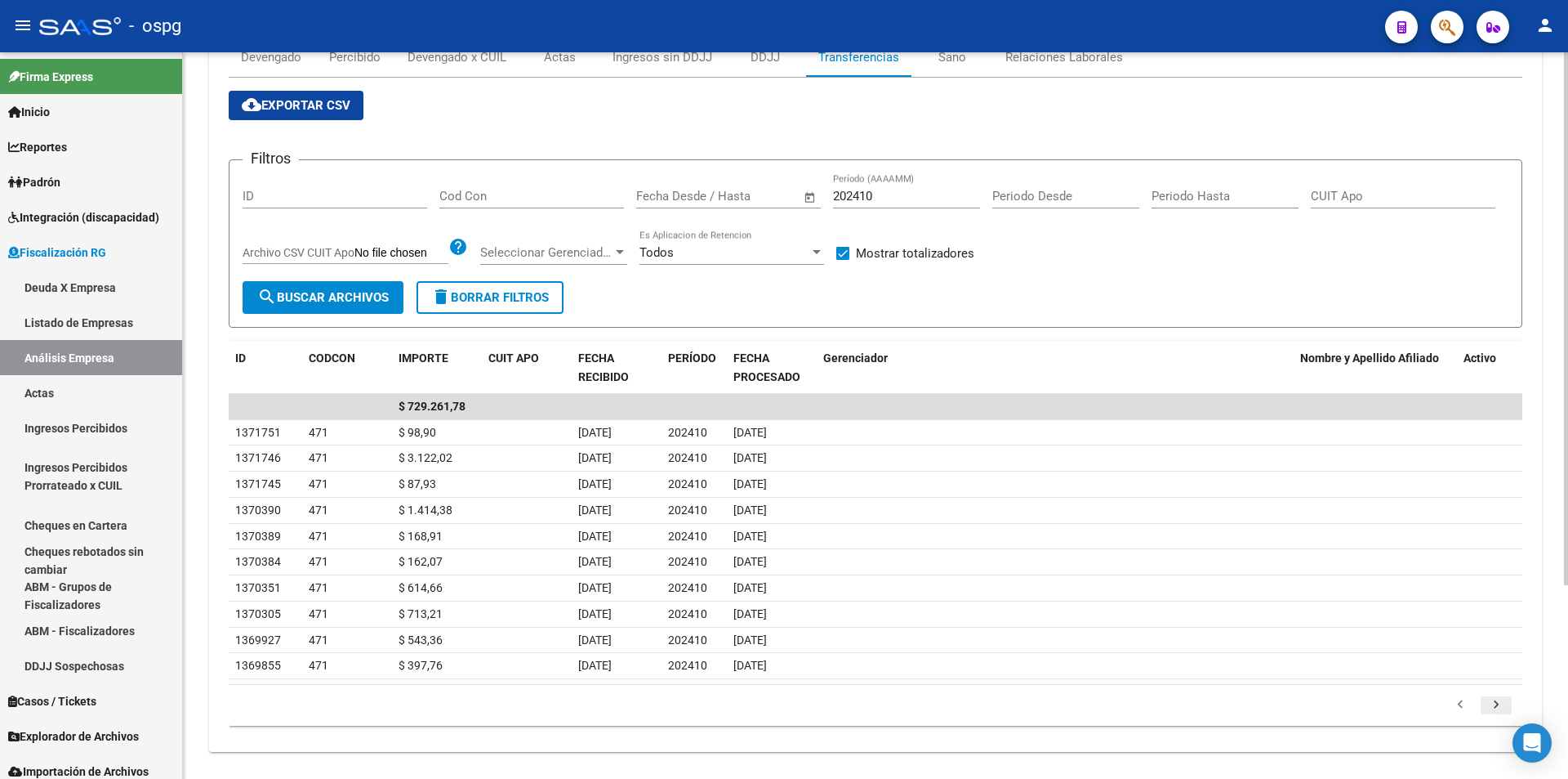
click at [1492, 703] on icon "go to next page" at bounding box center [1496, 706] width 21 height 19
click at [1492, 702] on icon "go to next page" at bounding box center [1496, 706] width 21 height 19
click at [1492, 701] on icon "go to next page" at bounding box center [1496, 706] width 21 height 19
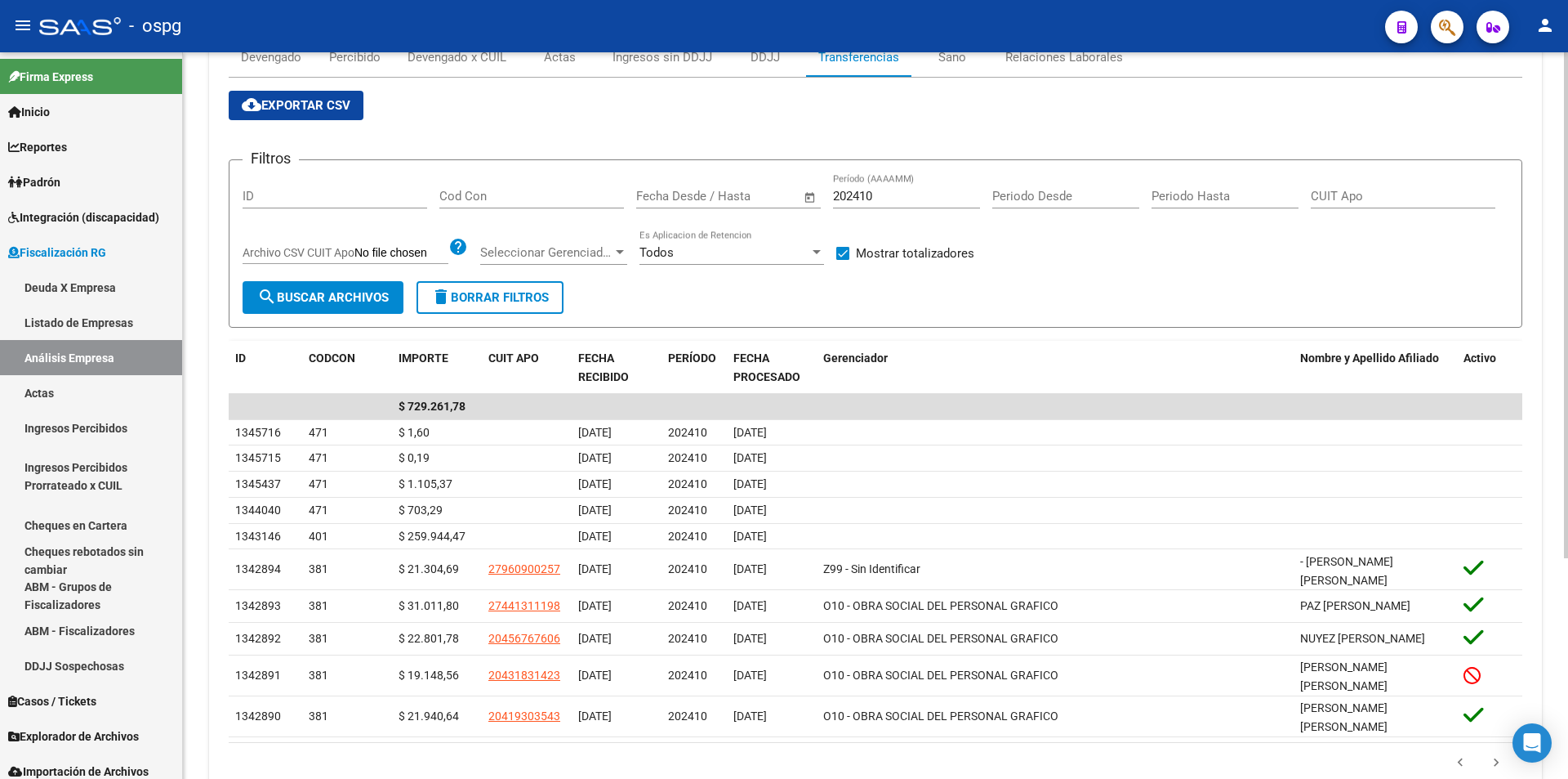
click at [905, 196] on input "202410" at bounding box center [906, 196] width 147 height 15
click at [299, 295] on span "search Buscar Archivos" at bounding box center [323, 298] width 132 height 15
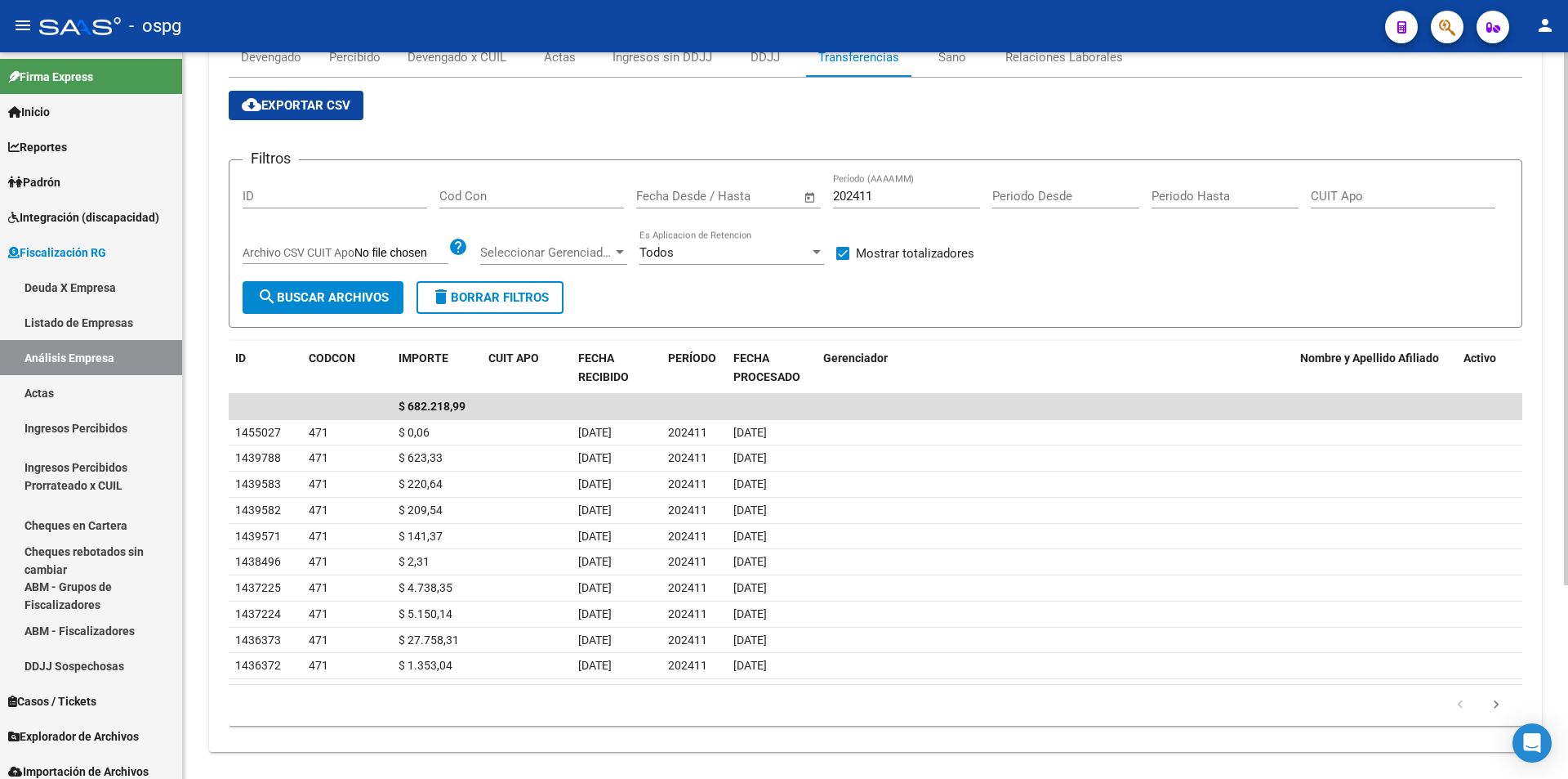
click at [1496, 698] on icon "go to next page" at bounding box center [1496, 706] width 21 height 19
click at [1492, 699] on icon "go to next page" at bounding box center [1496, 706] width 21 height 19
click at [1492, 699] on datatable-body "$ 682.218,99 1407286 471 $ 9.291,81 [DATE] 202411 [DATE] 1407263 471 $ 2.902,10…" at bounding box center [876, 546] width 1294 height 306
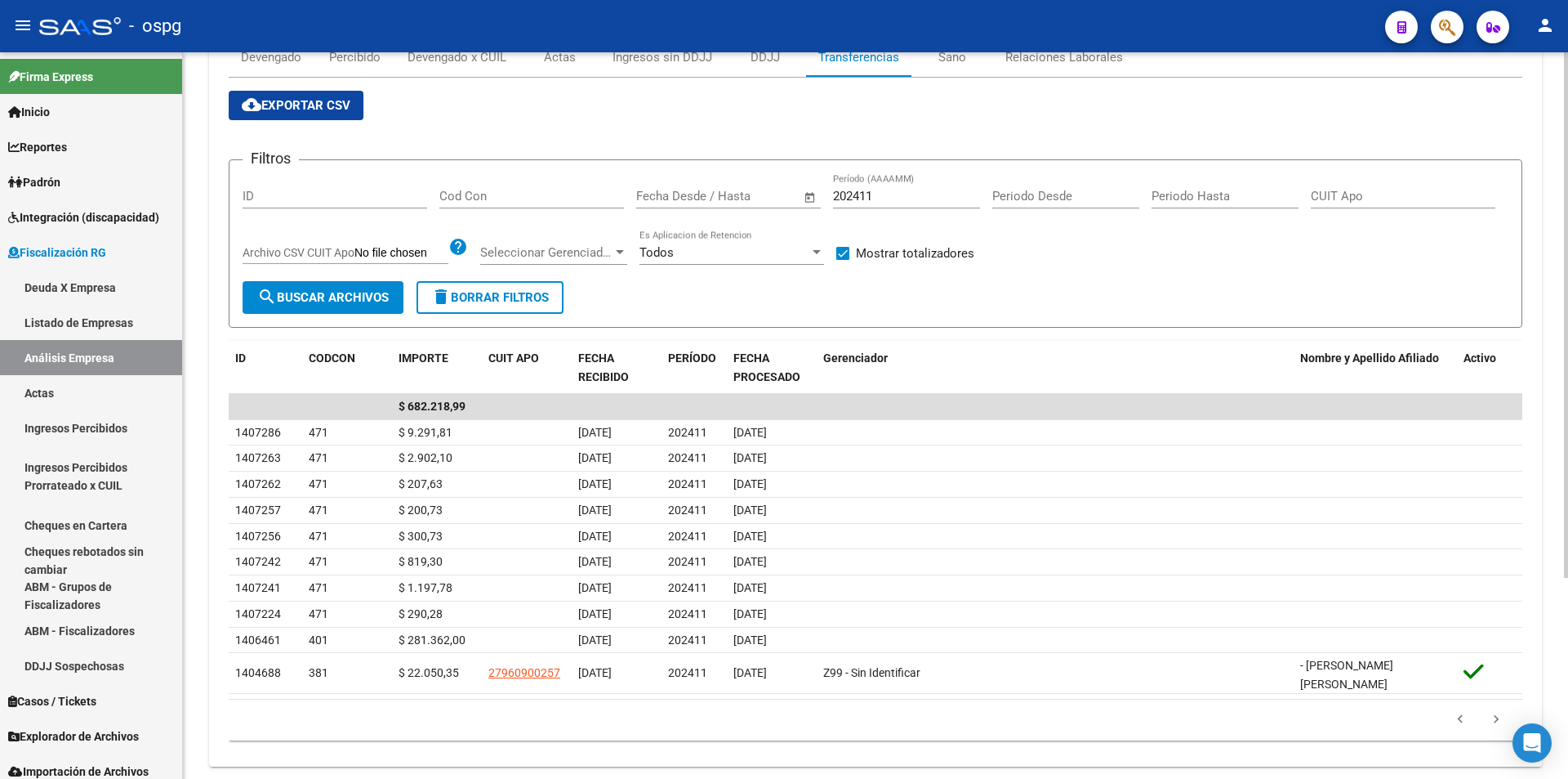
click at [886, 192] on input "202411" at bounding box center [906, 196] width 147 height 15
click at [336, 298] on span "search Buscar Archivos" at bounding box center [323, 298] width 132 height 15
click at [1497, 701] on icon "go to next page" at bounding box center [1496, 706] width 21 height 19
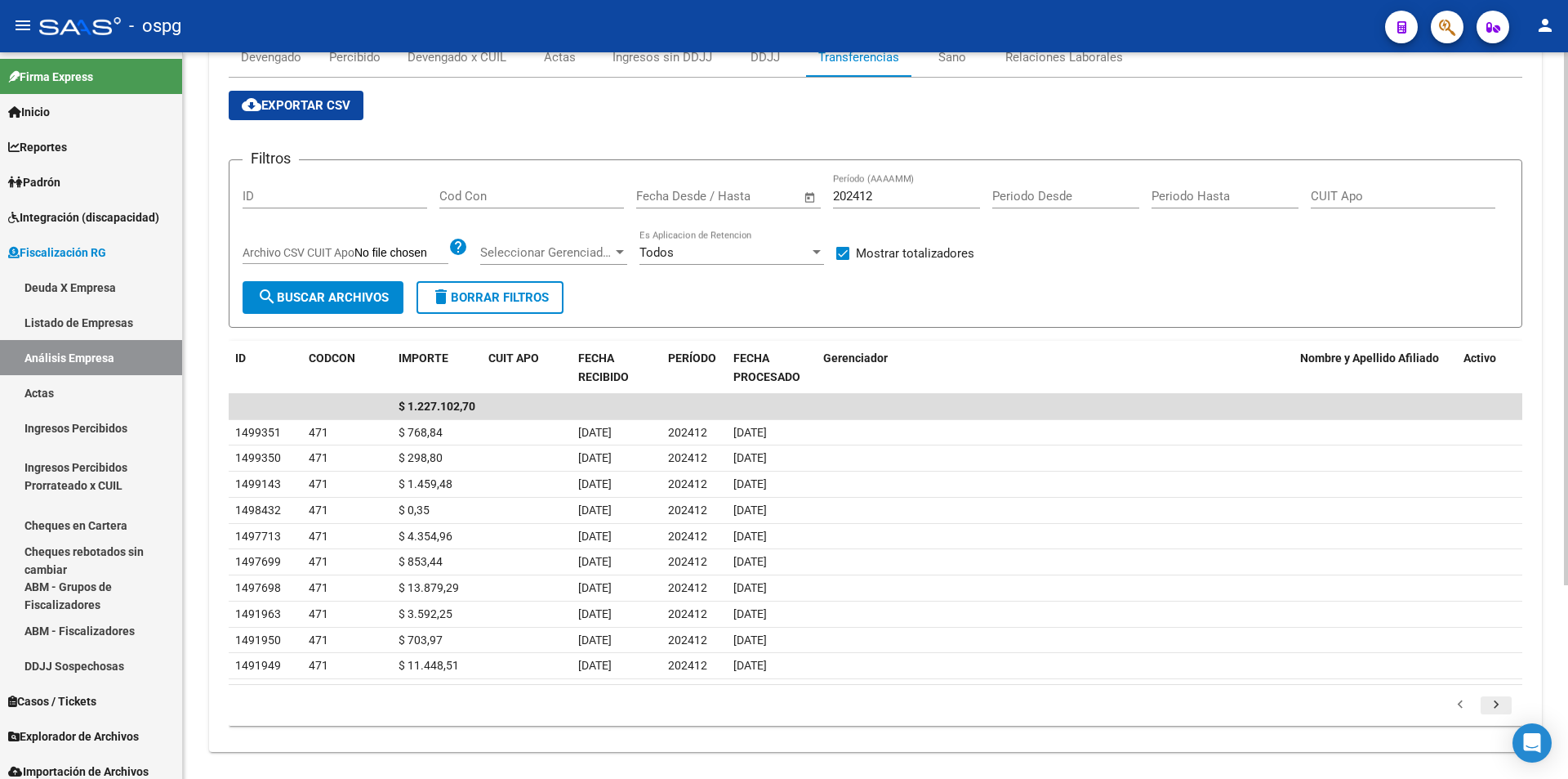
click at [1497, 701] on icon "go to next page" at bounding box center [1496, 706] width 21 height 19
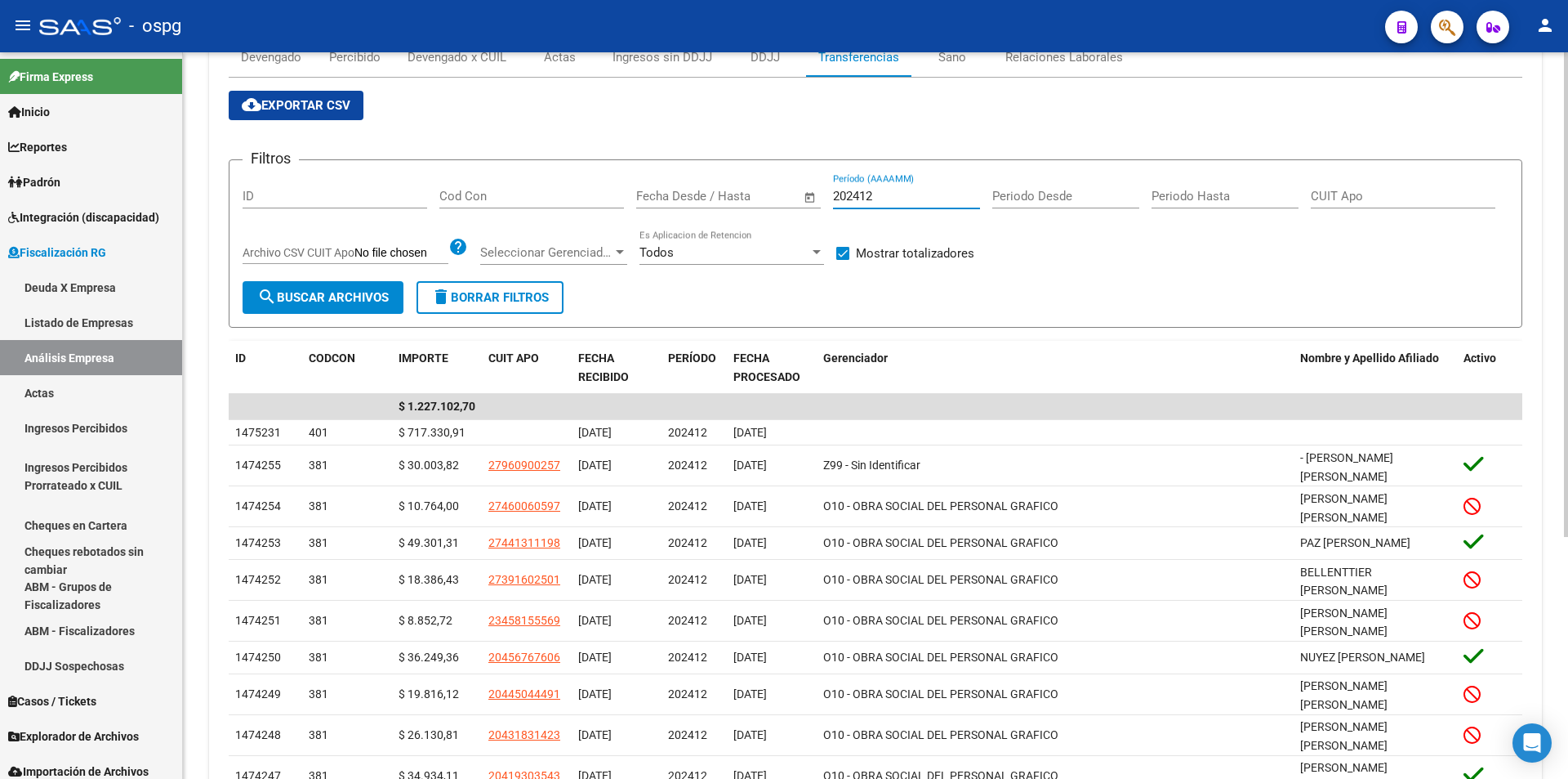
click at [883, 196] on input "202412" at bounding box center [906, 196] width 147 height 15
click at [292, 297] on span "search Buscar Archivos" at bounding box center [323, 298] width 132 height 15
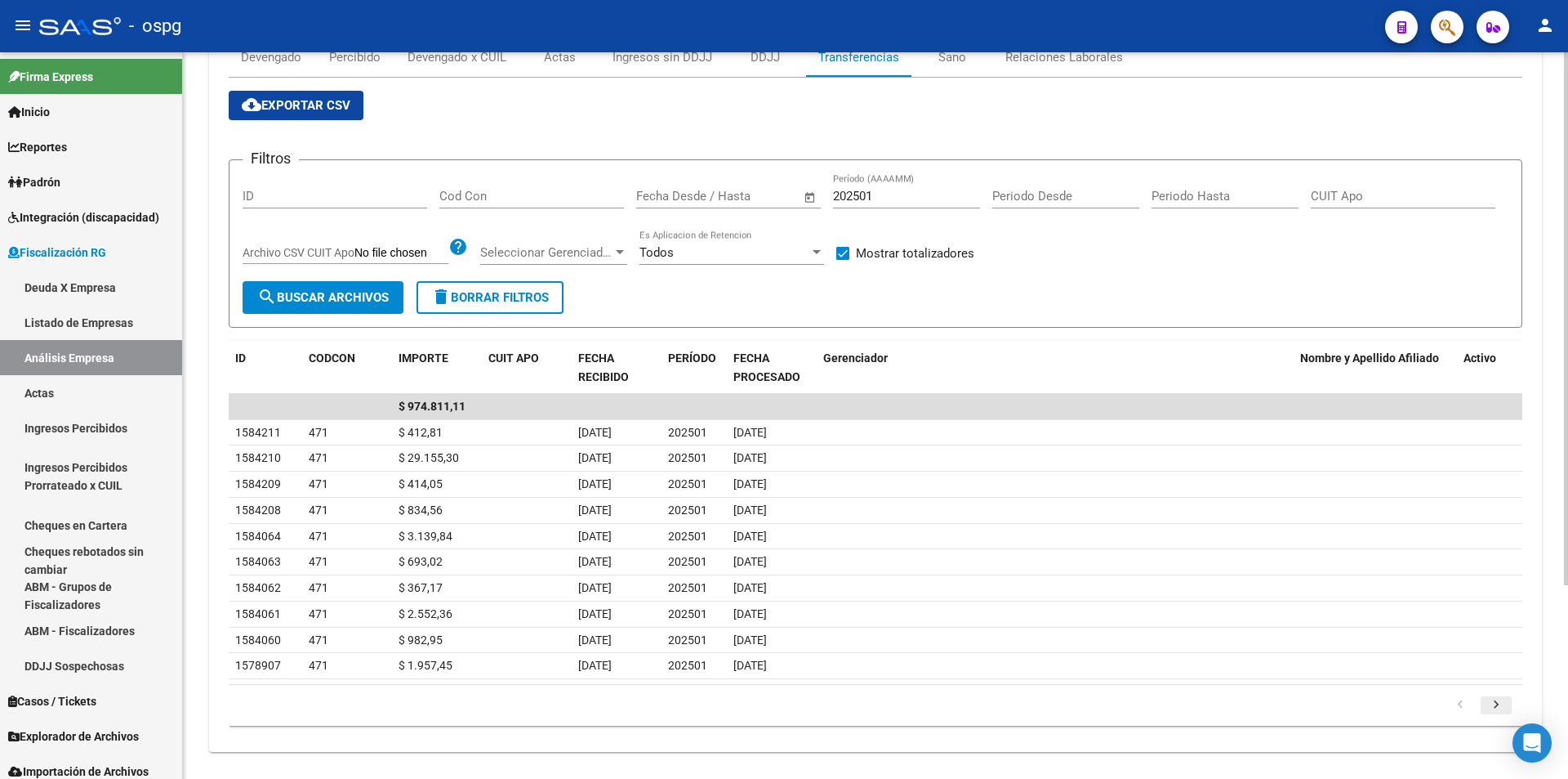
click at [1504, 708] on icon "go to next page" at bounding box center [1496, 706] width 21 height 19
click at [1494, 708] on icon "go to next page" at bounding box center [1496, 706] width 21 height 19
click at [1505, 705] on icon "go to next page" at bounding box center [1496, 706] width 21 height 19
click at [1504, 706] on icon "go to next page" at bounding box center [1496, 706] width 21 height 19
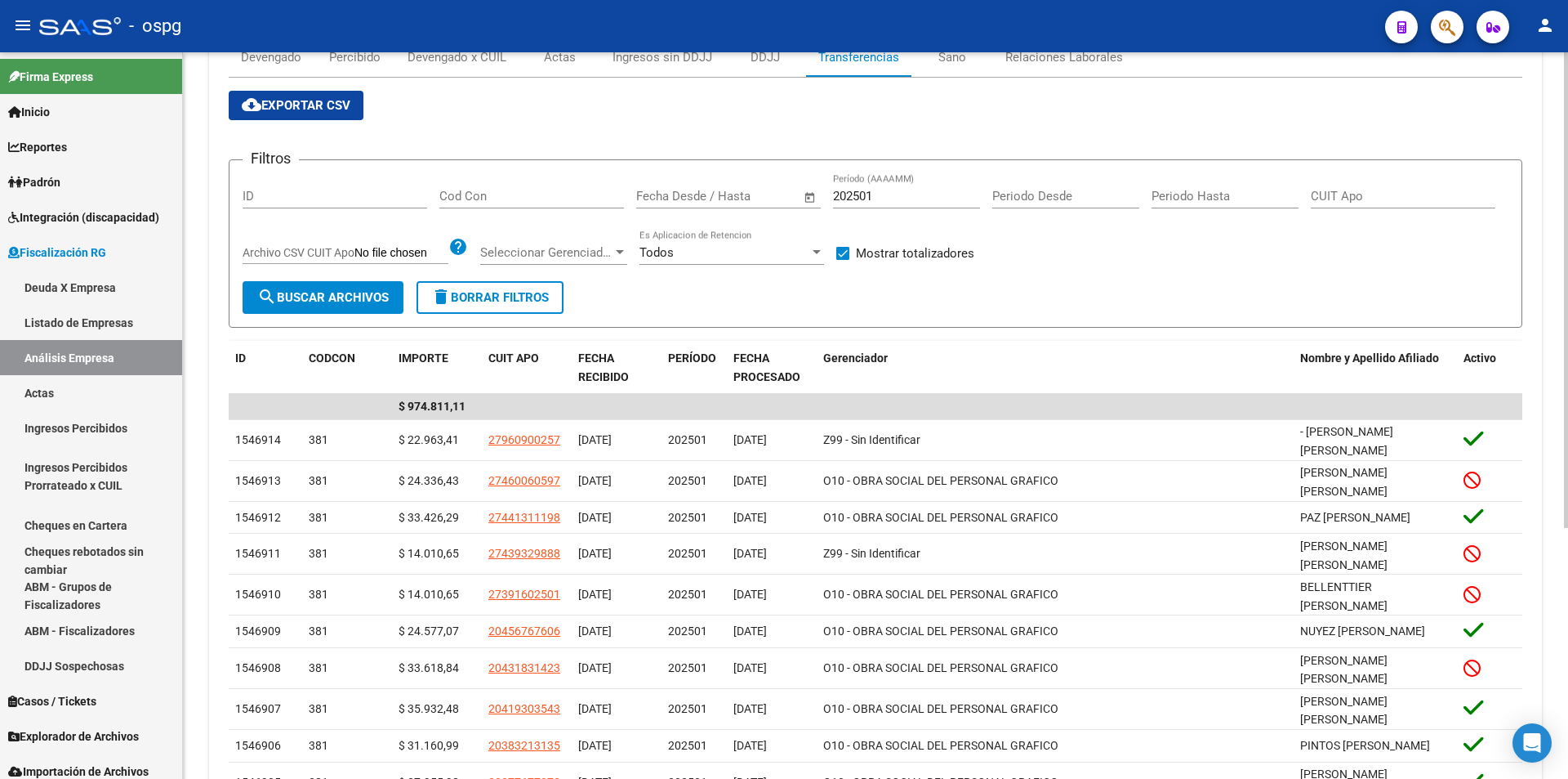
click at [901, 191] on input "202501" at bounding box center [906, 196] width 147 height 15
click at [385, 297] on span "search Buscar Archivos" at bounding box center [323, 298] width 132 height 15
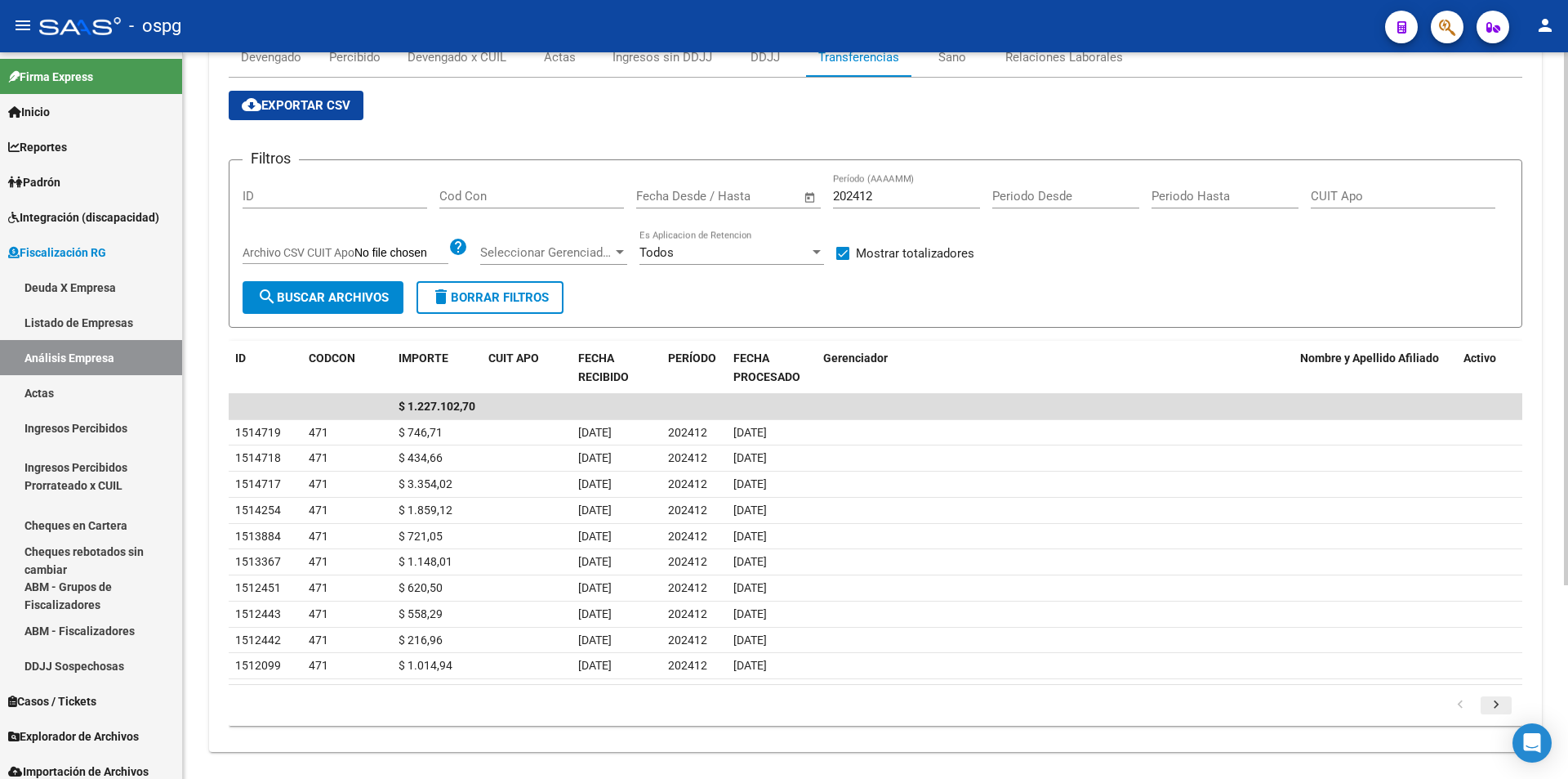
click at [1496, 703] on icon "go to next page" at bounding box center [1496, 706] width 21 height 19
click at [1489, 707] on icon "go to next page" at bounding box center [1496, 706] width 21 height 19
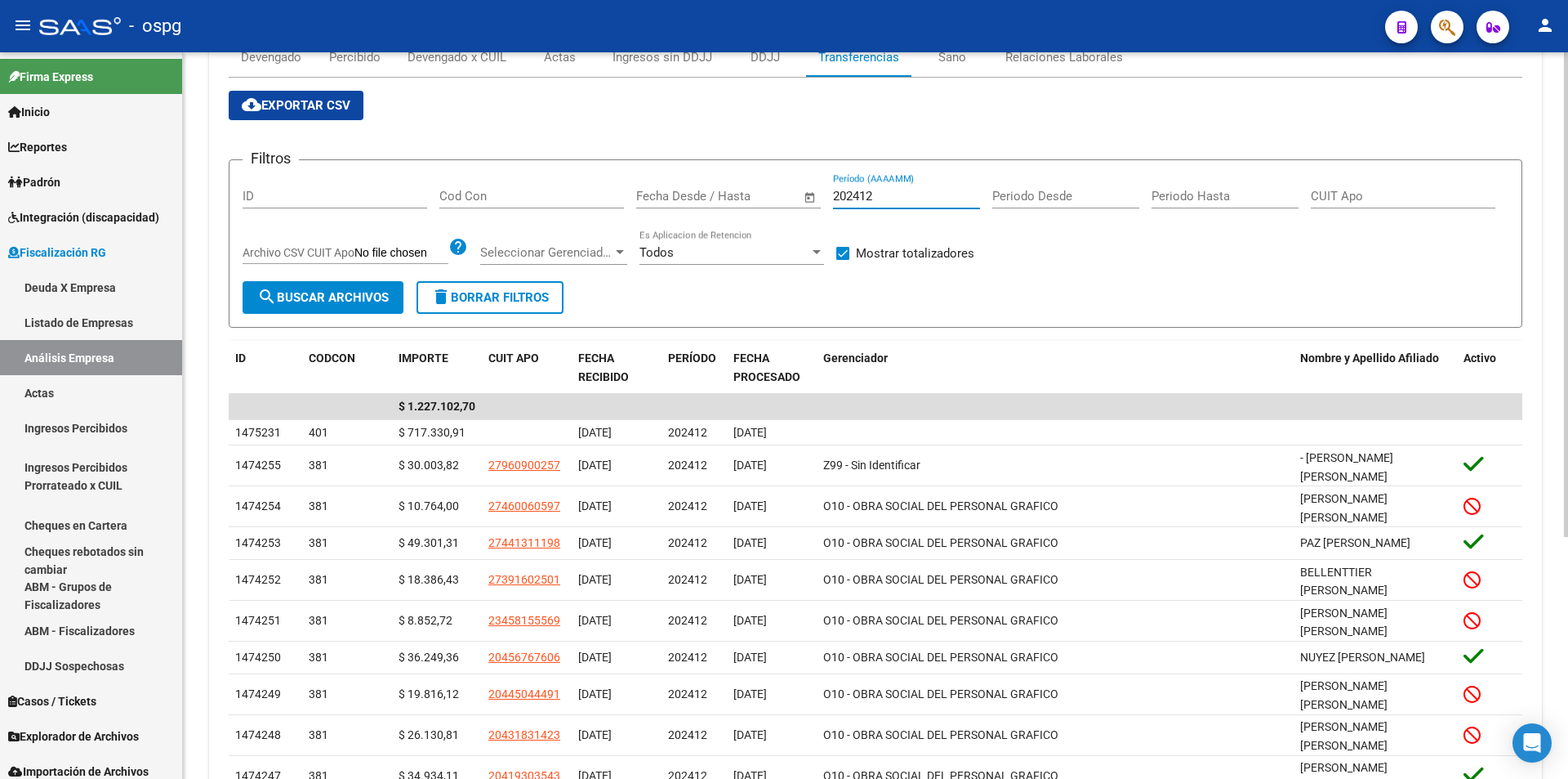
click at [894, 193] on input "202412" at bounding box center [906, 196] width 147 height 15
click at [291, 291] on span "search Buscar Archivos" at bounding box center [323, 298] width 132 height 15
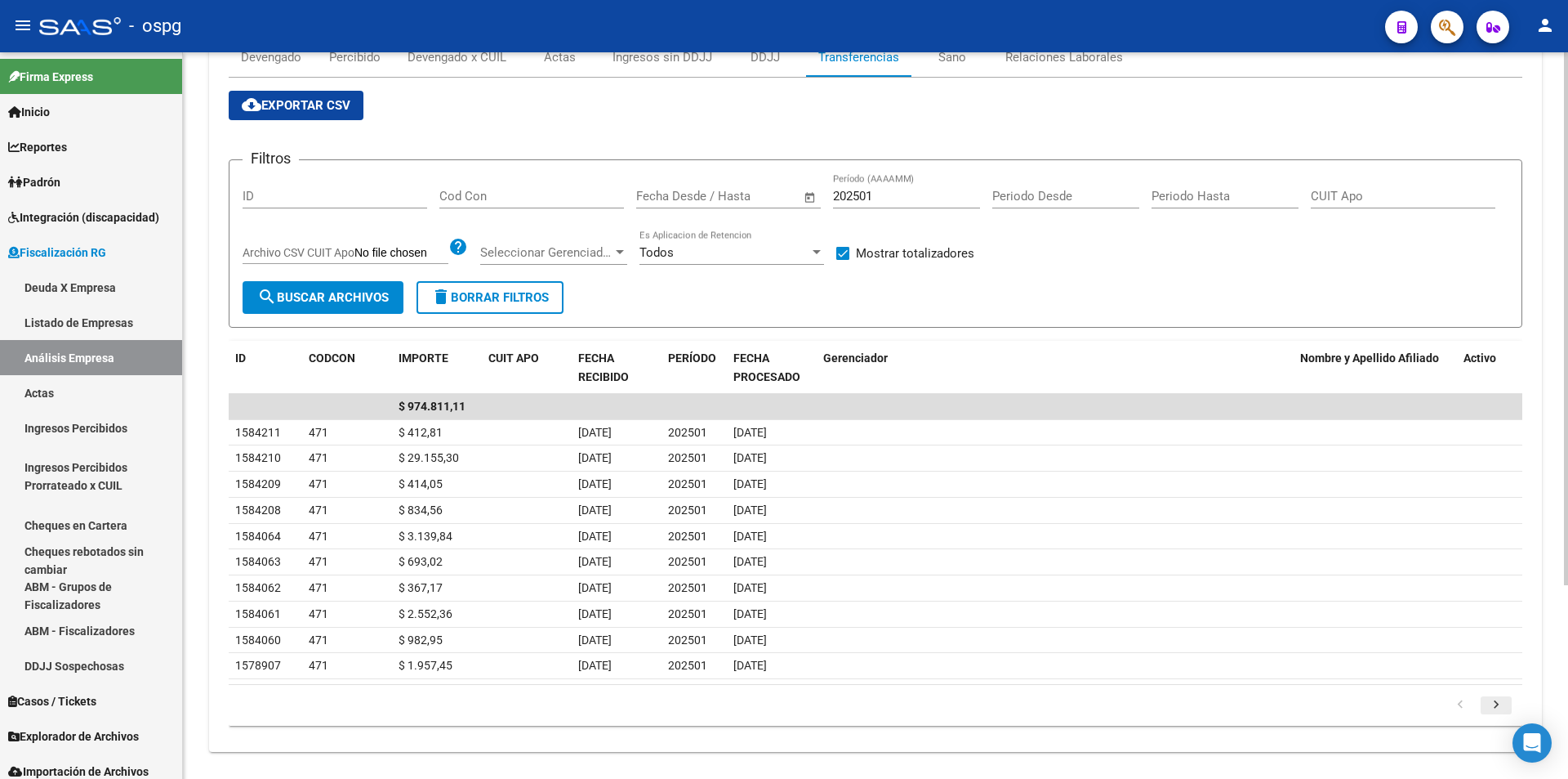
click at [1503, 704] on icon "go to next page" at bounding box center [1496, 706] width 21 height 19
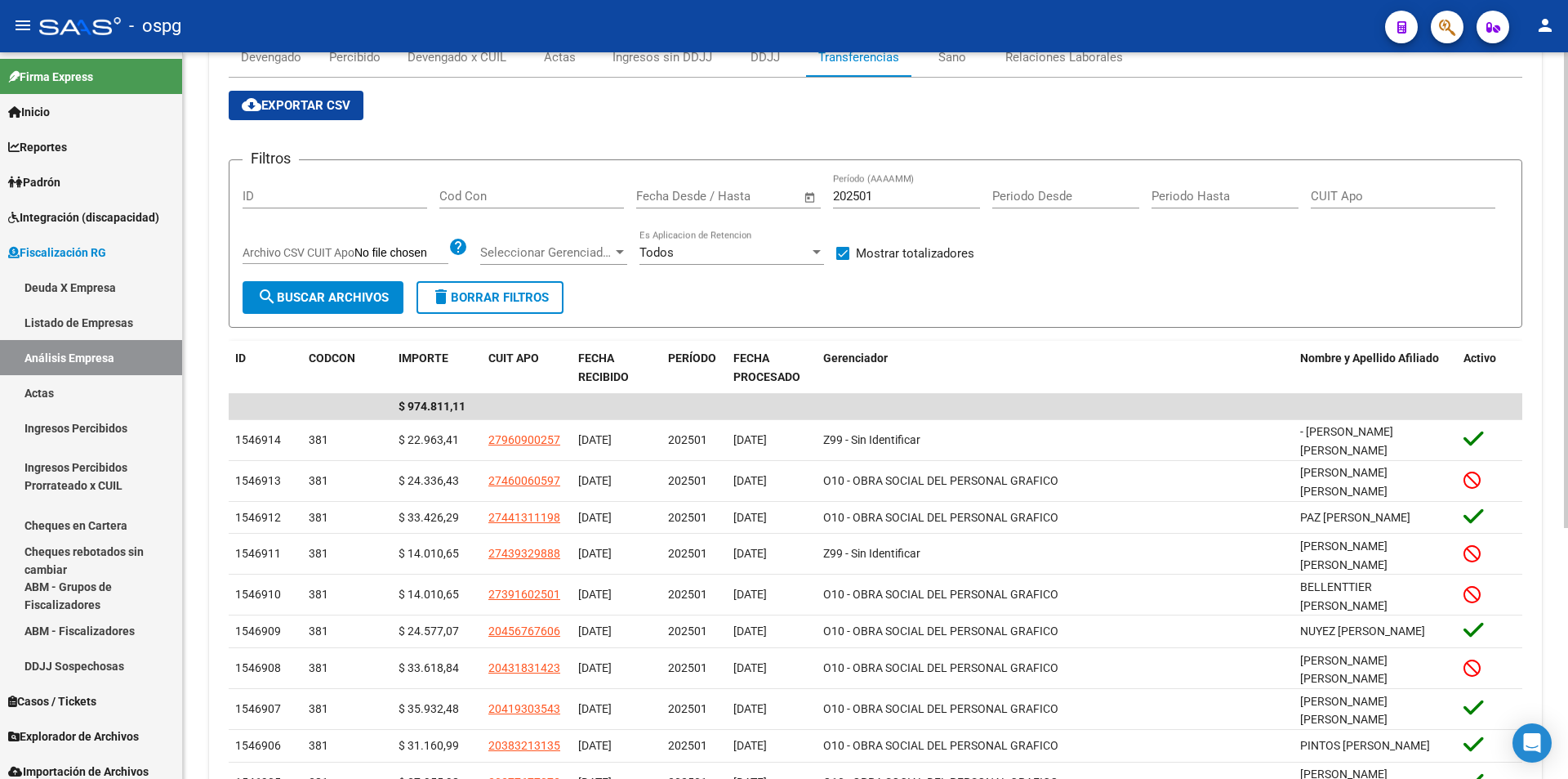
click at [881, 199] on input "202501" at bounding box center [906, 196] width 147 height 15
click at [337, 305] on span "search Buscar Archivos" at bounding box center [323, 298] width 132 height 15
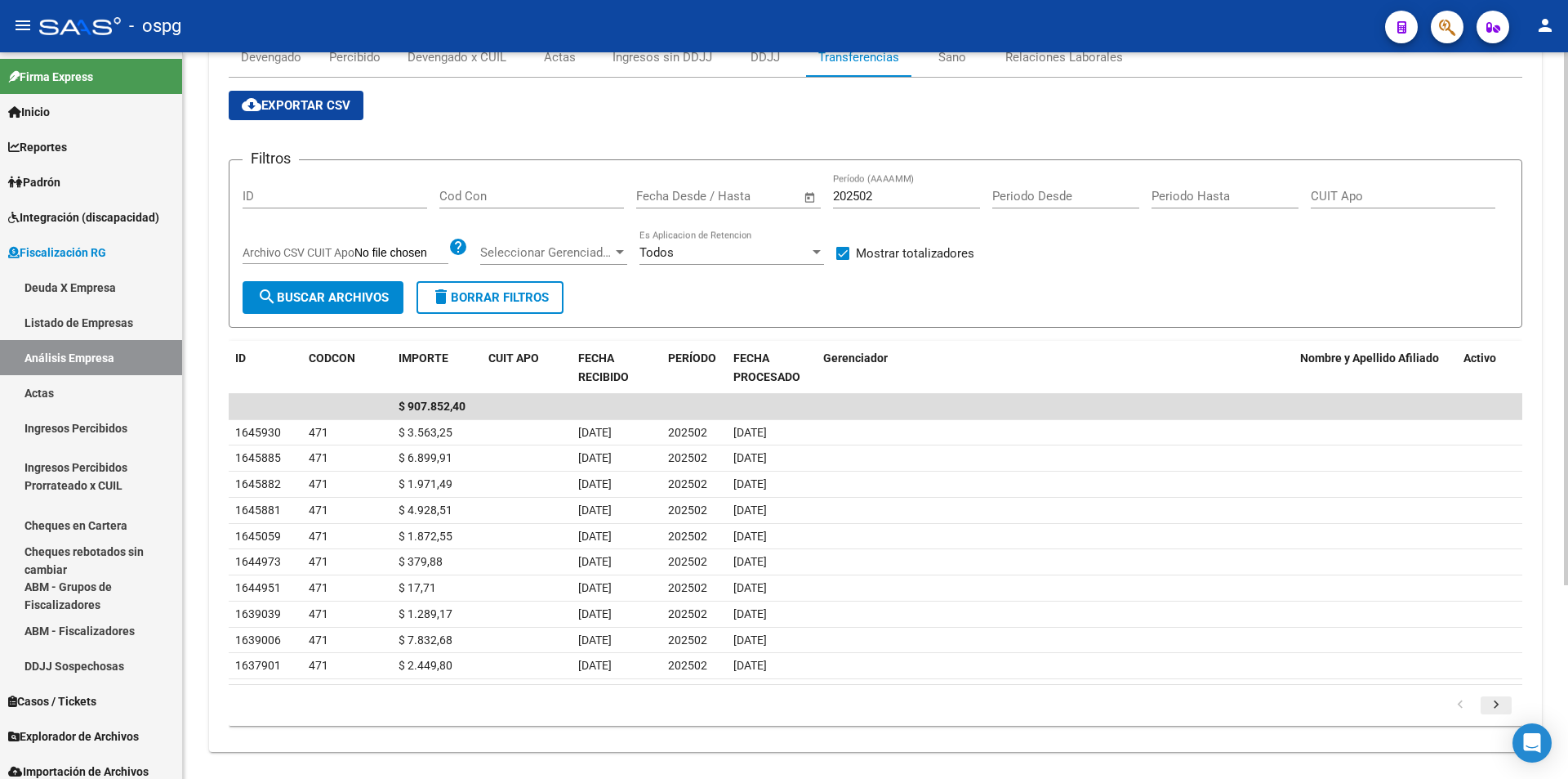
click at [1497, 709] on icon "go to next page" at bounding box center [1496, 706] width 21 height 19
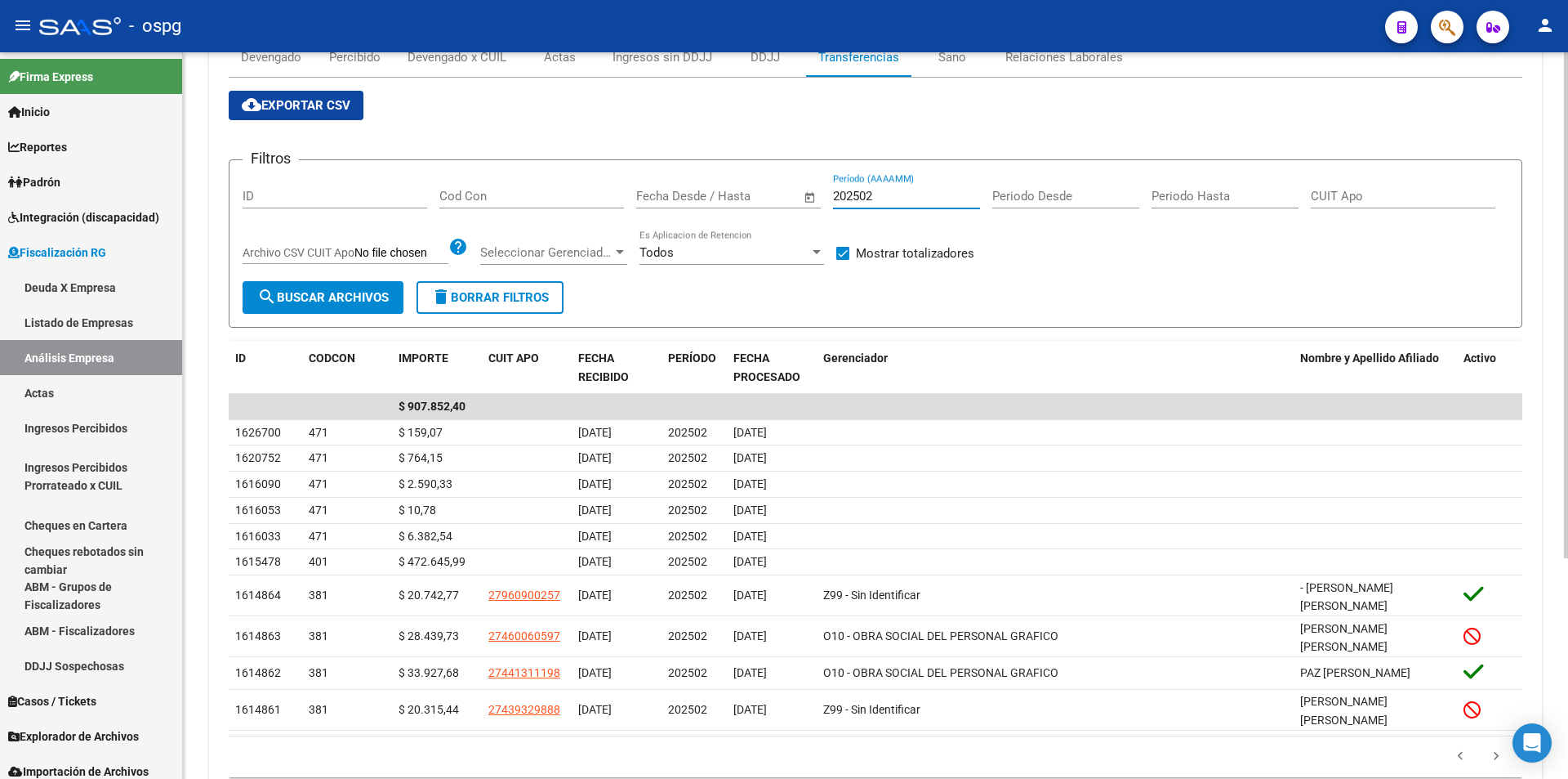
click at [879, 199] on input "202502" at bounding box center [906, 196] width 147 height 15
click at [330, 295] on span "search Buscar Archivos" at bounding box center [323, 298] width 132 height 15
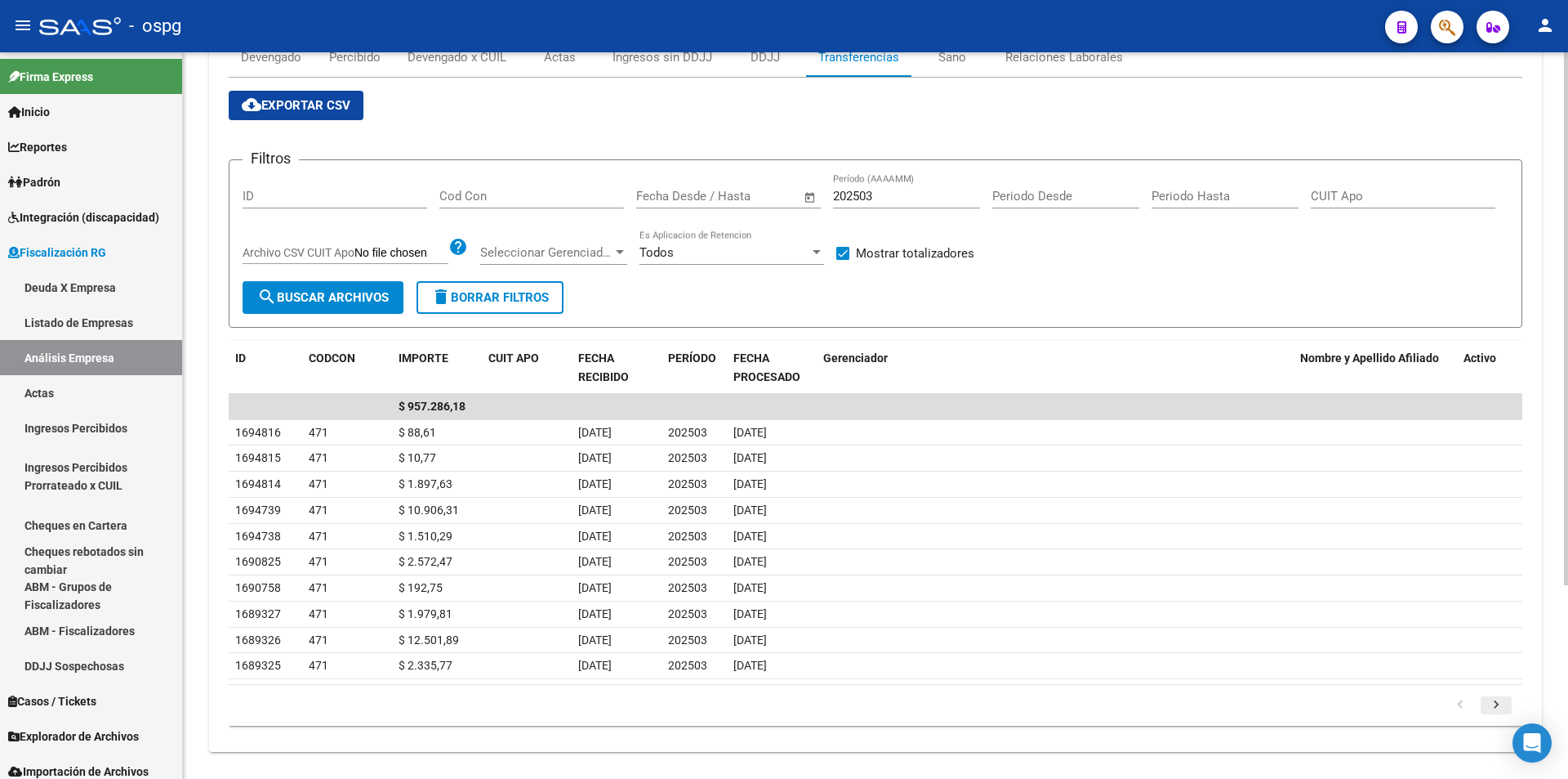
click at [1496, 703] on icon "go to next page" at bounding box center [1496, 706] width 21 height 19
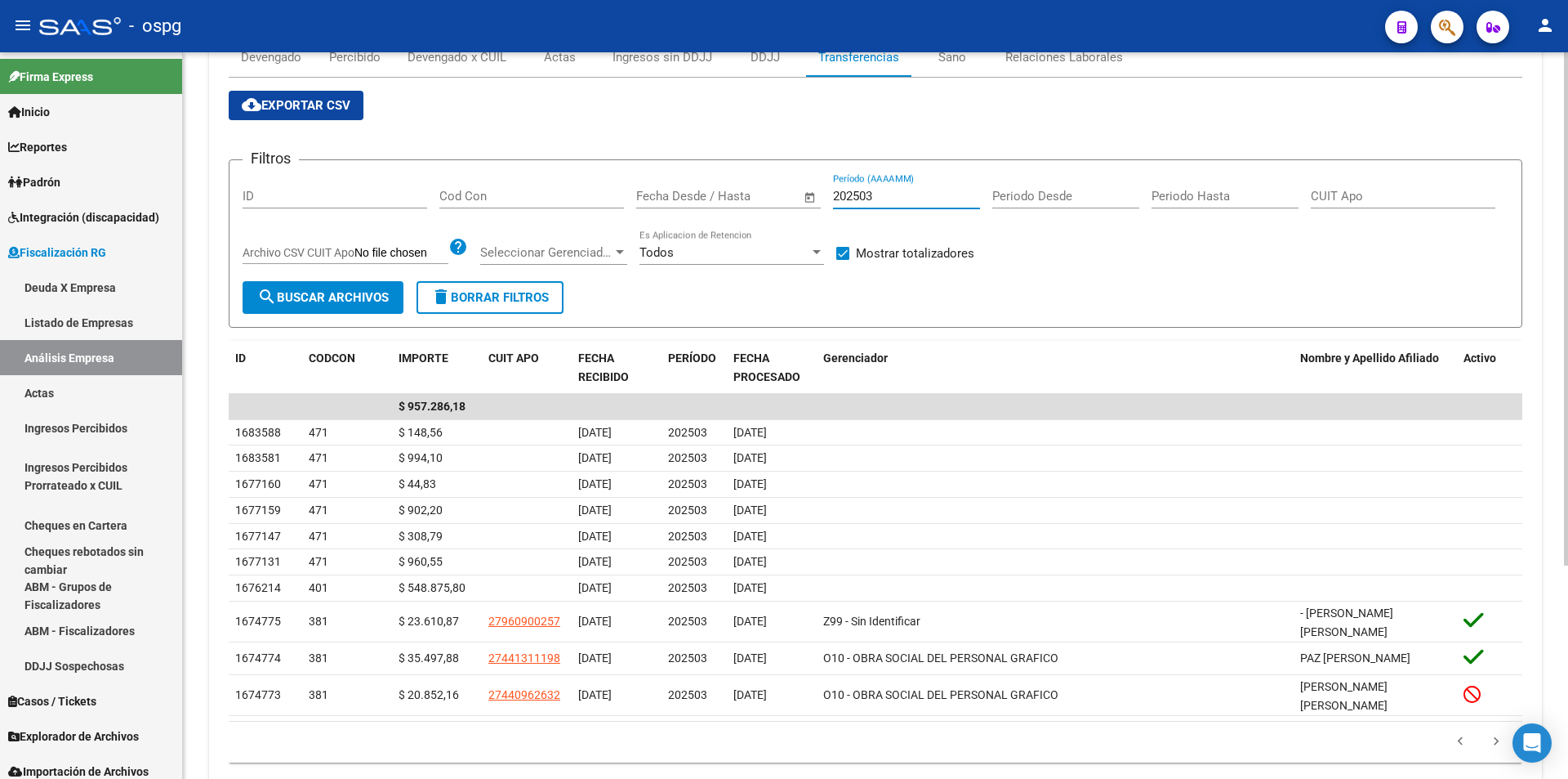
click at [875, 196] on input "202503" at bounding box center [906, 196] width 147 height 15
click at [376, 300] on span "search Buscar Archivos" at bounding box center [323, 298] width 132 height 15
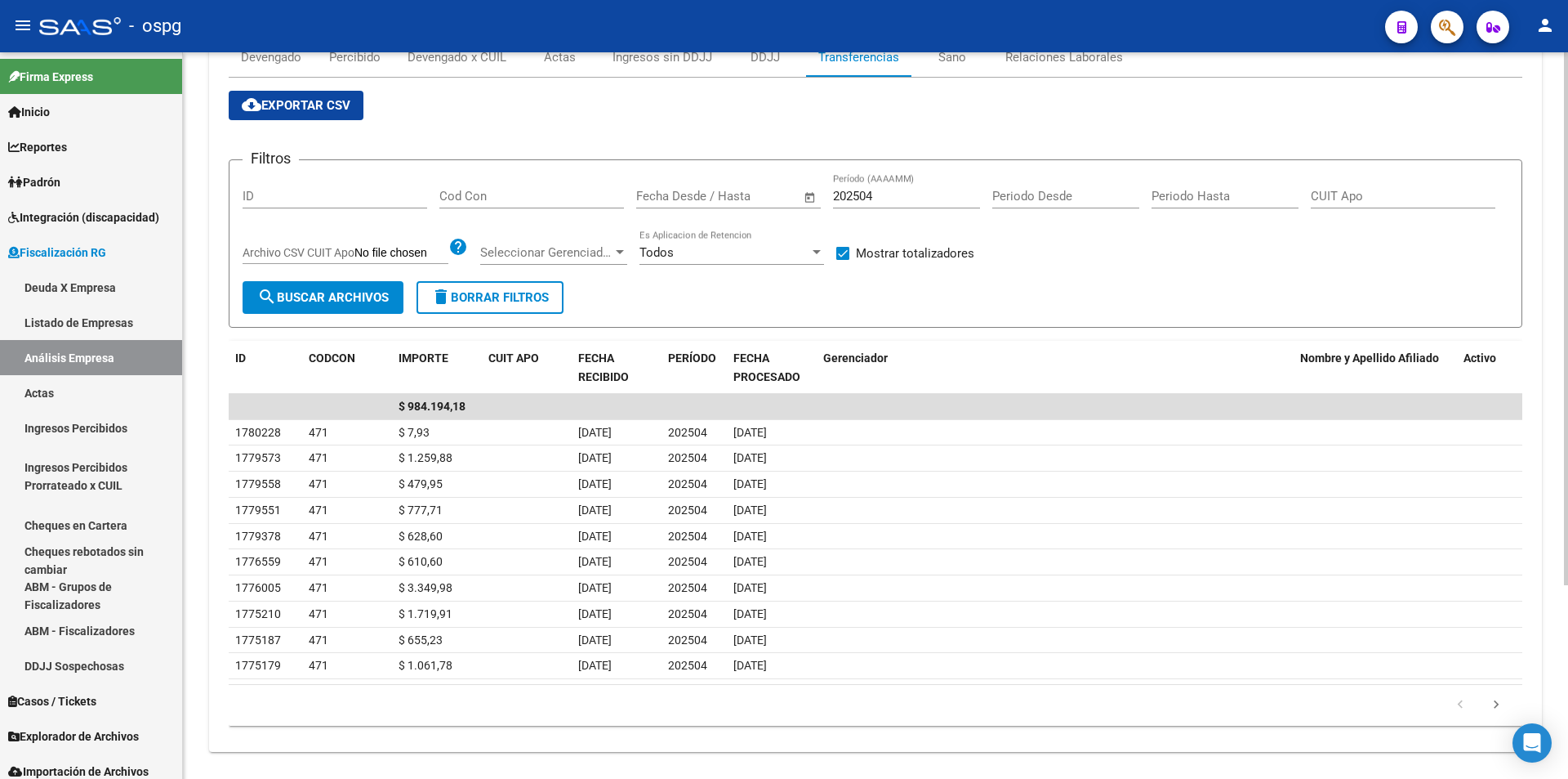
click at [1499, 711] on icon "go to next page" at bounding box center [1496, 706] width 21 height 19
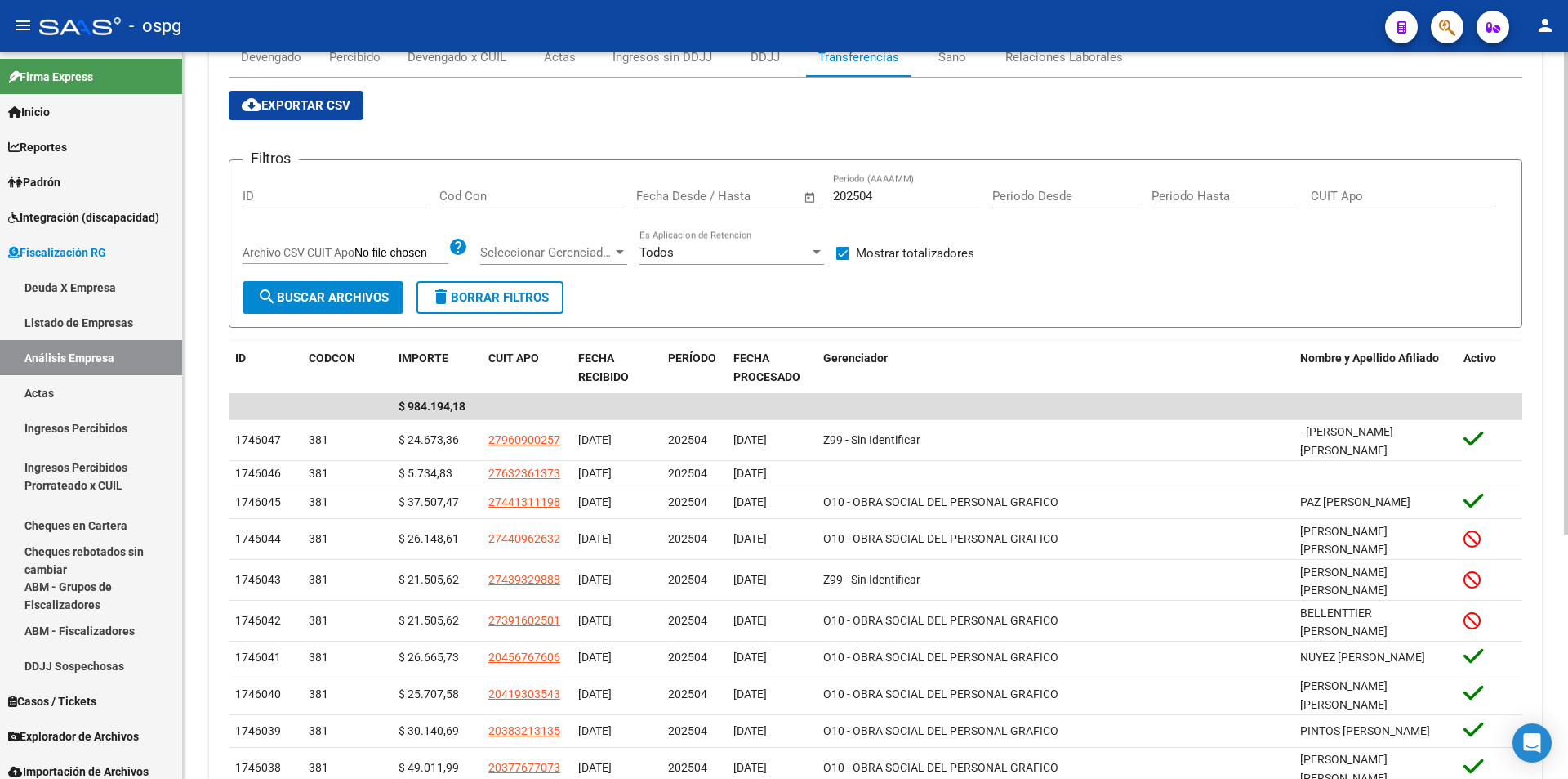
click at [888, 197] on input "202504" at bounding box center [906, 196] width 147 height 15
click at [315, 291] on span "search Buscar Archivos" at bounding box center [323, 298] width 132 height 15
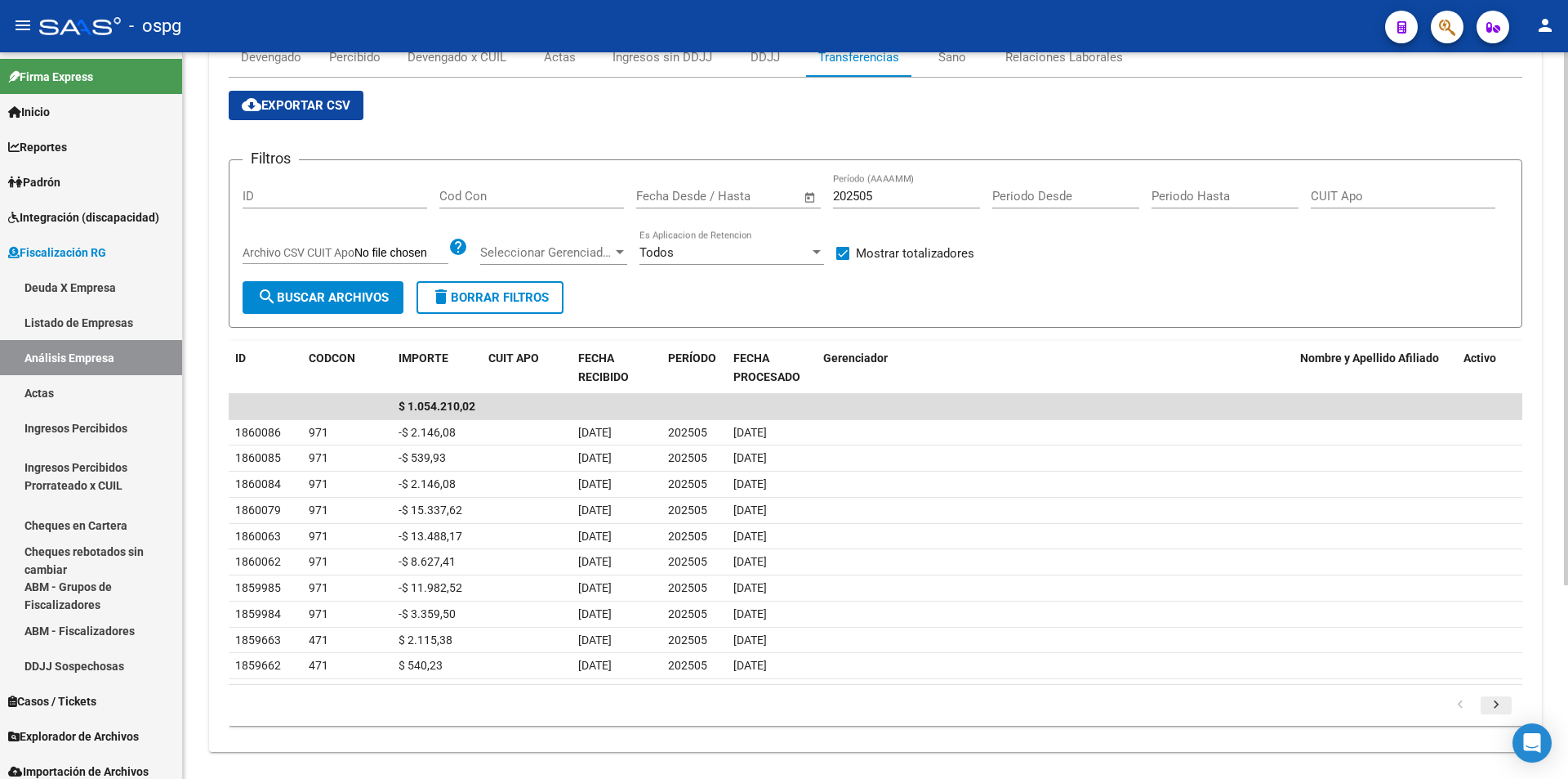
click at [1498, 705] on icon "go to next page" at bounding box center [1496, 706] width 21 height 19
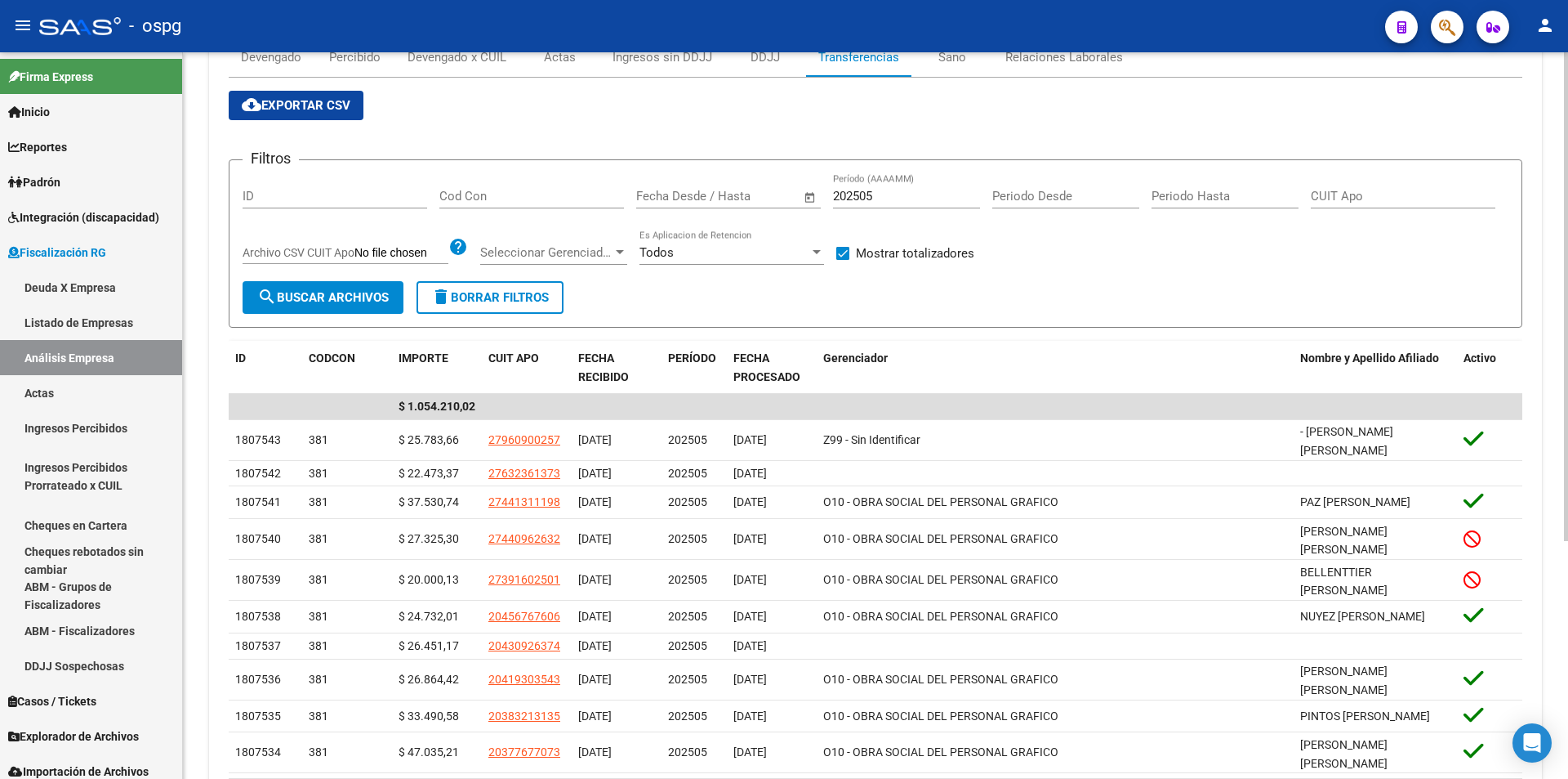
click at [890, 186] on div "202505 Período (AAAAMM)" at bounding box center [906, 191] width 147 height 35
click at [357, 301] on span "search Buscar Archivos" at bounding box center [323, 298] width 132 height 15
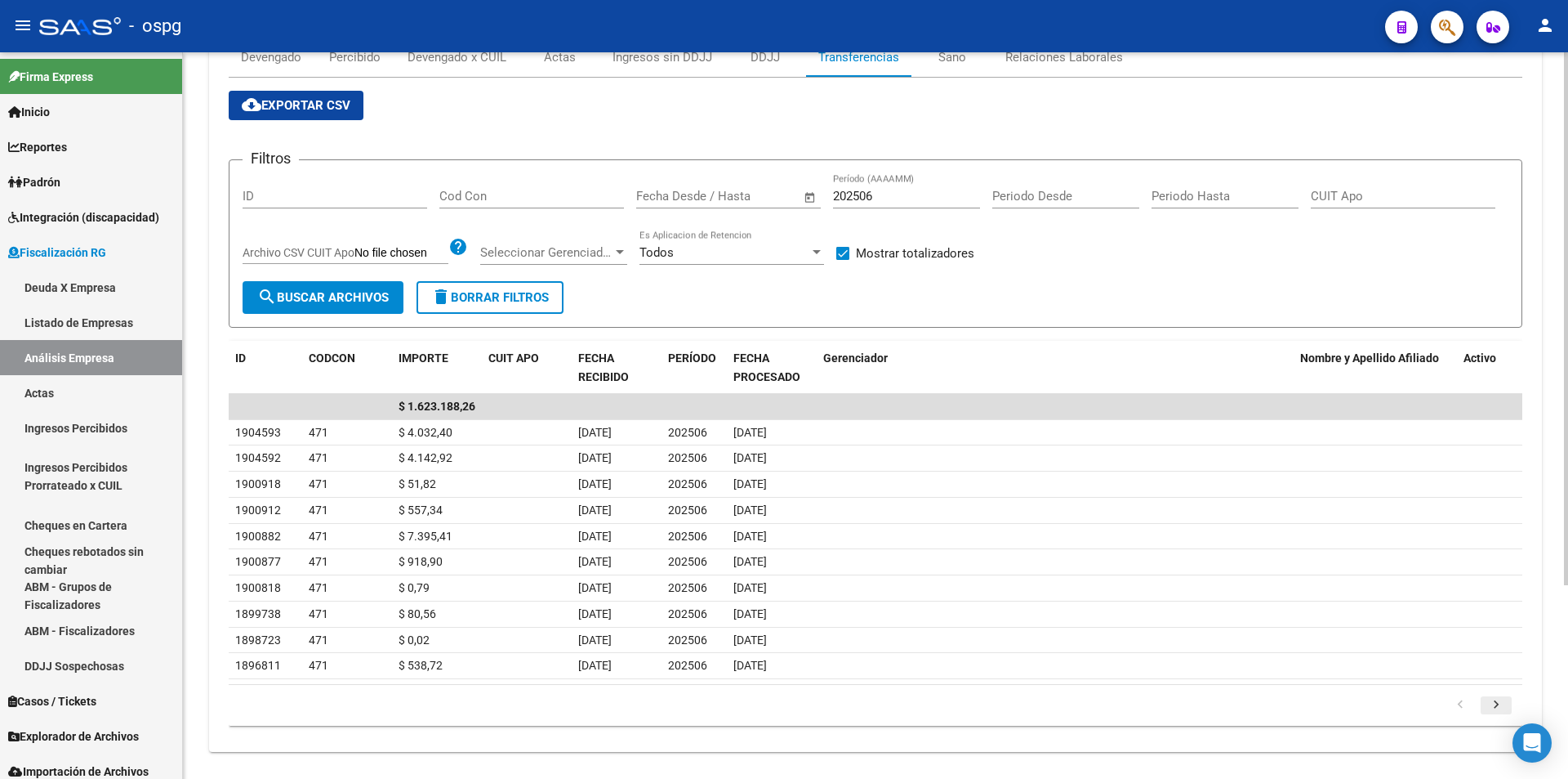
click at [1502, 700] on icon "go to next page" at bounding box center [1496, 706] width 21 height 19
click at [1501, 700] on div "179.769.313.486.231.570.000.000.000.000.000.000.000.000.000.000.000.000.000.000…" at bounding box center [876, 719] width 1294 height 41
click at [1496, 715] on icon "go to next page" at bounding box center [1496, 721] width 21 height 19
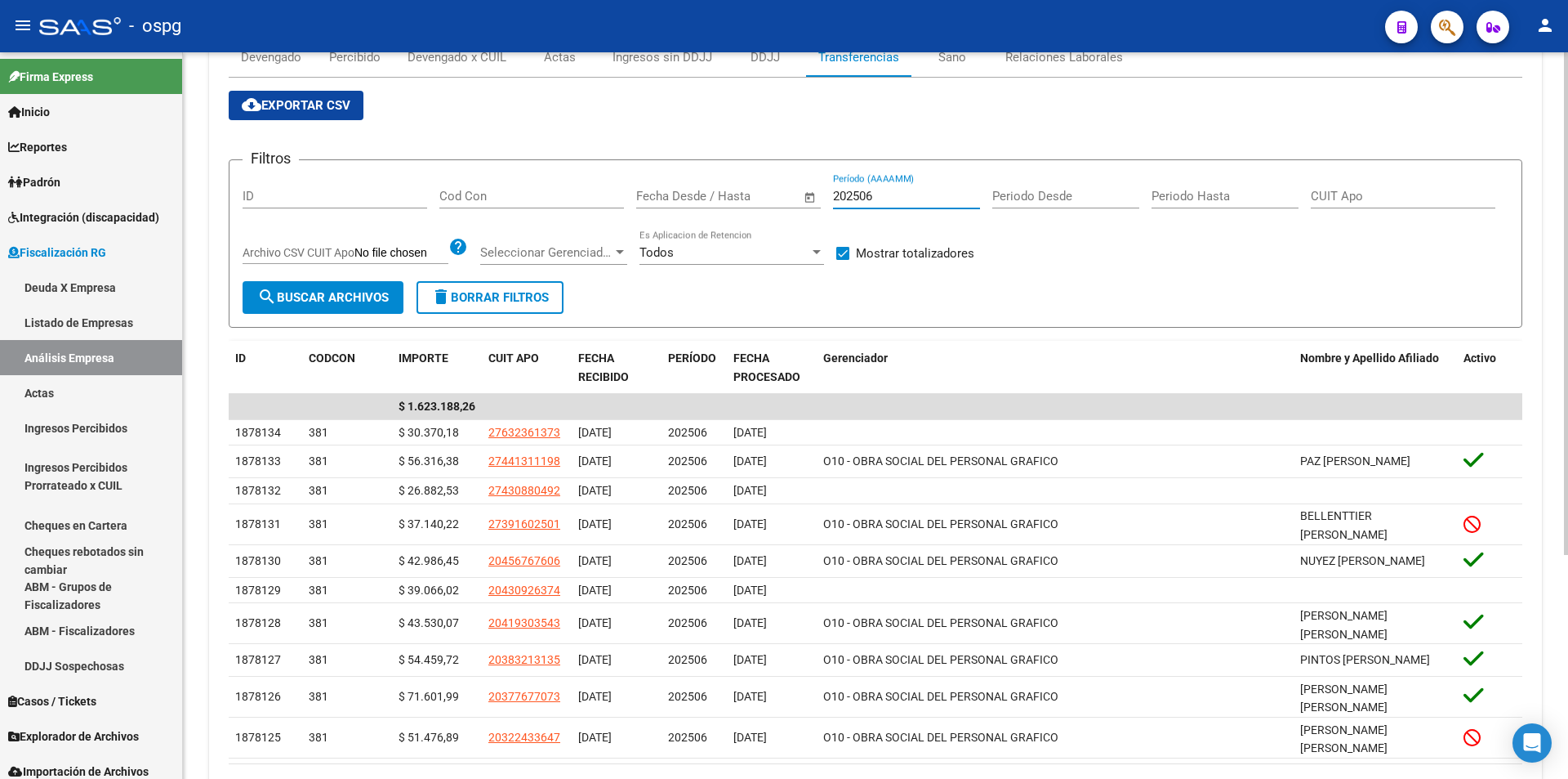
click at [888, 196] on input "202506" at bounding box center [906, 196] width 147 height 15
click at [316, 296] on span "search Buscar Archivos" at bounding box center [323, 298] width 132 height 15
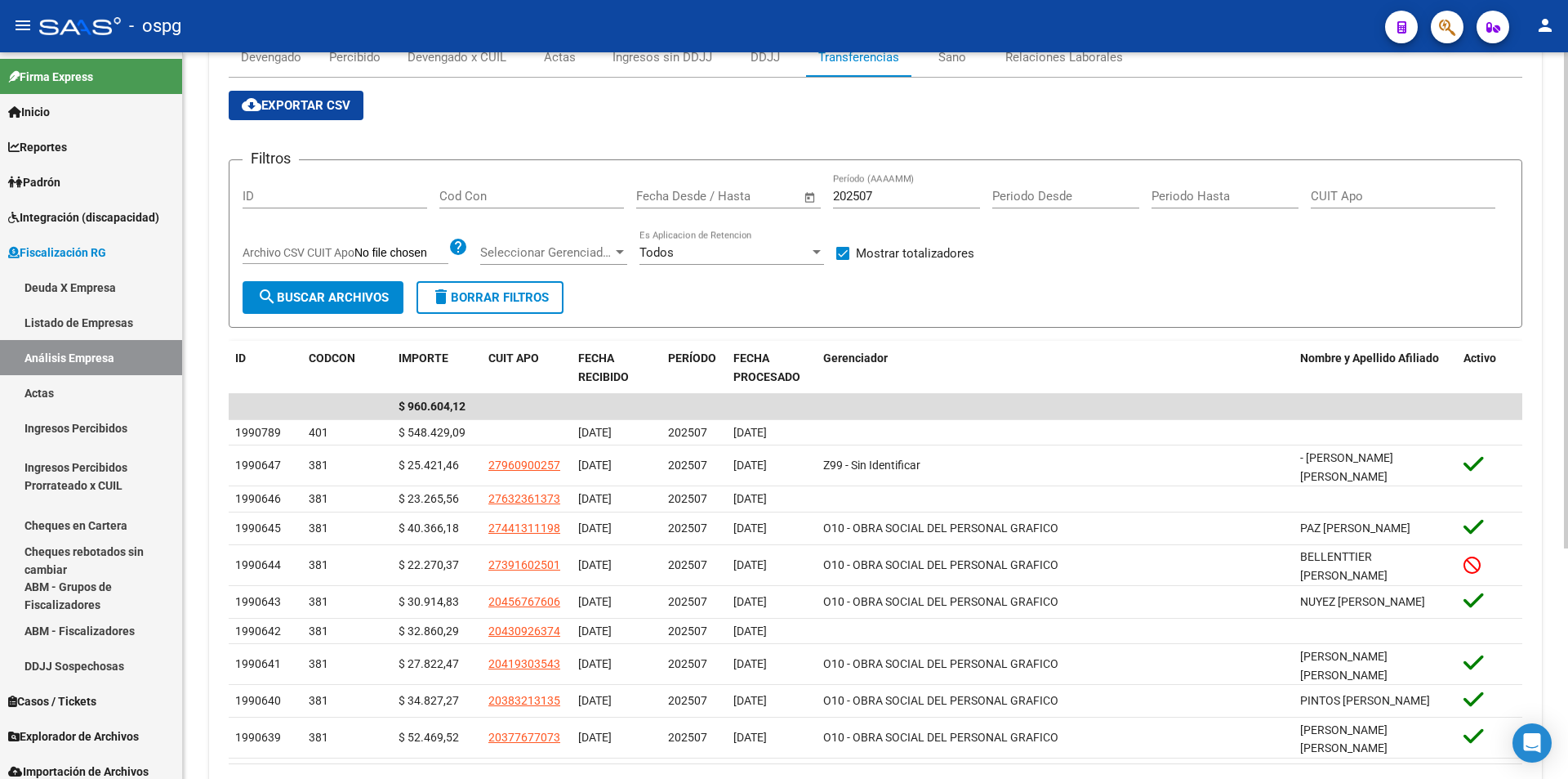
click at [901, 201] on input "202507" at bounding box center [906, 196] width 147 height 15
type input "202508"
click at [346, 292] on span "search Buscar Archivos" at bounding box center [323, 298] width 132 height 15
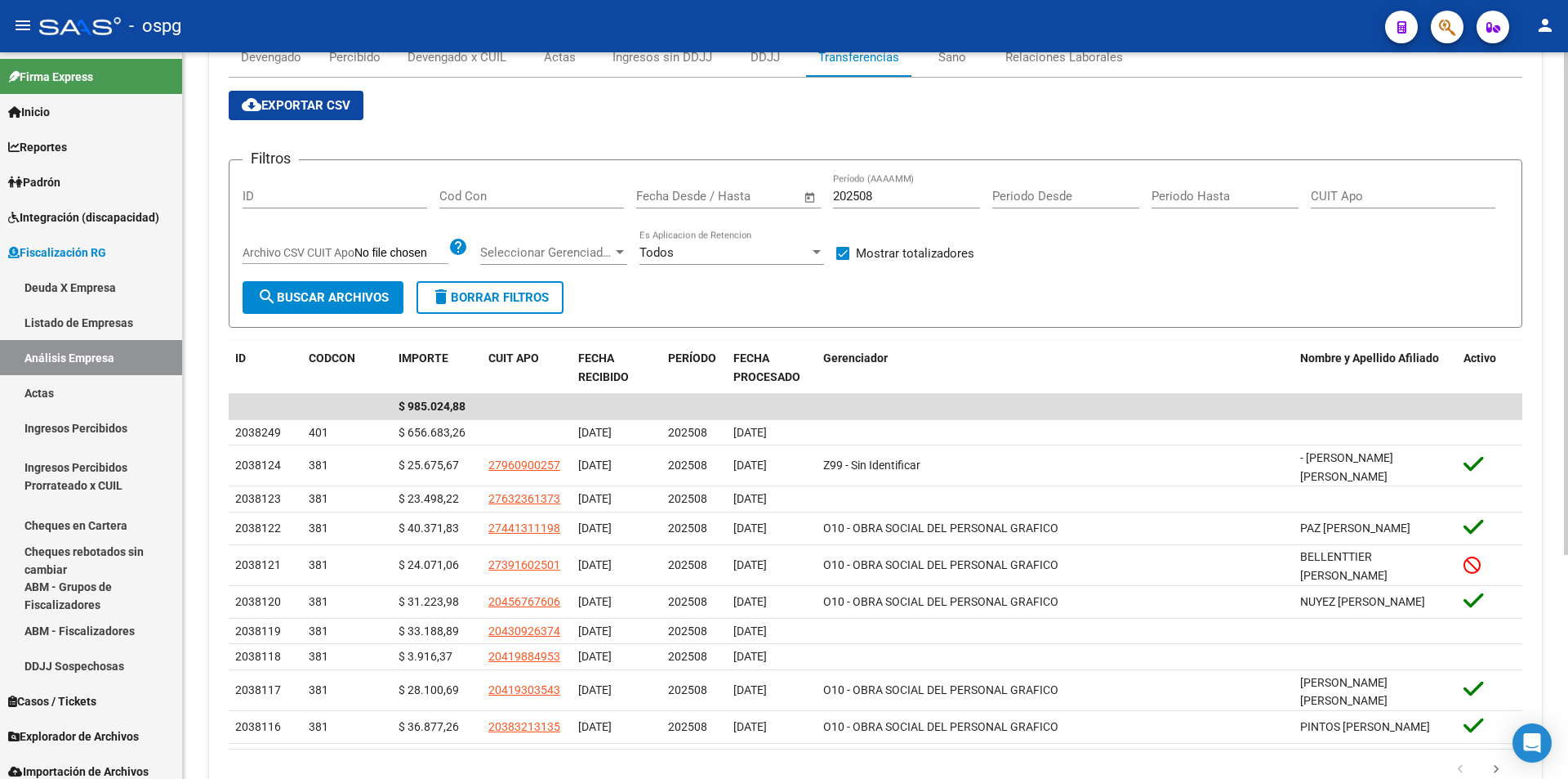
click at [847, 257] on span at bounding box center [843, 254] width 13 height 13
click at [842, 260] on input "Mostrar totalizadores" at bounding box center [842, 260] width 1 height 1
checkbox input "false"
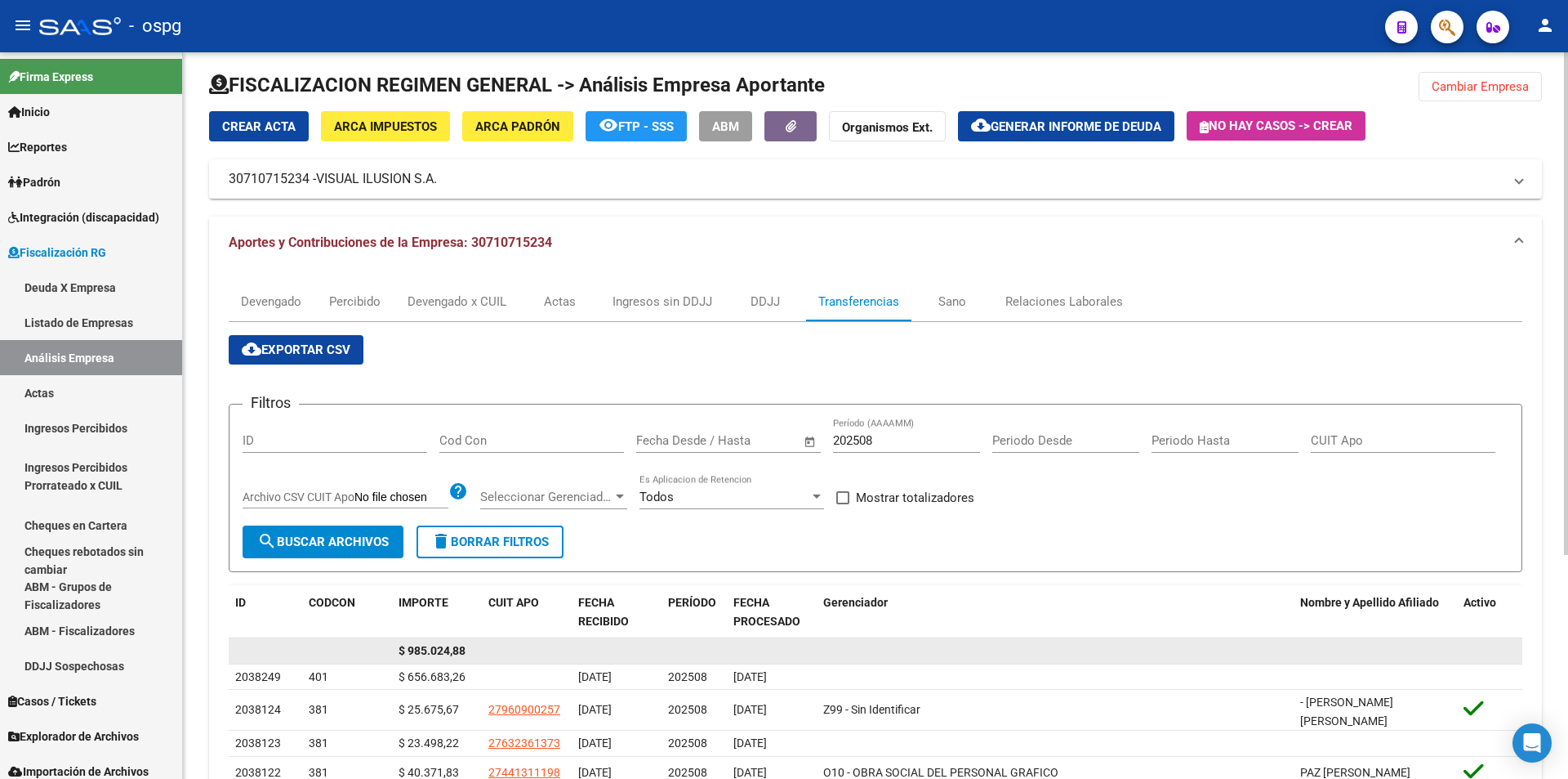
scroll to position [6, 0]
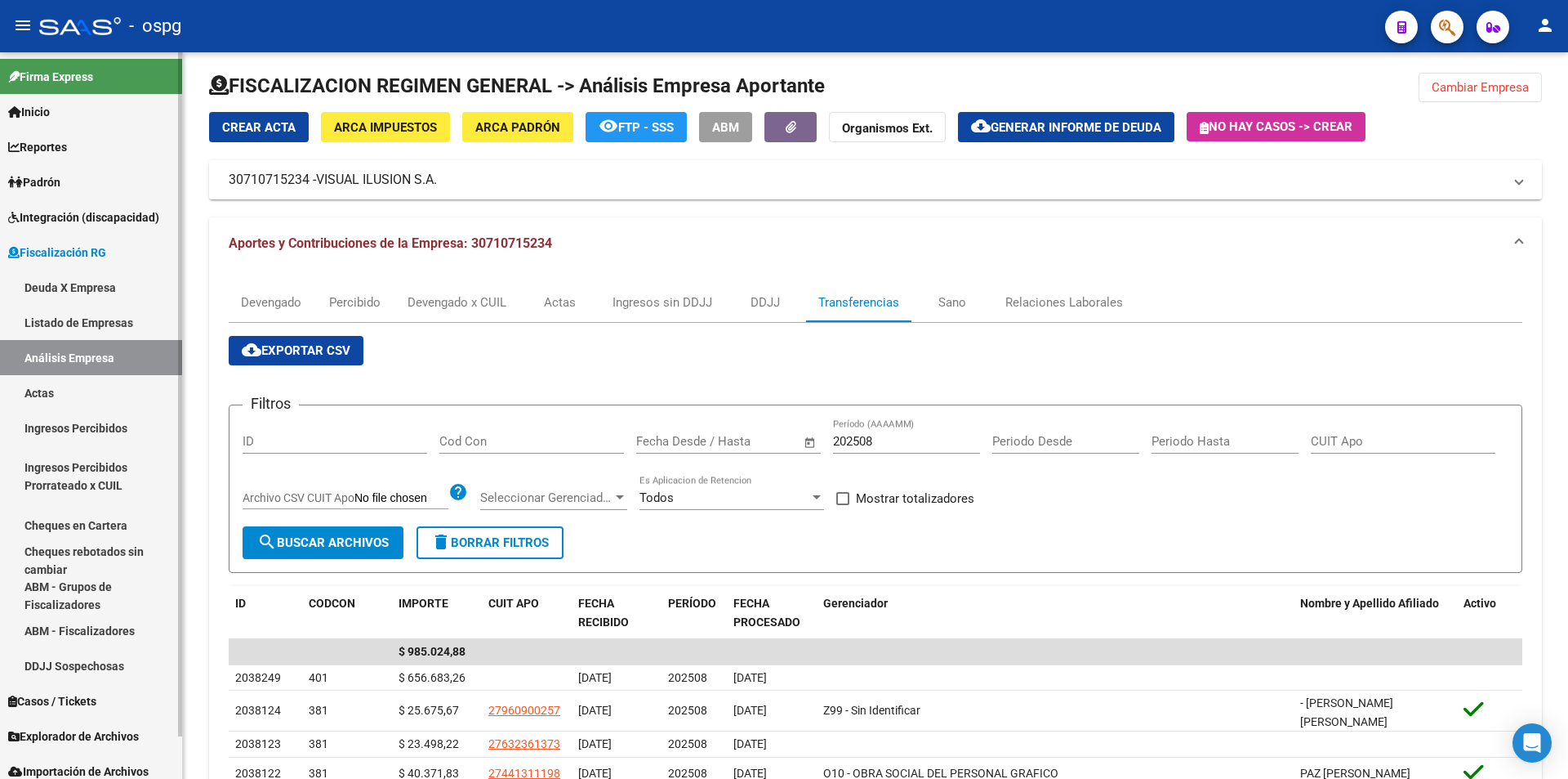
click at [65, 358] on link "Análisis Empresa" at bounding box center [91, 358] width 182 height 35
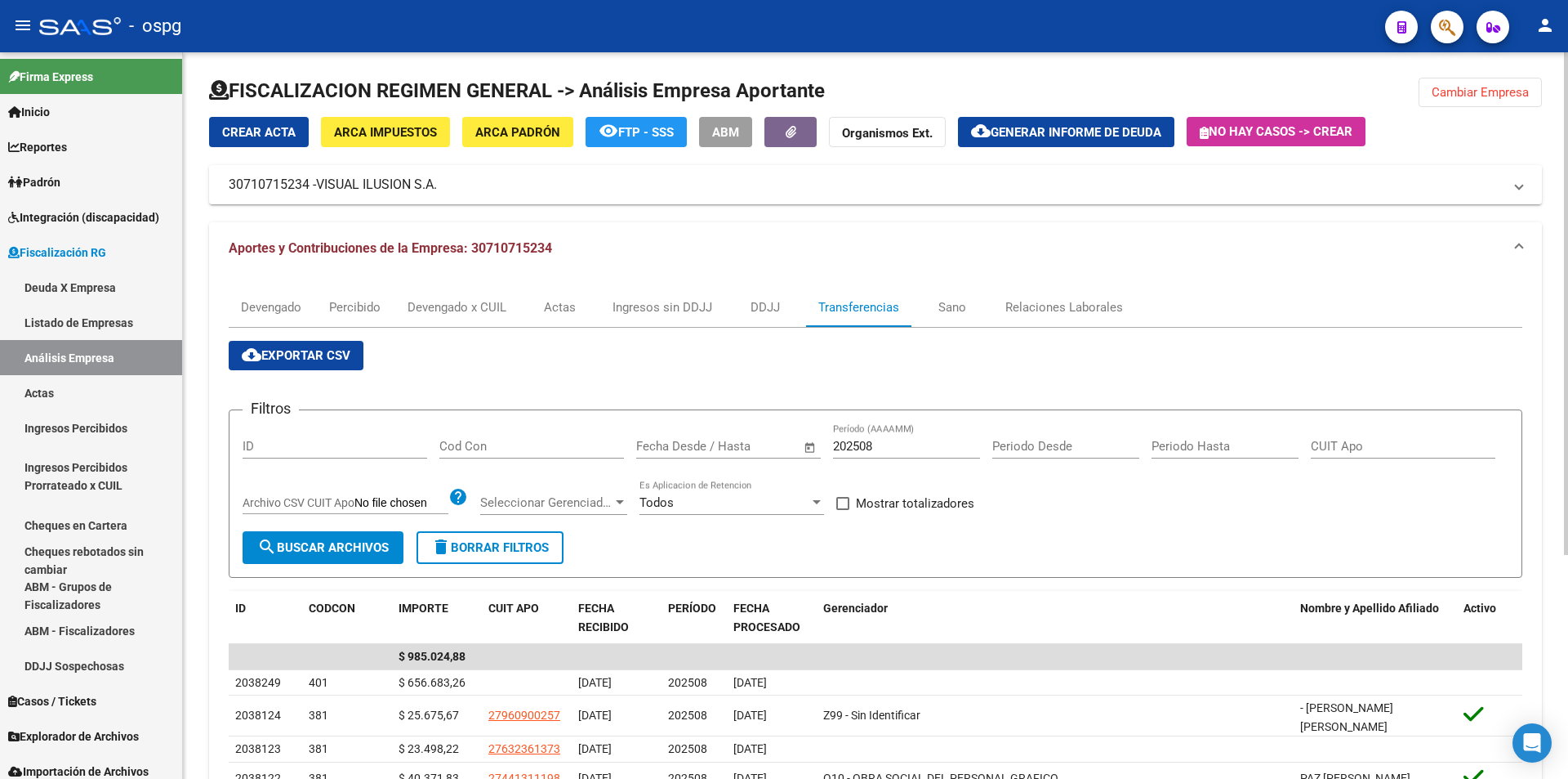
scroll to position [0, 0]
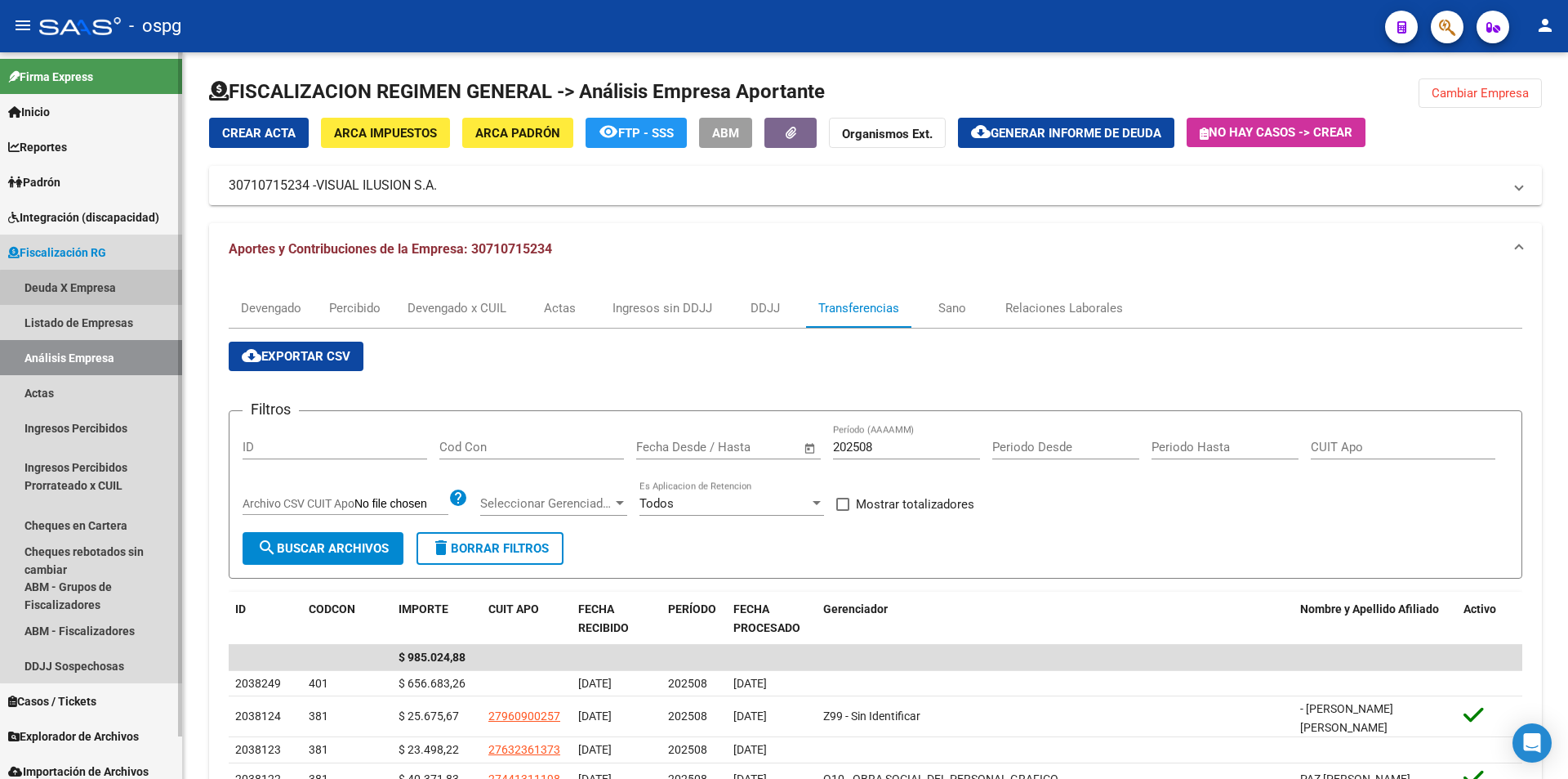
click at [92, 289] on link "Deuda X Empresa" at bounding box center [91, 287] width 182 height 35
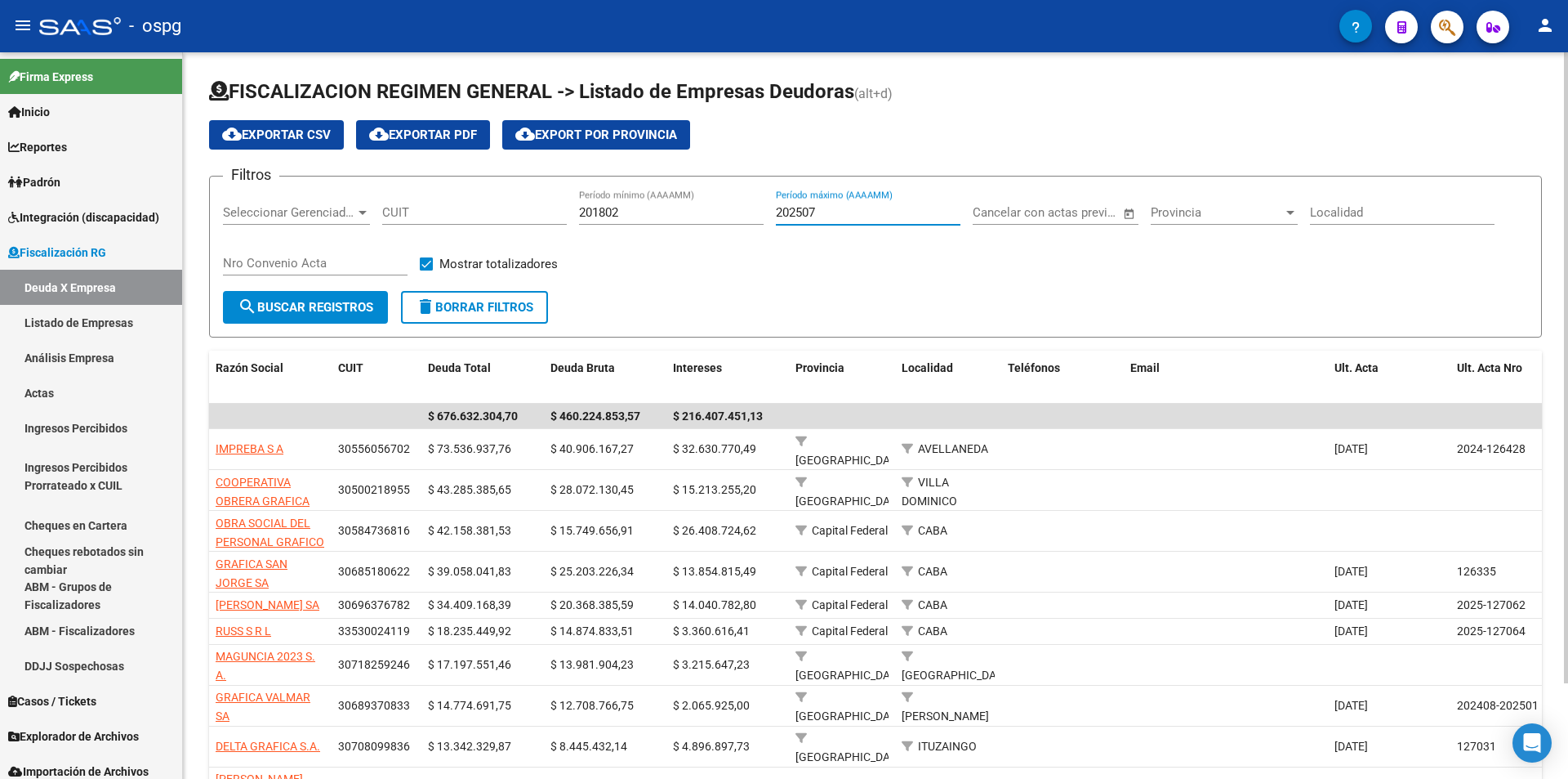
click at [840, 213] on input "202507" at bounding box center [868, 212] width 185 height 15
type input "202508"
click at [296, 302] on span "search Buscar Registros" at bounding box center [305, 307] width 136 height 15
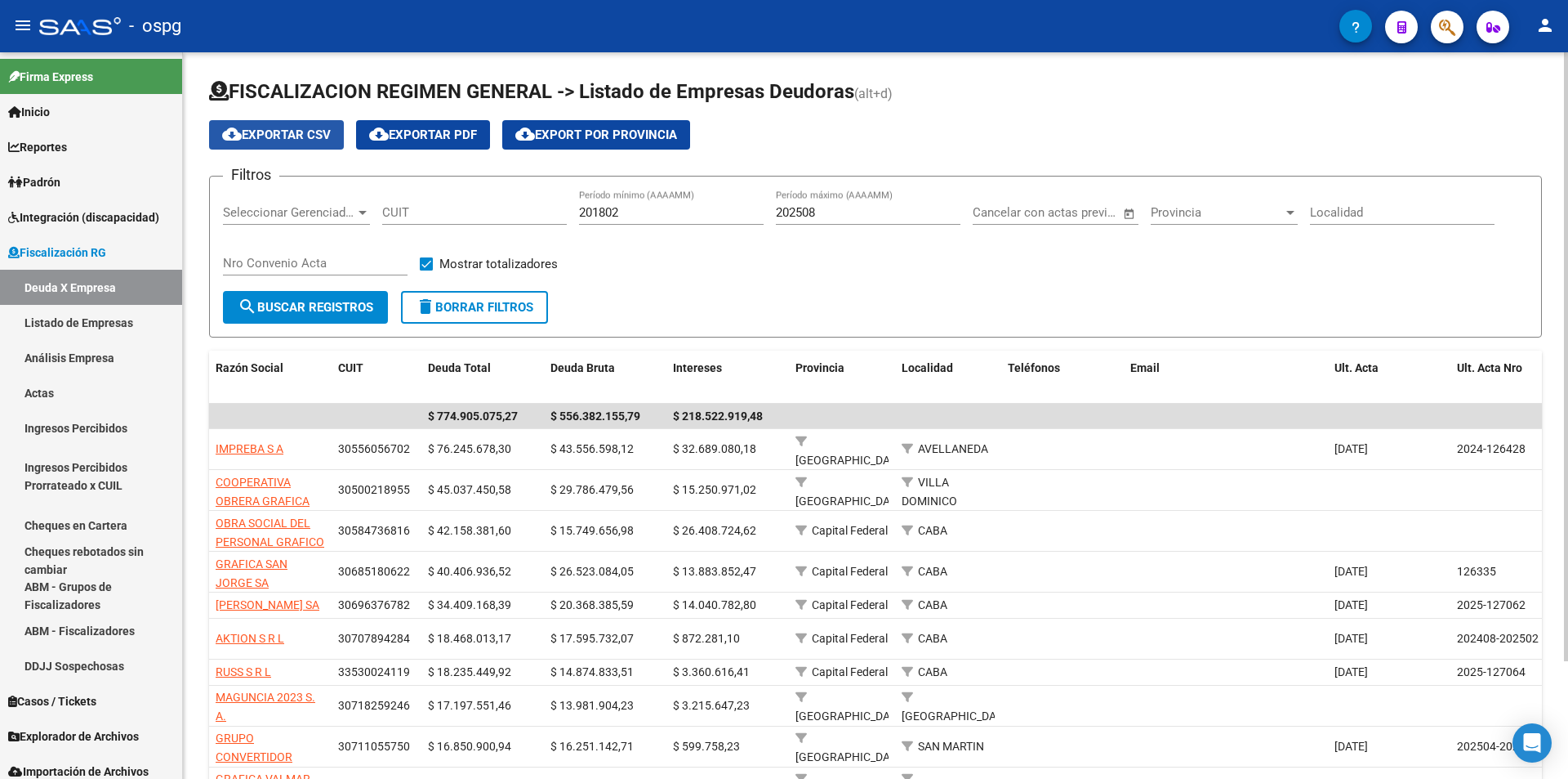
click at [276, 129] on span "cloud_download Exportar CSV" at bounding box center [276, 135] width 108 height 15
